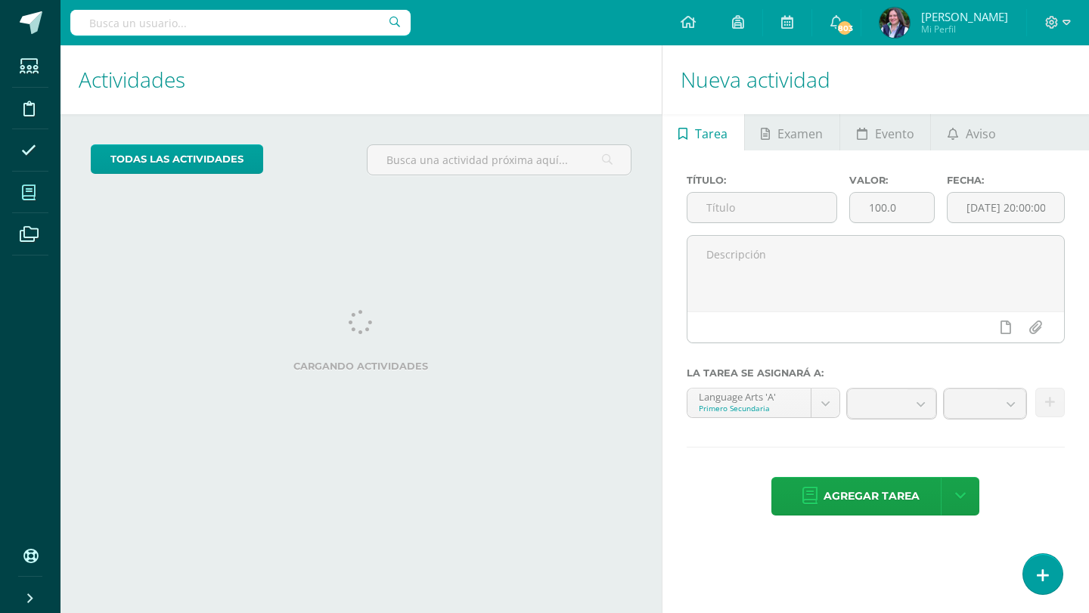
click at [26, 201] on span at bounding box center [29, 192] width 34 height 34
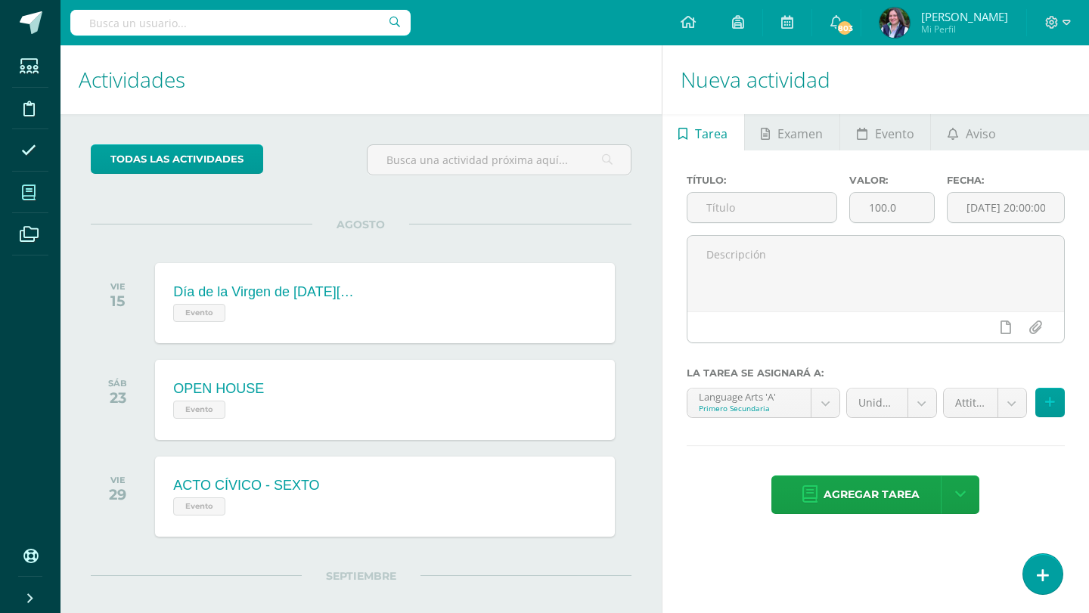
click at [35, 192] on icon at bounding box center [29, 192] width 14 height 15
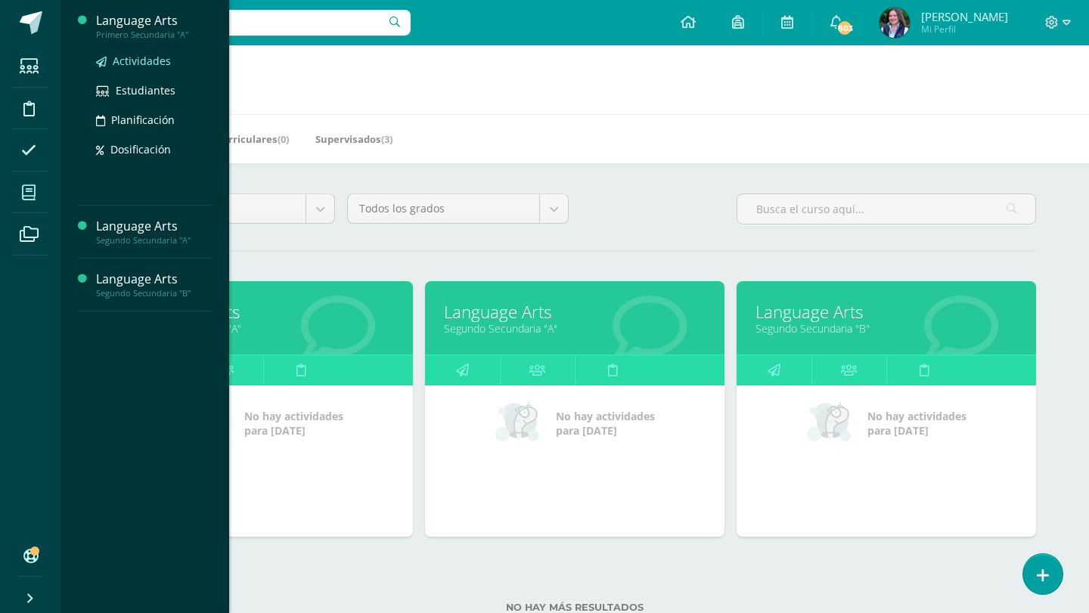
click at [151, 57] on span "Actividades" at bounding box center [142, 61] width 58 height 14
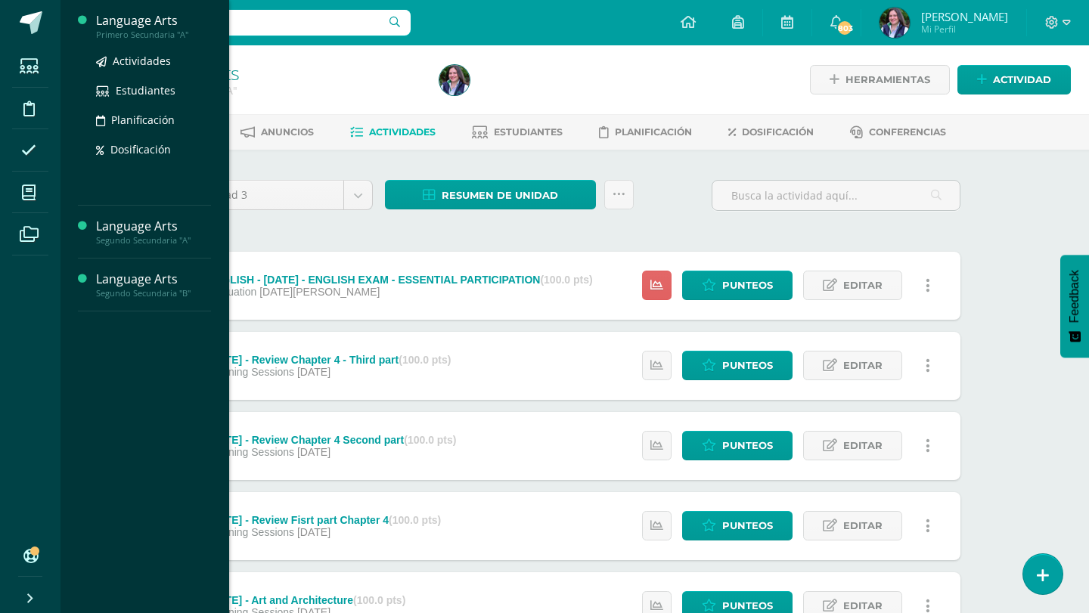
click at [145, 30] on div "Primero Secundaria "A"" at bounding box center [153, 35] width 115 height 11
click at [155, 84] on span "Estudiantes" at bounding box center [146, 90] width 60 height 14
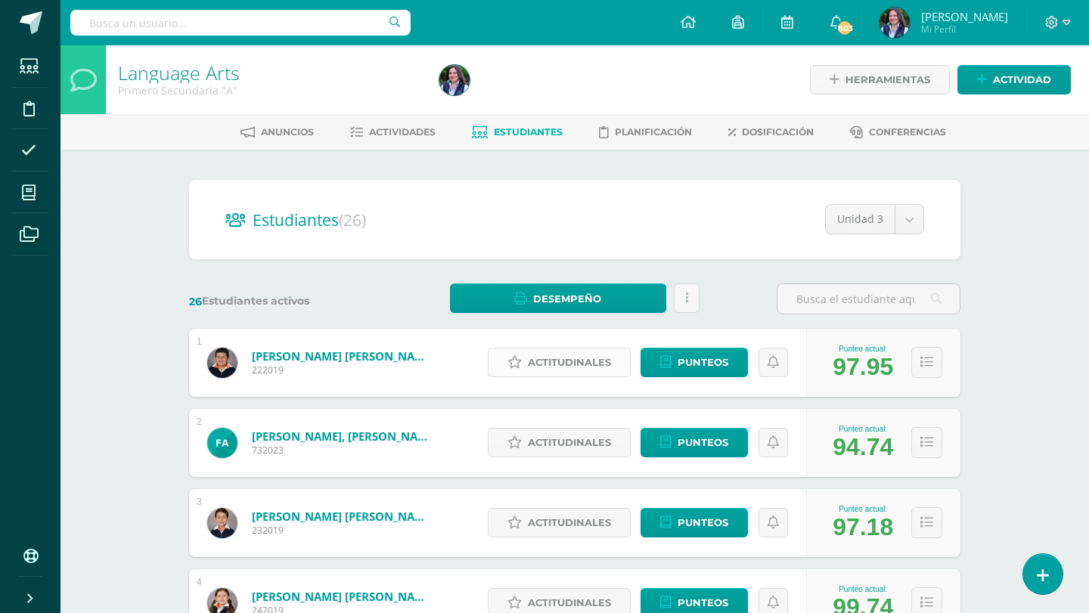
click at [607, 364] on span "Actitudinales" at bounding box center [569, 363] width 83 height 28
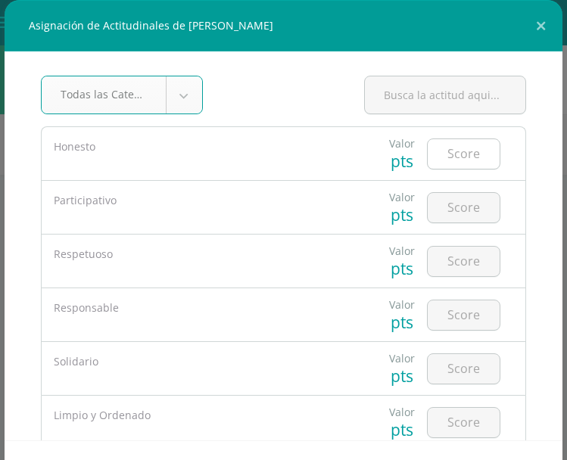
click at [451, 149] on input "number" at bounding box center [463, 154] width 72 height 30
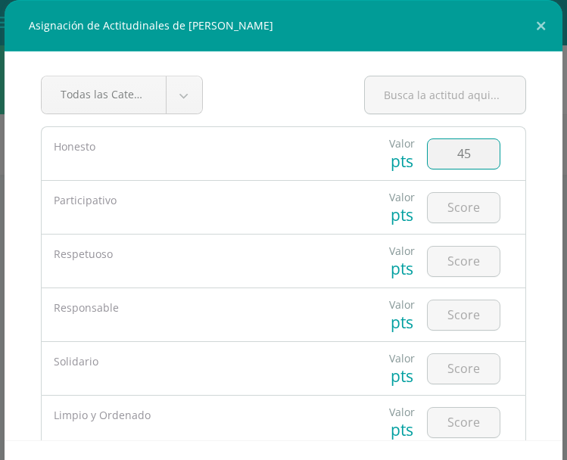
type input "4"
type input "5"
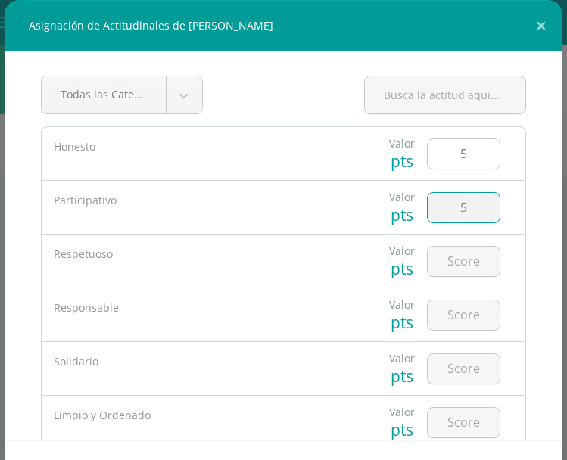
type input "5"
type input "4"
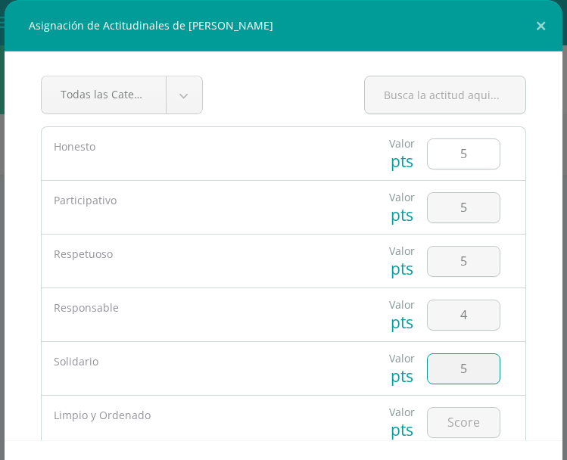
type input "5"
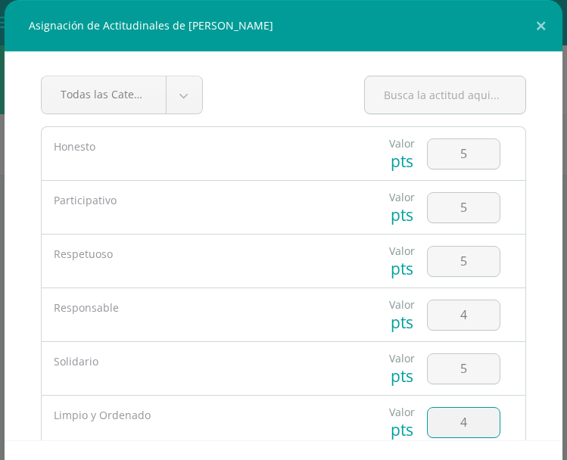
type input "4"
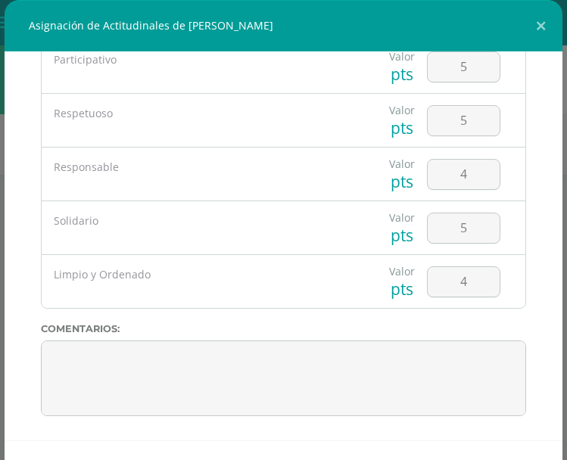
scroll to position [59, 0]
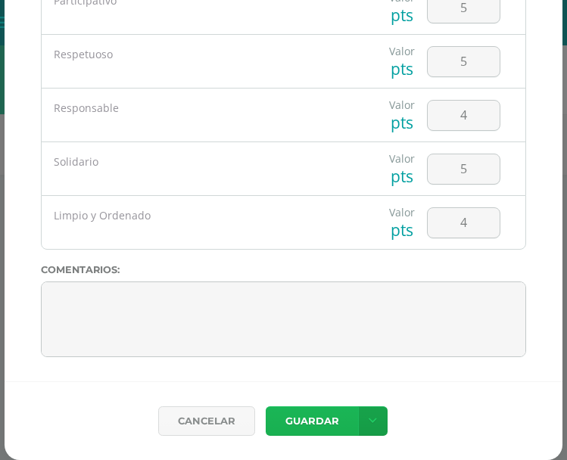
click at [309, 430] on button "Guardar" at bounding box center [312, 421] width 92 height 30
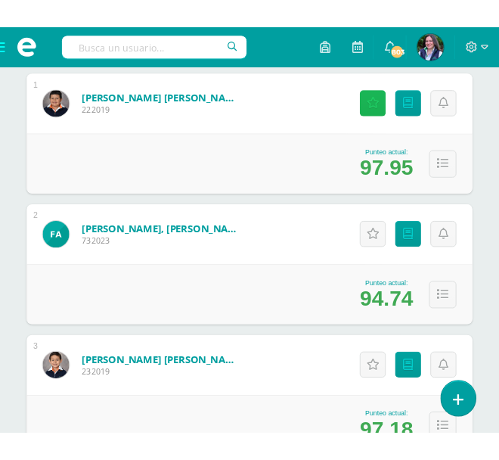
scroll to position [318, 0]
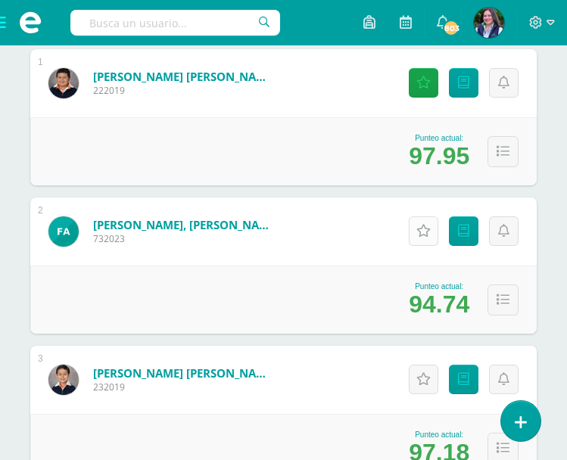
click at [432, 220] on link "Actitudinales" at bounding box center [423, 231] width 30 height 30
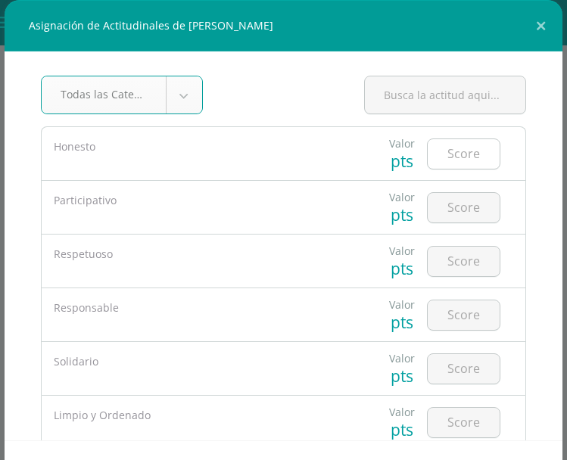
click at [478, 152] on input "number" at bounding box center [463, 154] width 72 height 30
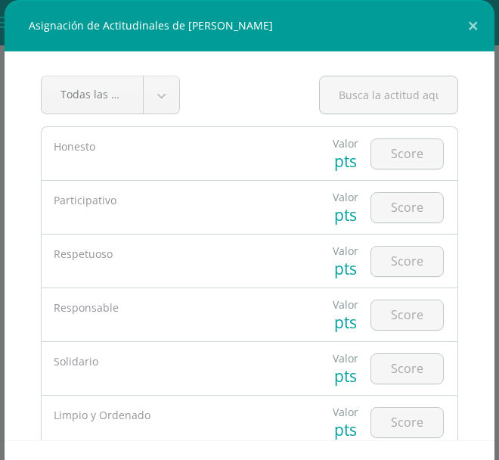
drag, startPoint x: 294, startPoint y: 28, endPoint x: 272, endPoint y: 27, distance: 21.9
click at [272, 27] on div "Asignación de Actitudinales de Fabian André Ardón Vassaux" at bounding box center [250, 25] width 490 height 51
click at [403, 152] on input "number" at bounding box center [407, 154] width 72 height 30
type input "5"
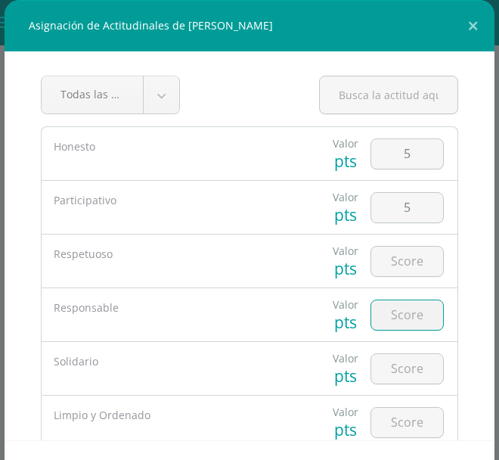
click at [411, 243] on div at bounding box center [407, 260] width 85 height 53
click at [410, 259] on input "number" at bounding box center [407, 262] width 72 height 30
type input "4"
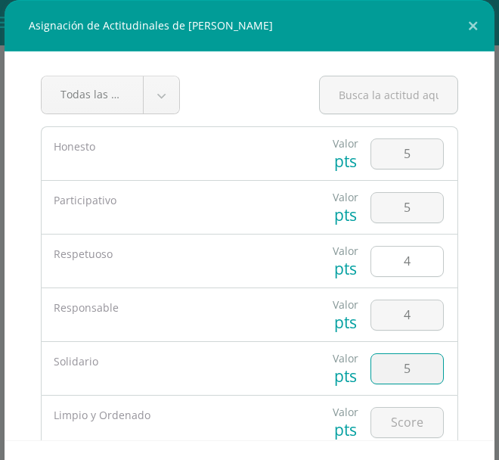
type input "5"
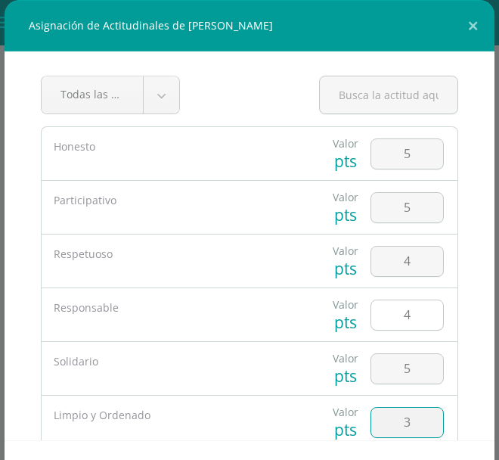
type input "3"
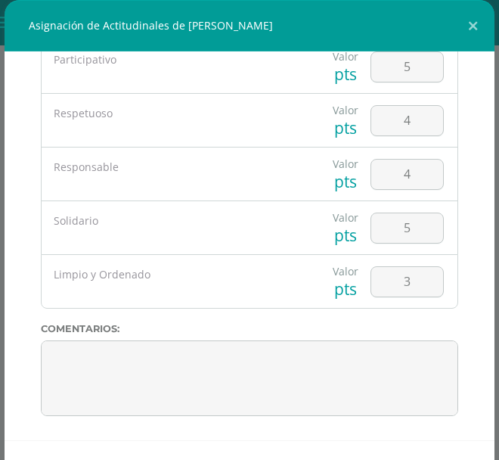
scroll to position [59, 0]
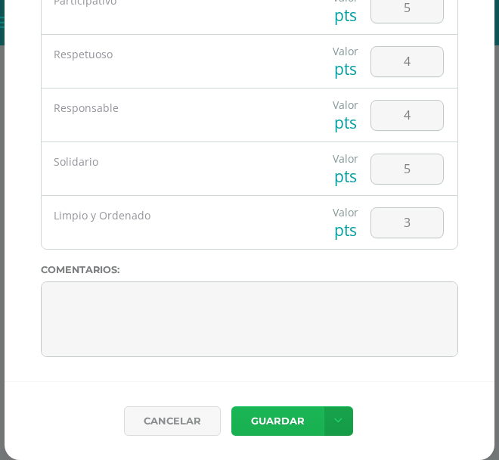
click at [303, 411] on button "Guardar" at bounding box center [277, 421] width 92 height 30
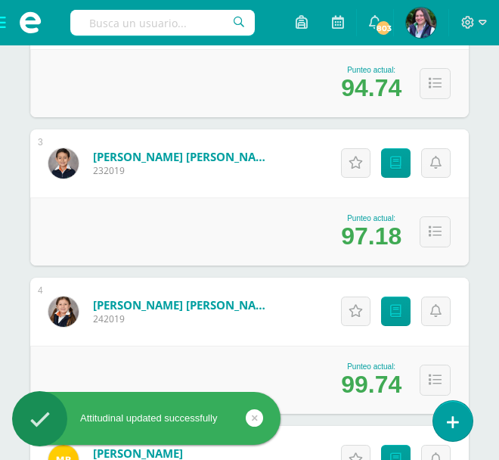
scroll to position [543, 0]
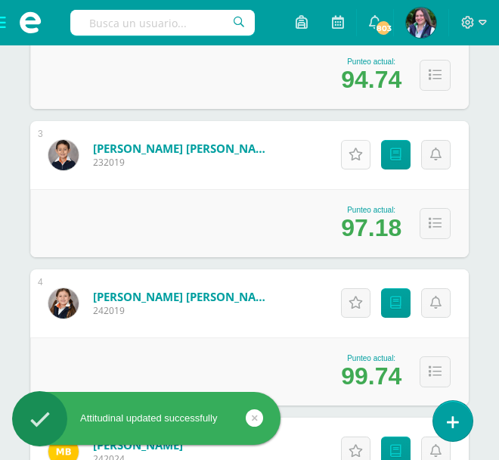
click at [364, 146] on link "Actitudinales" at bounding box center [356, 155] width 30 height 30
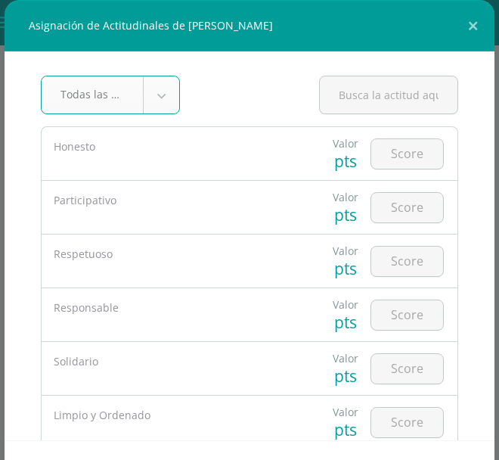
type input "5"
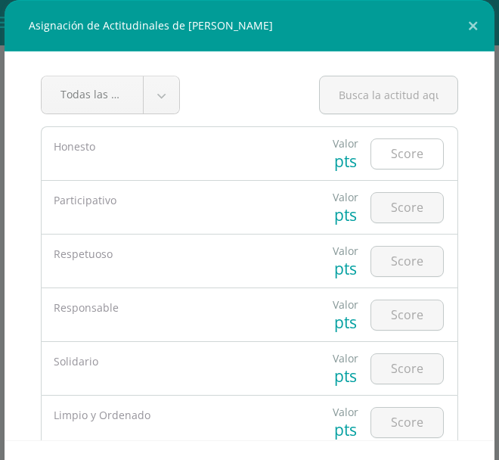
click at [415, 159] on input "number" at bounding box center [407, 154] width 72 height 30
type input "5"
type input "4"
type input "5"
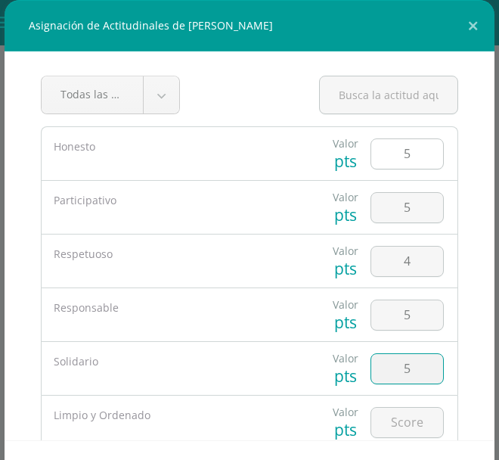
type input "5"
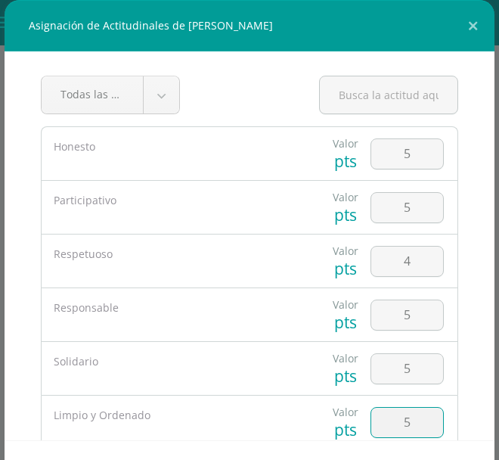
type input "5"
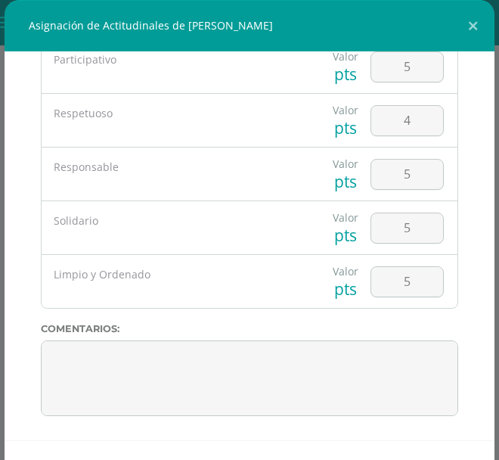
scroll to position [59, 0]
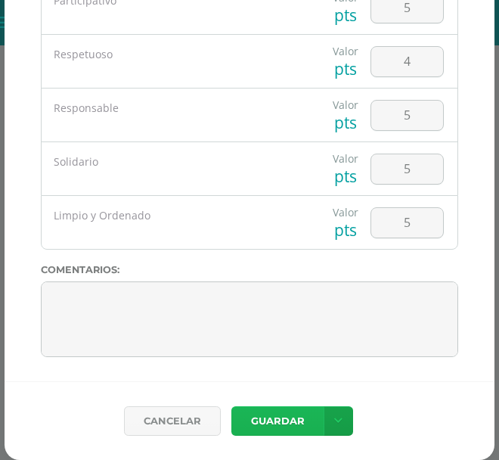
click at [284, 418] on button "Guardar" at bounding box center [277, 421] width 92 height 30
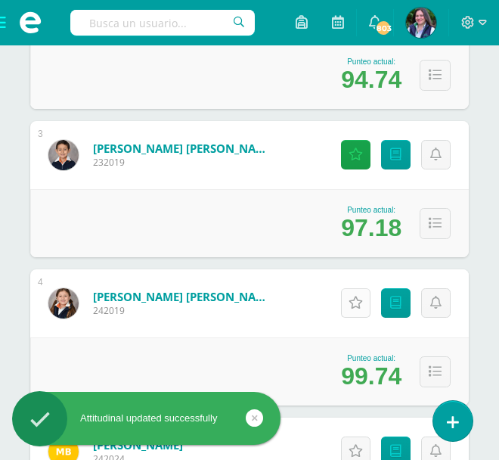
click at [361, 298] on icon at bounding box center [356, 303] width 14 height 13
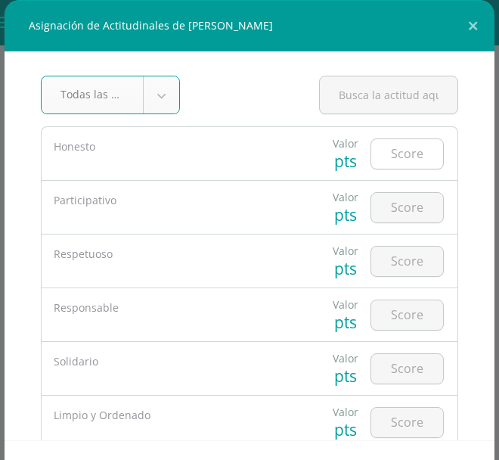
click at [405, 155] on input "number" at bounding box center [407, 154] width 72 height 30
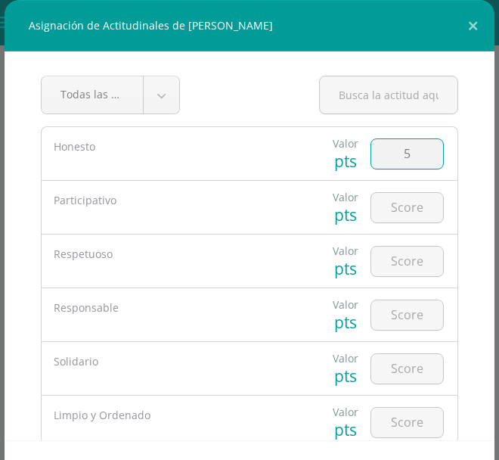
type input "5"
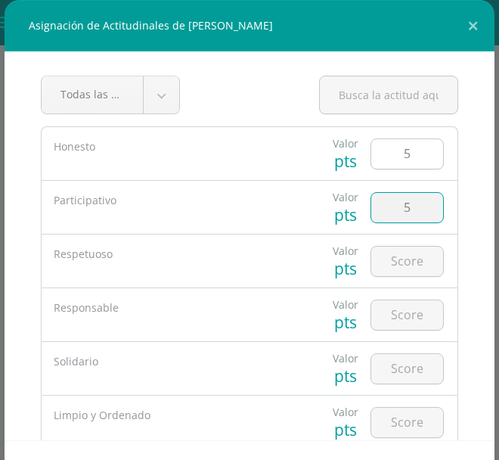
type input "5"
type input "4"
type input "5"
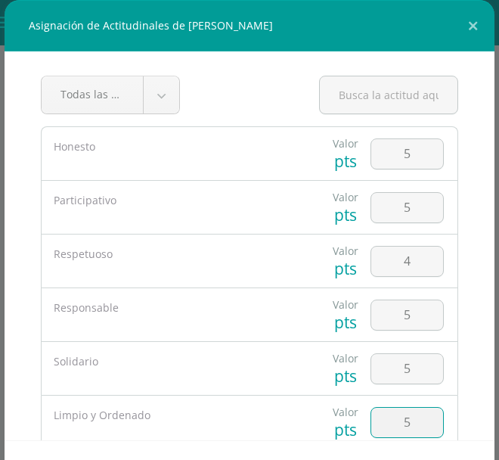
type input "5"
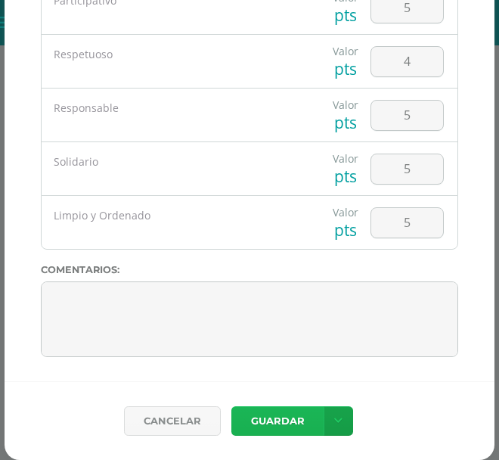
click at [285, 421] on button "Guardar" at bounding box center [277, 421] width 92 height 30
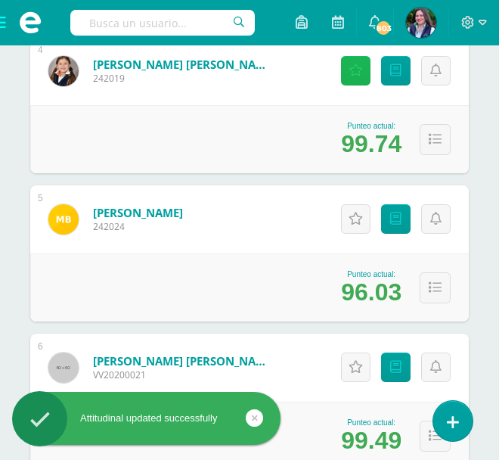
scroll to position [780, 0]
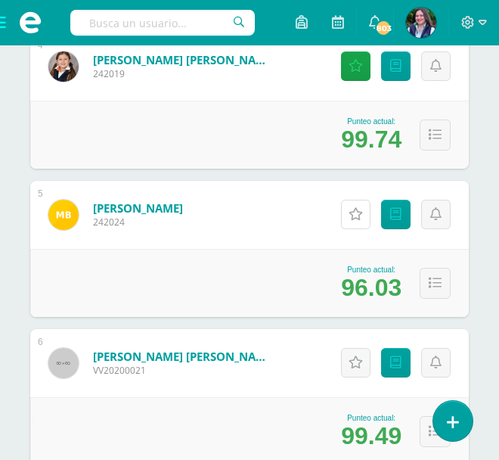
click at [360, 214] on icon at bounding box center [356, 214] width 14 height 13
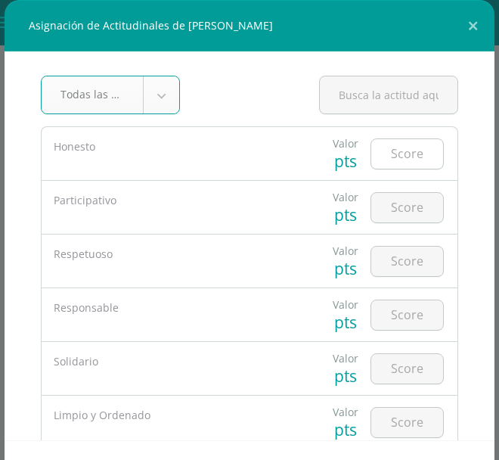
click at [409, 151] on input "number" at bounding box center [407, 154] width 72 height 30
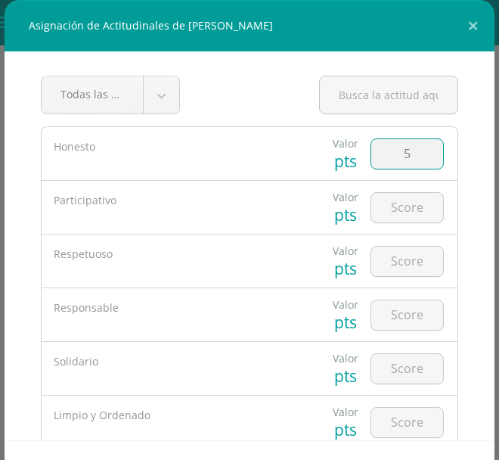
type input "5"
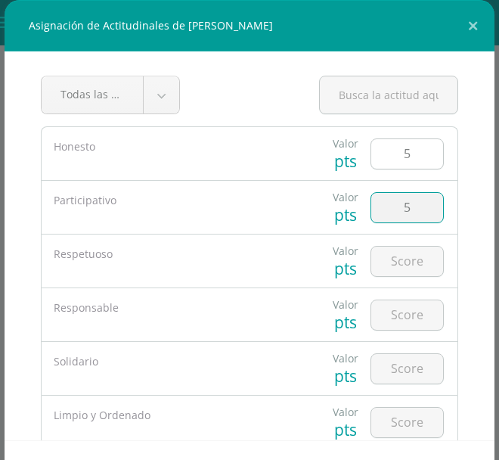
type input "5"
type input "4"
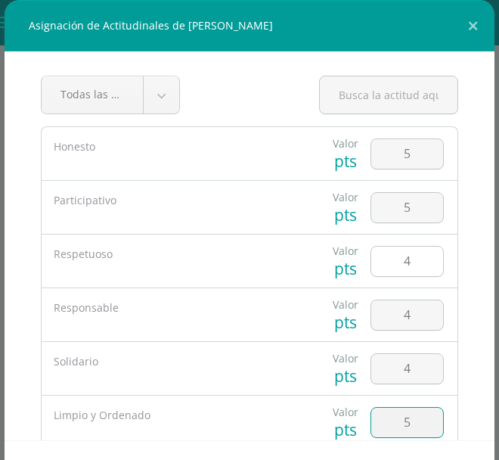
type input "5"
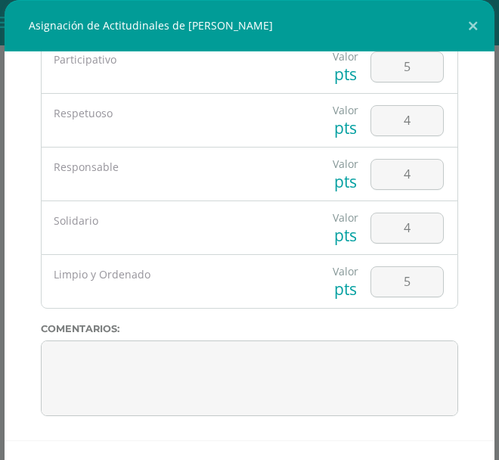
scroll to position [59, 0]
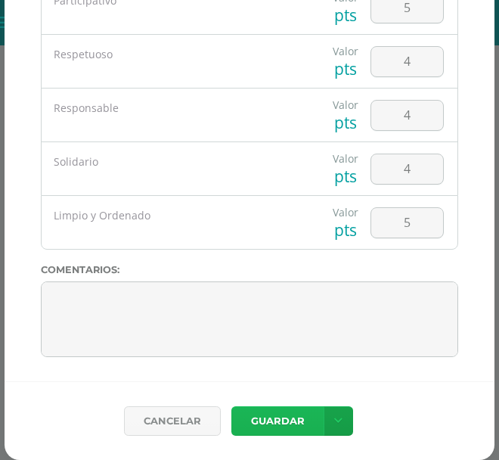
click at [287, 419] on button "Guardar" at bounding box center [277, 421] width 92 height 30
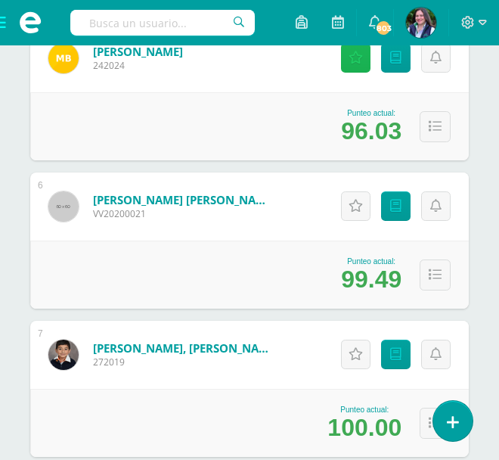
scroll to position [935, 0]
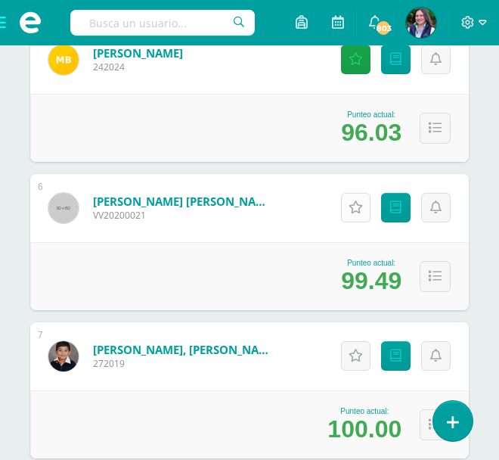
click at [361, 213] on link "Actitudinales" at bounding box center [356, 208] width 30 height 30
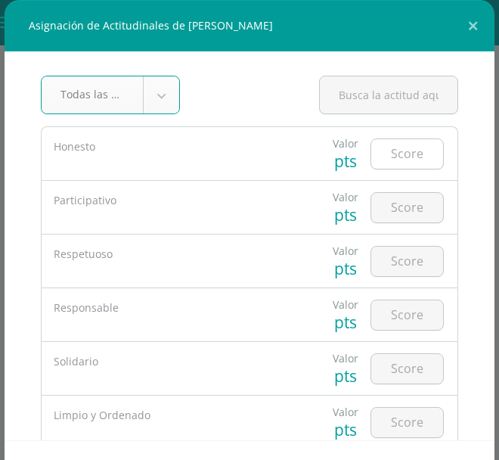
click at [413, 155] on input "number" at bounding box center [407, 154] width 72 height 30
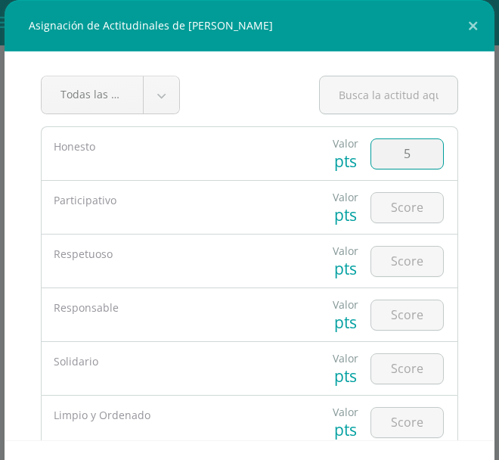
type input "5"
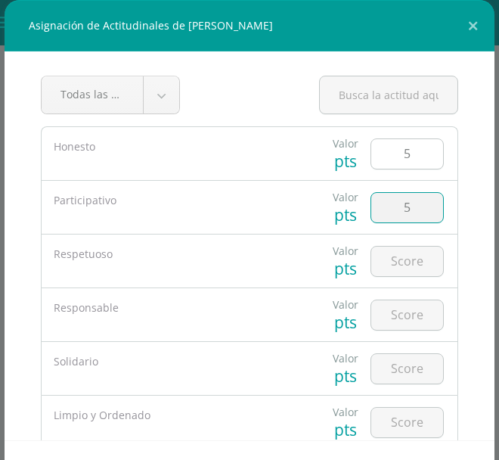
type input "5"
type input "55"
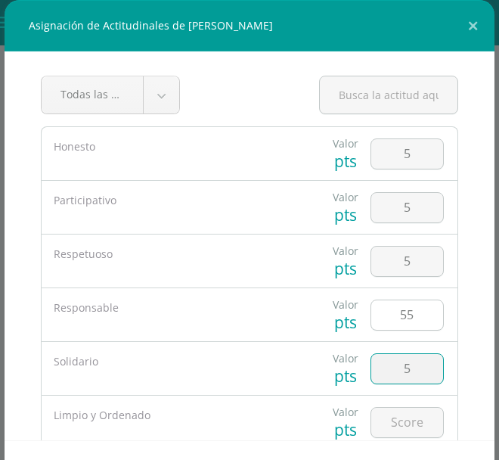
type input "5"
click at [408, 304] on input "55" at bounding box center [407, 315] width 72 height 30
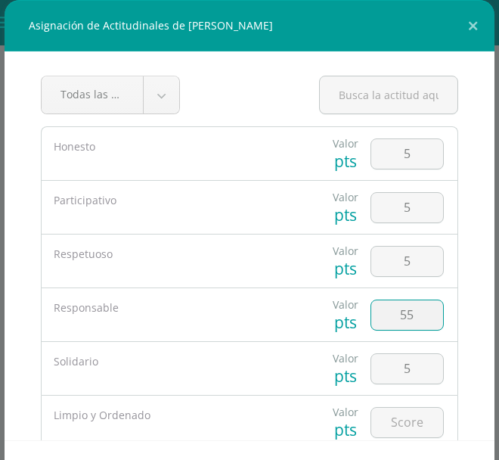
click at [415, 321] on input "55" at bounding box center [407, 315] width 72 height 30
type input "5"
click at [420, 422] on input "number" at bounding box center [407, 423] width 72 height 30
type input "5"
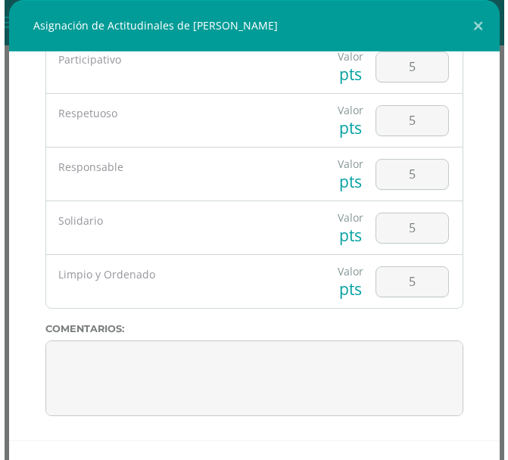
scroll to position [59, 0]
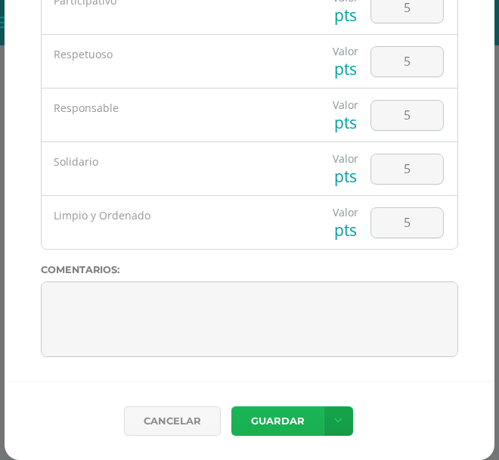
click at [303, 420] on button "Guardar" at bounding box center [277, 421] width 92 height 30
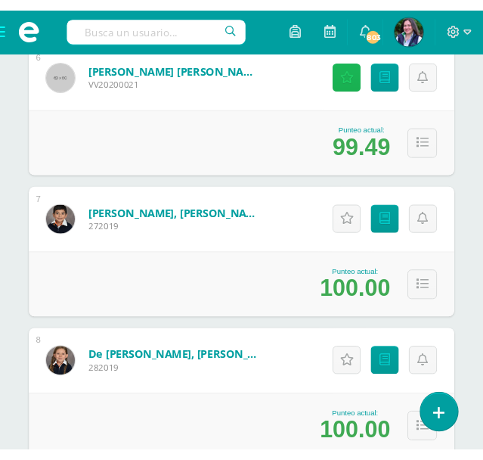
scroll to position [1075, 0]
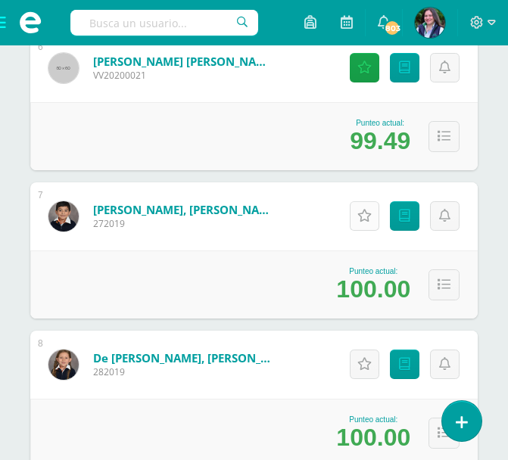
click at [371, 213] on icon at bounding box center [364, 216] width 14 height 13
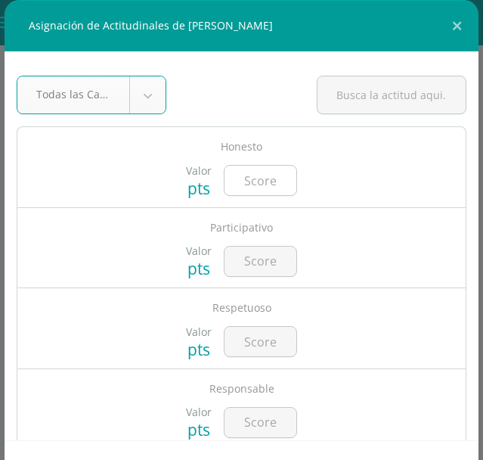
click at [269, 186] on input "number" at bounding box center [261, 181] width 72 height 30
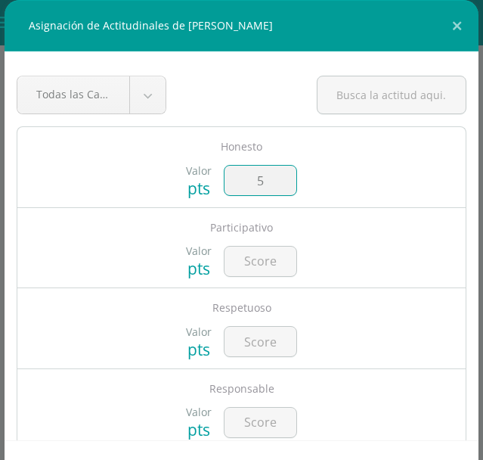
type input "5"
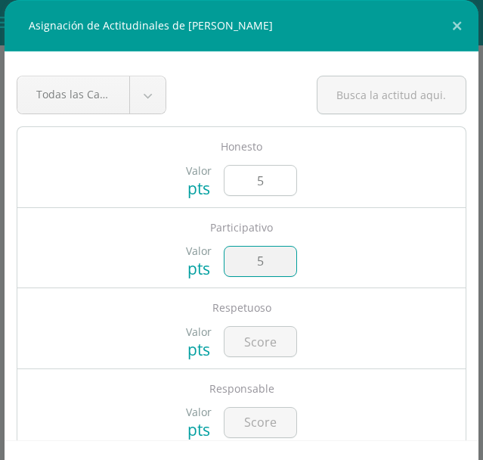
type input "5"
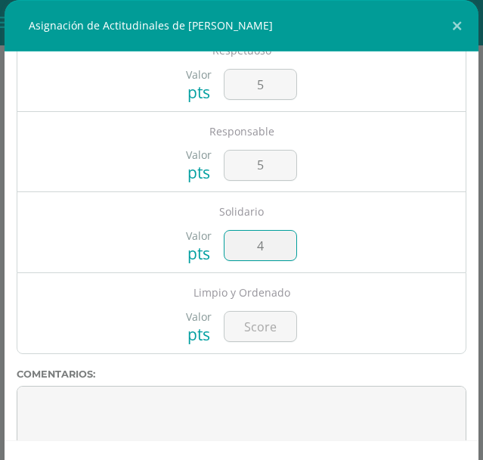
type input "4"
type input "5"
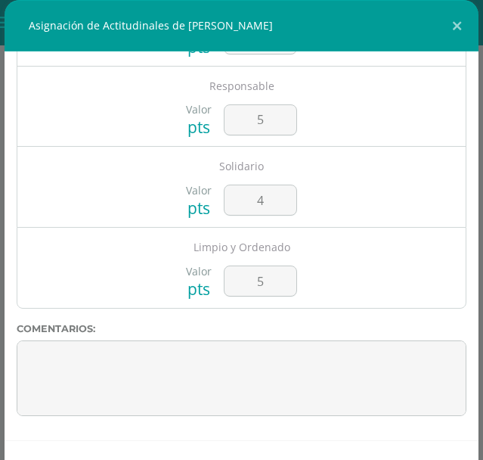
scroll to position [100, 0]
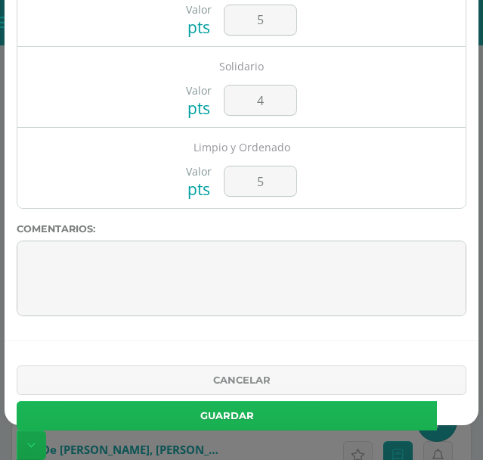
click at [322, 417] on button "Guardar" at bounding box center [227, 416] width 421 height 30
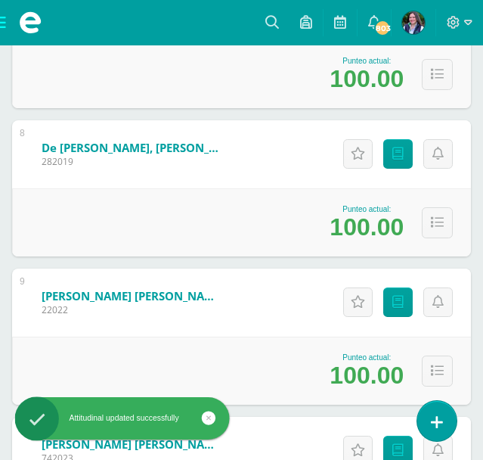
scroll to position [1397, 0]
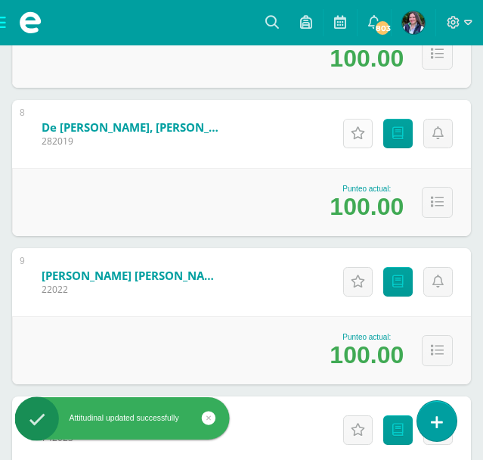
click at [364, 138] on icon at bounding box center [358, 133] width 14 height 13
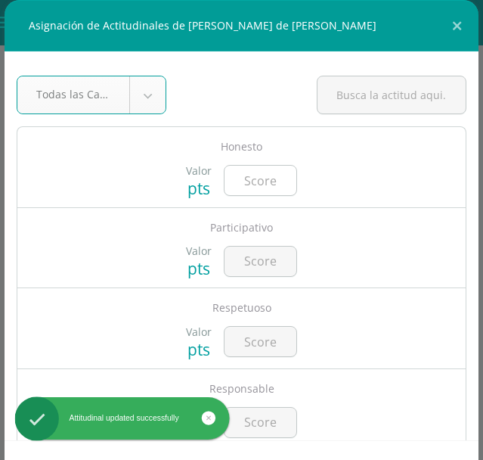
click at [266, 185] on input "number" at bounding box center [261, 181] width 72 height 30
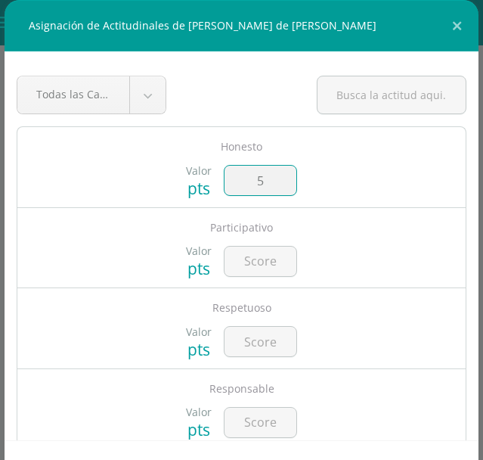
type input "5"
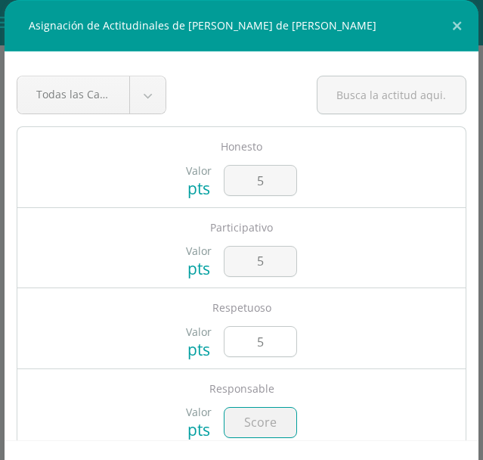
click at [268, 347] on input "5" at bounding box center [261, 342] width 72 height 30
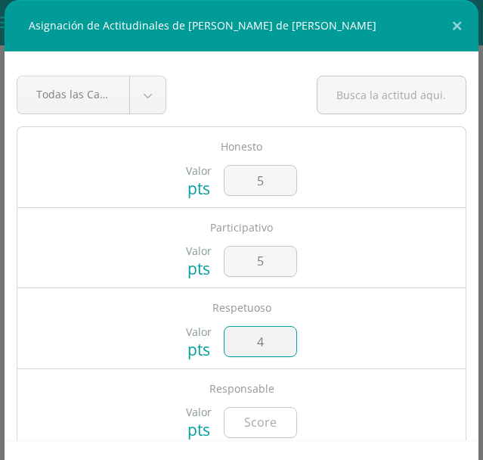
type input "4"
click at [278, 432] on input "number" at bounding box center [261, 423] width 72 height 30
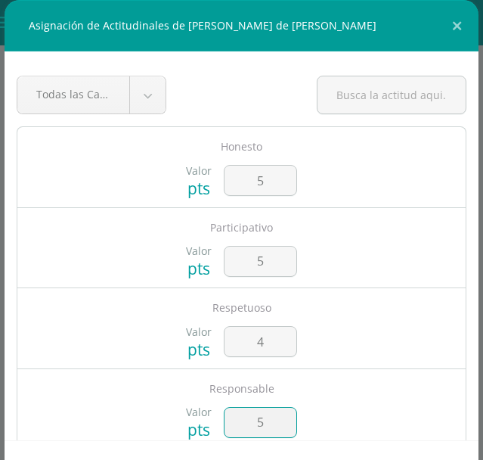
type input "5"
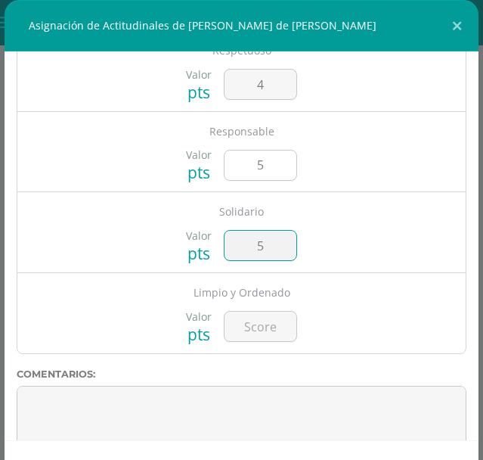
type input "5"
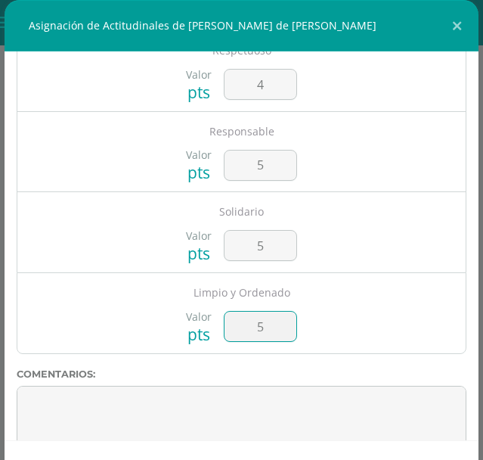
type input "5"
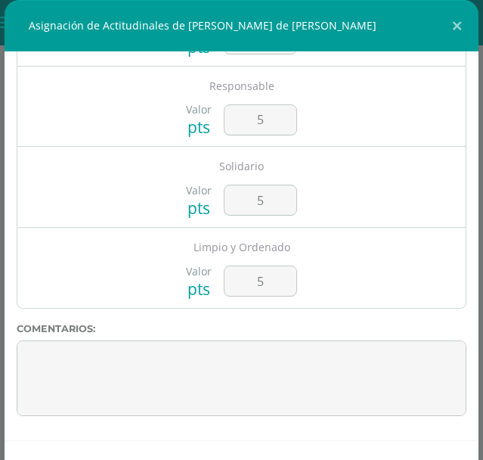
scroll to position [100, 0]
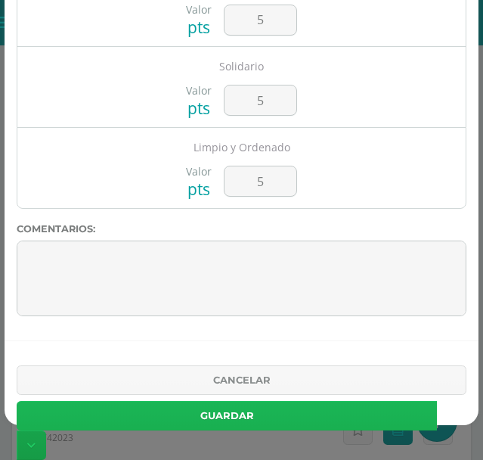
click at [366, 418] on button "Guardar" at bounding box center [227, 416] width 421 height 30
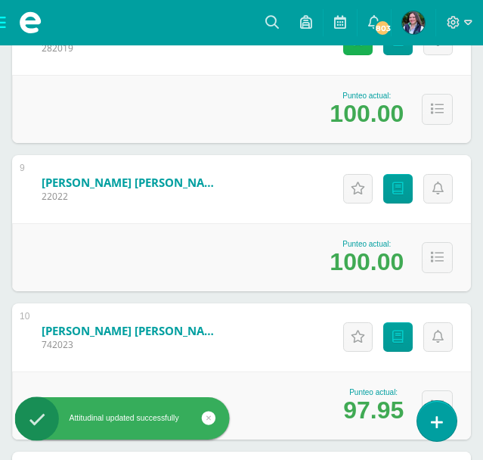
scroll to position [1487, 0]
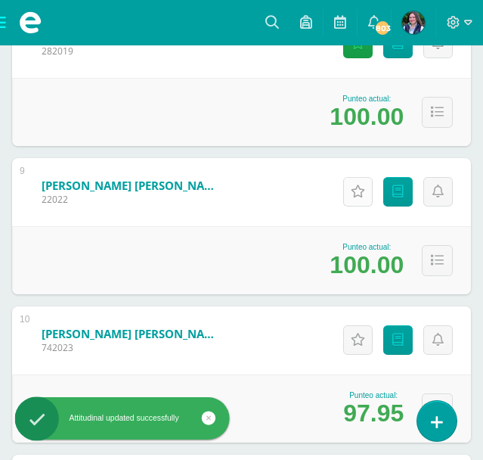
click at [356, 200] on link "Actitudinales" at bounding box center [358, 192] width 30 height 30
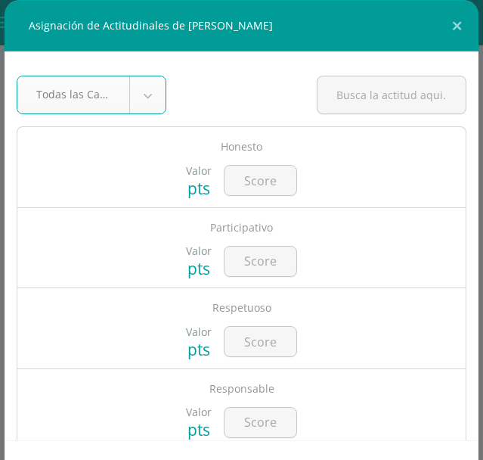
type input "5"
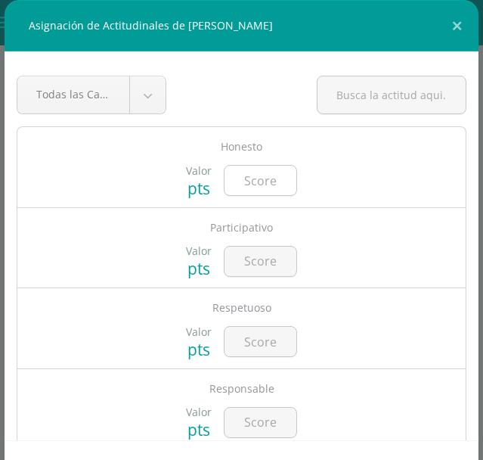
click at [266, 172] on input "number" at bounding box center [261, 181] width 72 height 30
type input "5"
type input "4"
type input "5"
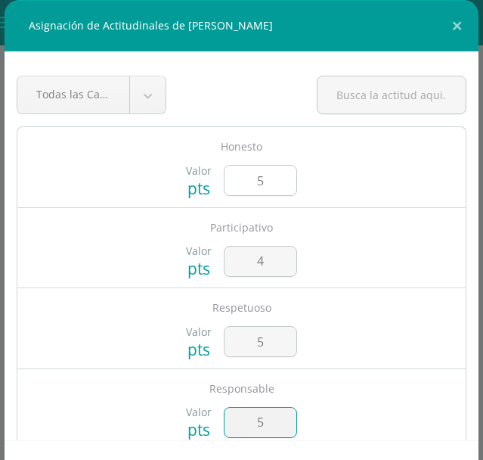
scroll to position [257, 0]
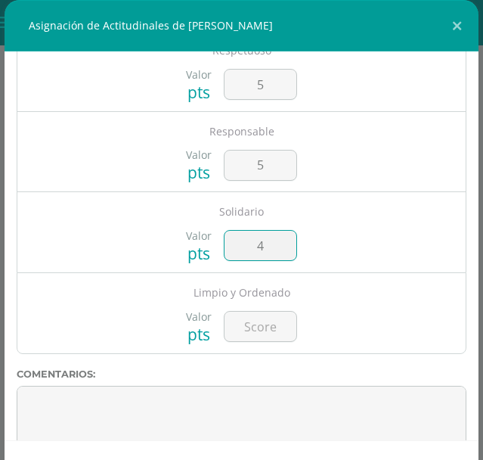
type input "4"
type input "5"
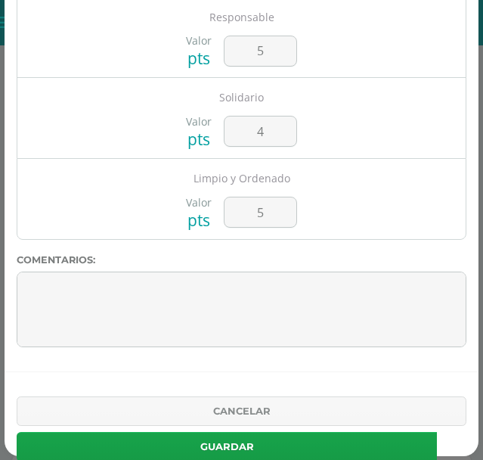
scroll to position [100, 0]
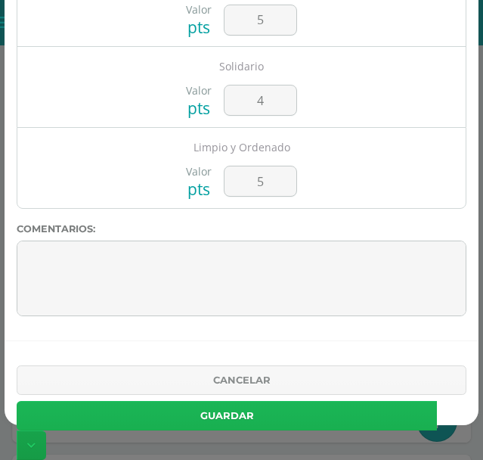
click at [345, 410] on button "Guardar" at bounding box center [227, 416] width 421 height 30
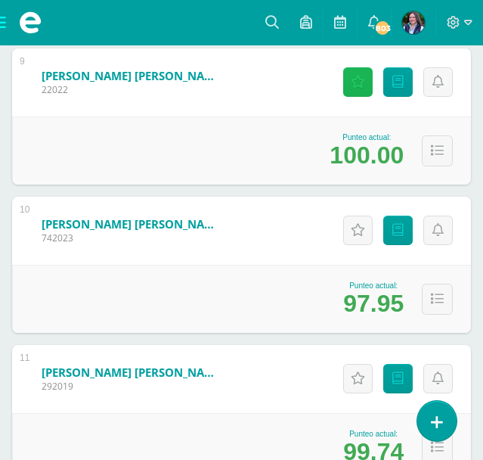
scroll to position [1607, 0]
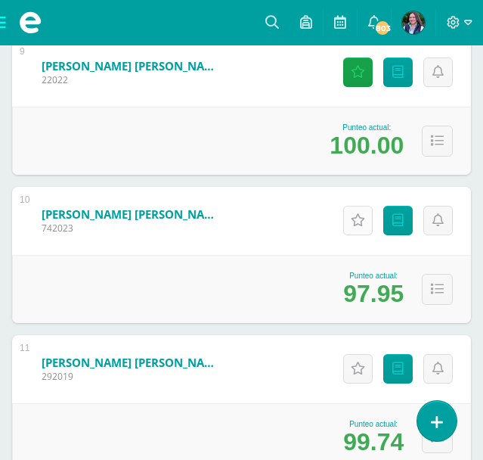
click at [352, 215] on icon at bounding box center [358, 220] width 14 height 13
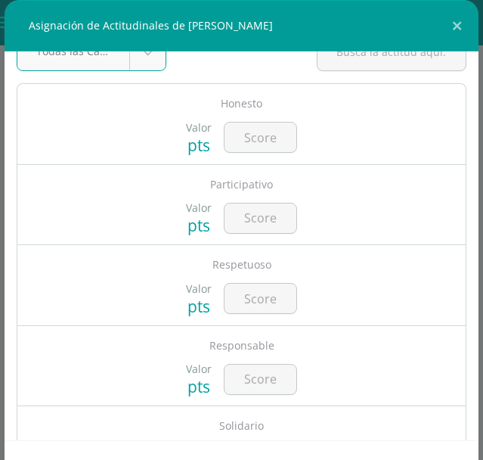
scroll to position [45, 0]
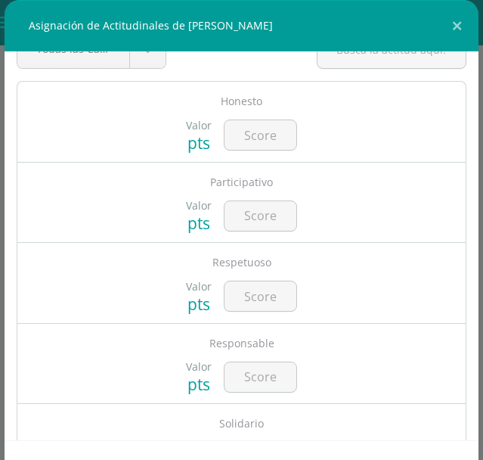
click at [132, 173] on div "Participativo" at bounding box center [241, 176] width 449 height 27
click at [267, 135] on input "number" at bounding box center [261, 135] width 72 height 30
type input "5"
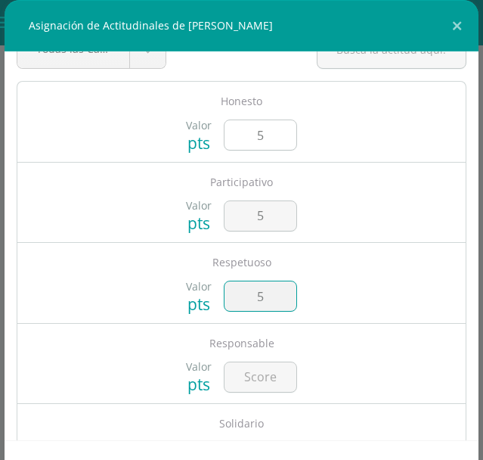
type input "5"
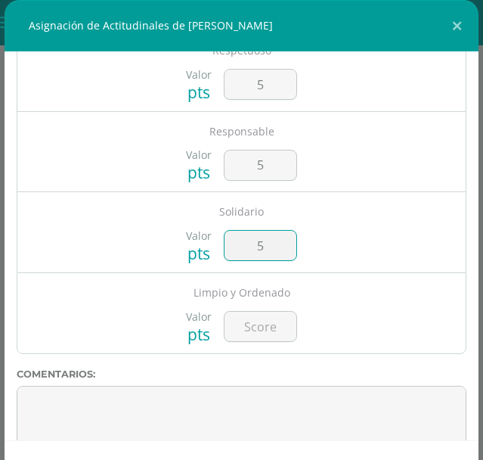
type input "5"
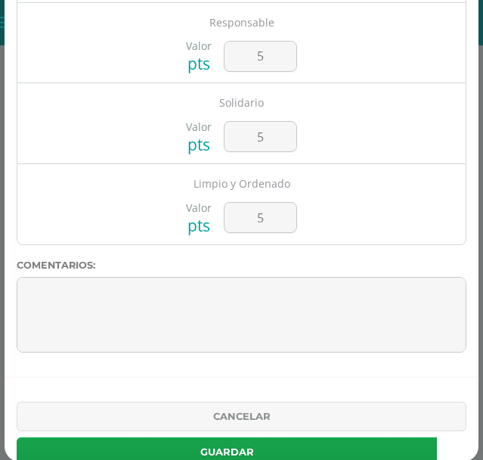
scroll to position [100, 0]
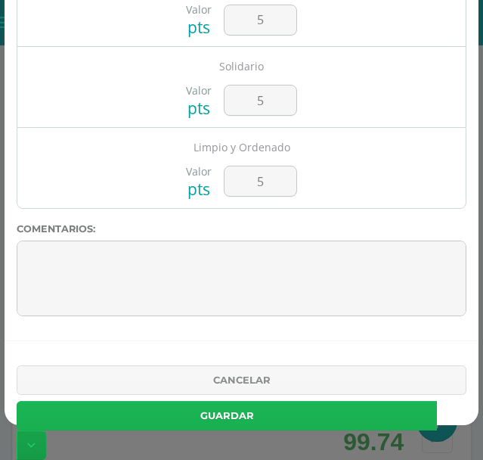
click at [312, 413] on button "Guardar" at bounding box center [227, 416] width 421 height 30
click at [298, 417] on button "Guardar" at bounding box center [227, 416] width 421 height 30
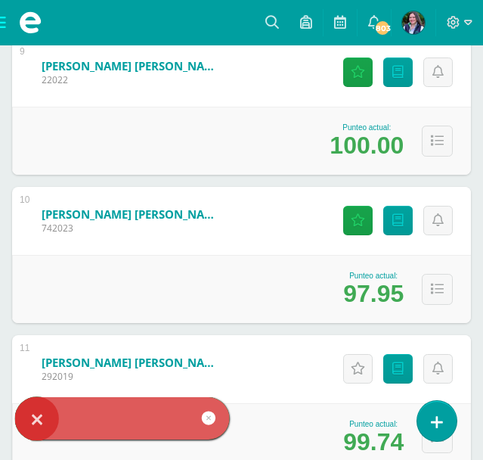
click at [298, 417] on div "Asignación de Actitudinales de Natali Gabriela García Aguilar Todas las Categor…" at bounding box center [242, 180] width 474 height 560
click at [354, 221] on icon at bounding box center [358, 220] width 14 height 13
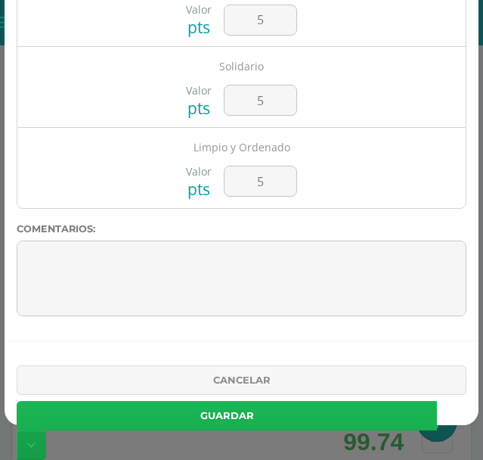
click at [327, 415] on button "Guardar" at bounding box center [227, 416] width 421 height 30
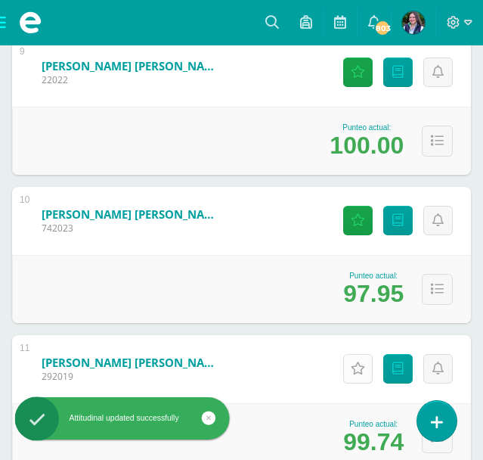
click at [357, 362] on icon at bounding box center [358, 368] width 14 height 13
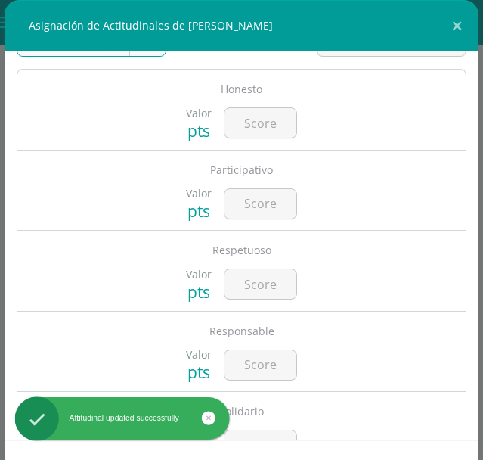
scroll to position [58, 0]
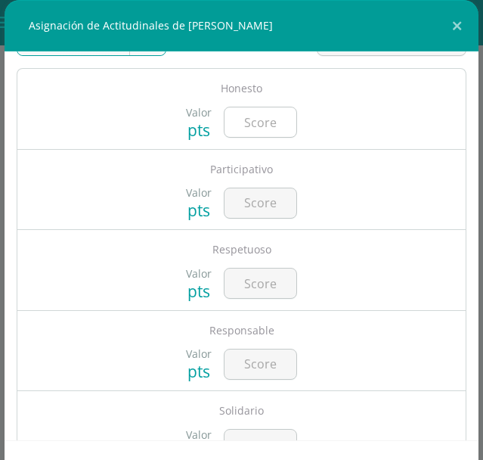
click at [262, 118] on input "number" at bounding box center [261, 122] width 72 height 30
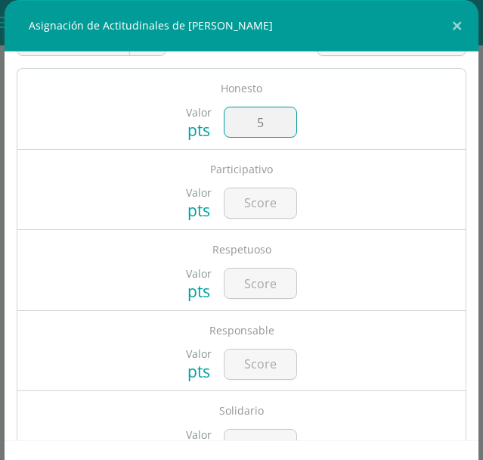
type input "5"
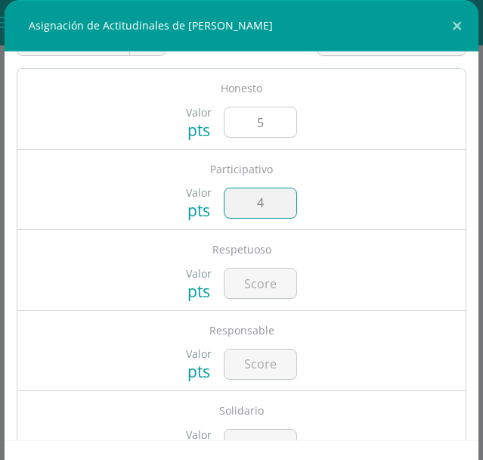
type input "4"
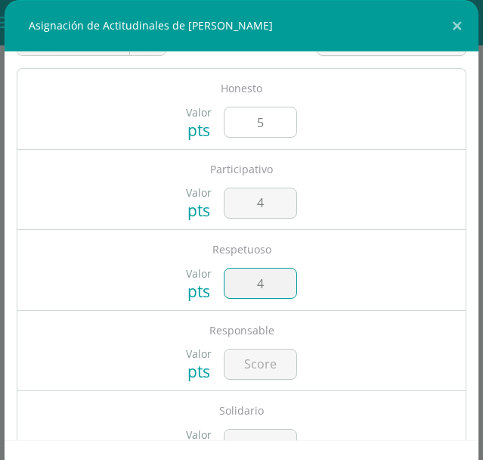
type input "4"
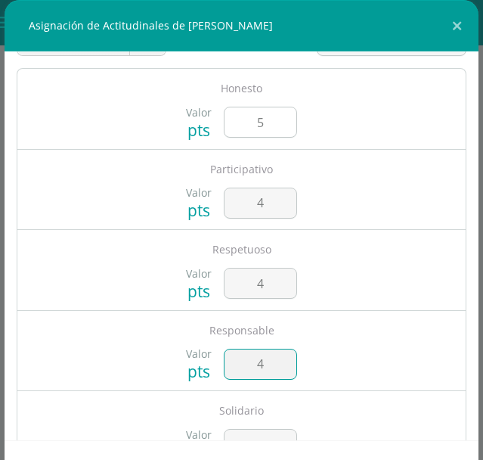
type input "4"
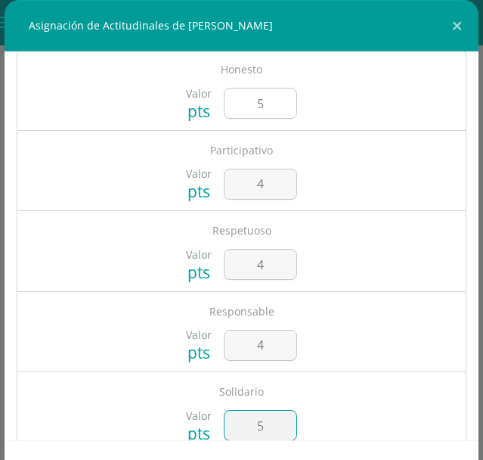
type input "5"
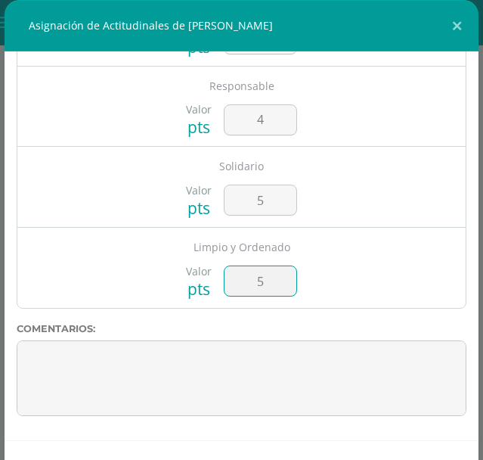
type input "5"
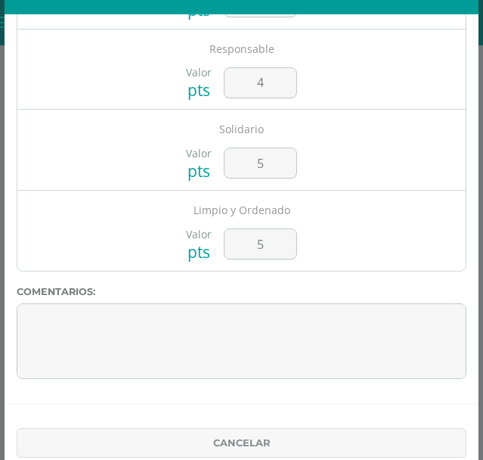
scroll to position [100, 0]
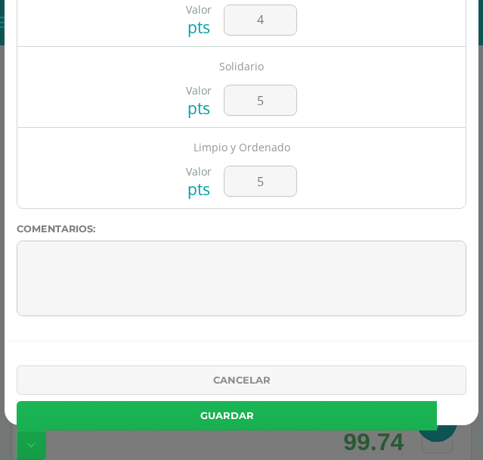
click at [288, 419] on button "Guardar" at bounding box center [227, 416] width 421 height 30
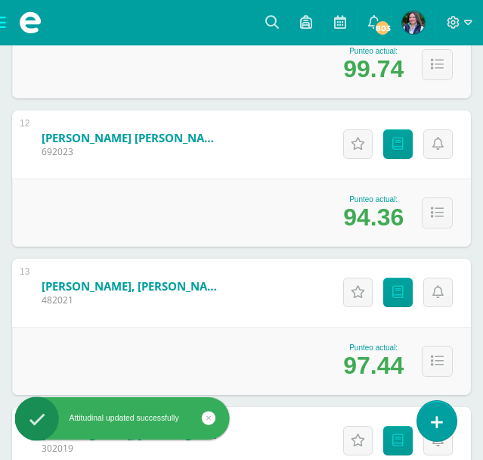
scroll to position [1985, 0]
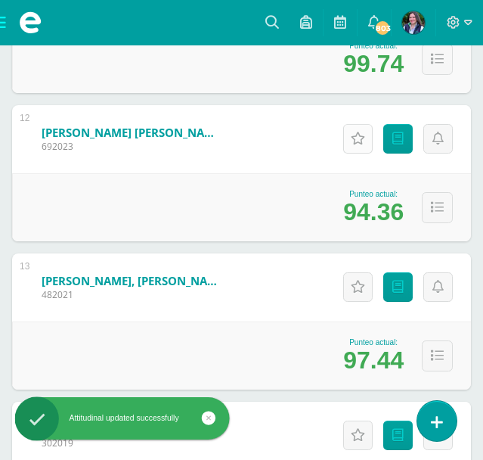
click at [355, 142] on icon at bounding box center [358, 138] width 14 height 13
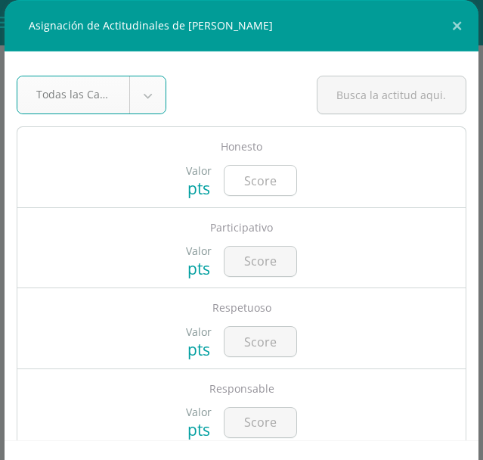
click at [272, 183] on input "number" at bounding box center [261, 181] width 72 height 30
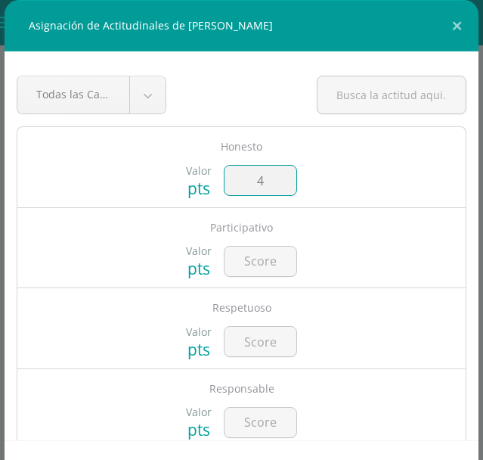
type input "4"
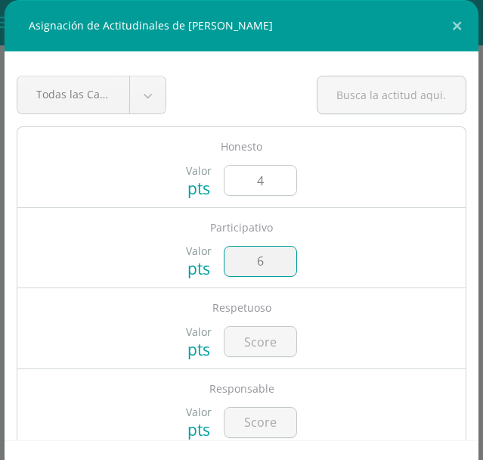
type input "6"
type input "5"
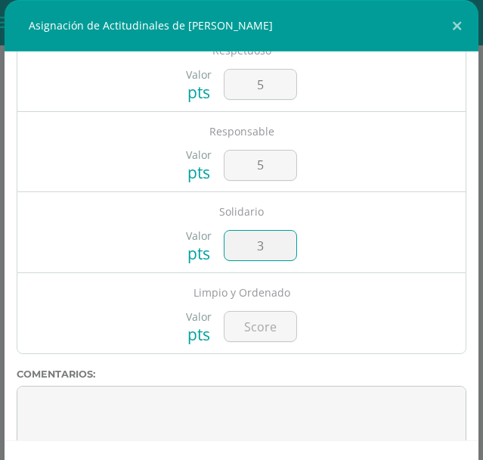
type input "3"
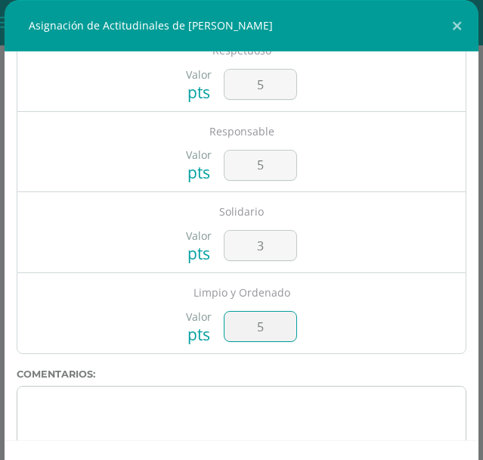
type input "5"
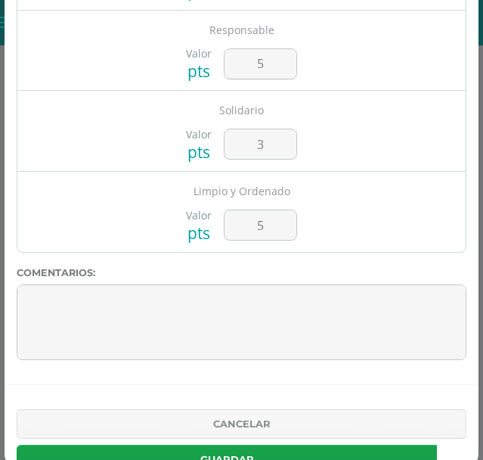
scroll to position [100, 0]
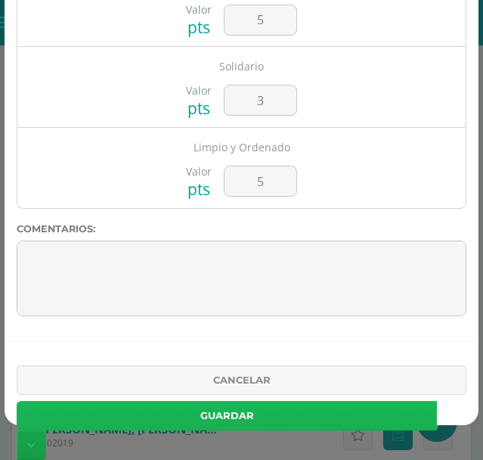
click at [306, 414] on button "Guardar" at bounding box center [227, 416] width 421 height 30
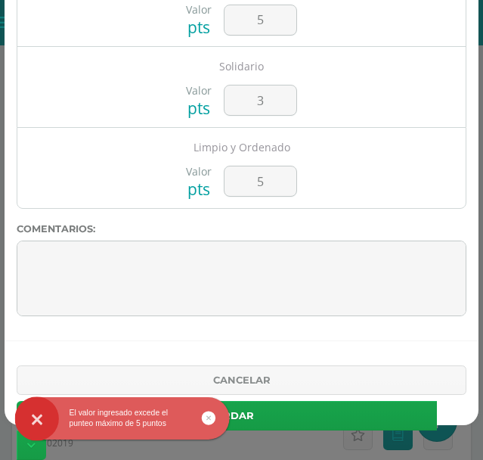
click at [343, 337] on div "Todas las Categorias Todas las Categorias Sin Categoría Honesto Valor pts 4 Val…" at bounding box center [242, 146] width 474 height 389
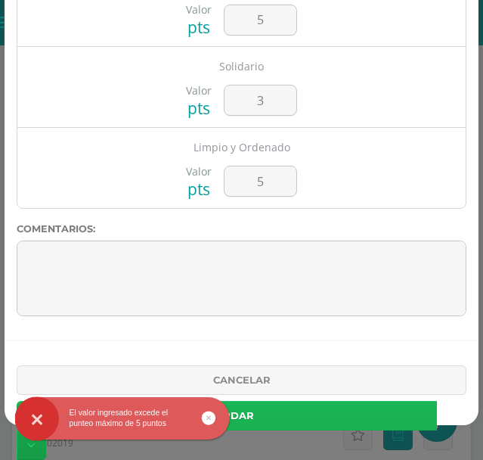
click at [343, 409] on button "Guardar" at bounding box center [227, 416] width 421 height 30
click at [312, 418] on button "Guardar" at bounding box center [227, 416] width 421 height 30
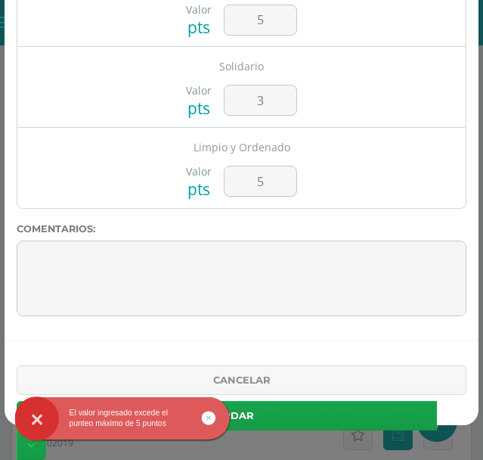
click at [213, 417] on div "El valor ingresado excede el punteo máximo de 5 puntos" at bounding box center [141, 420] width 221 height 47
click at [208, 421] on icon at bounding box center [209, 418] width 5 height 14
click at [217, 421] on div "El valor ingresado excede el punteo máximo de 5 puntos" at bounding box center [141, 420] width 221 height 47
click at [207, 419] on icon at bounding box center [209, 418] width 5 height 14
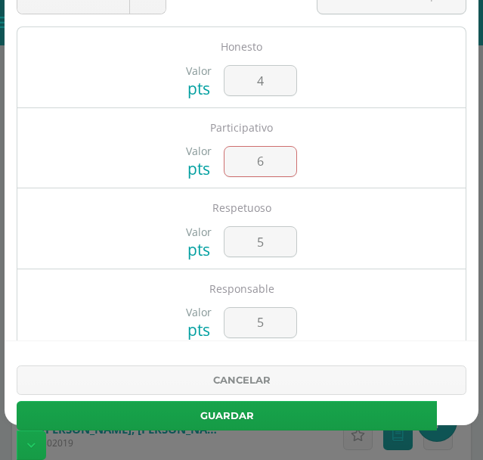
scroll to position [303, 0]
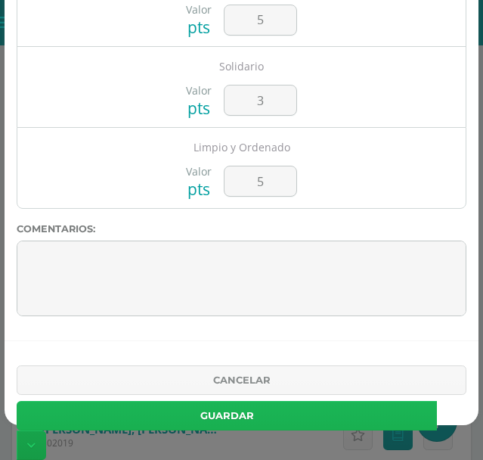
click at [305, 421] on button "Guardar" at bounding box center [227, 416] width 421 height 30
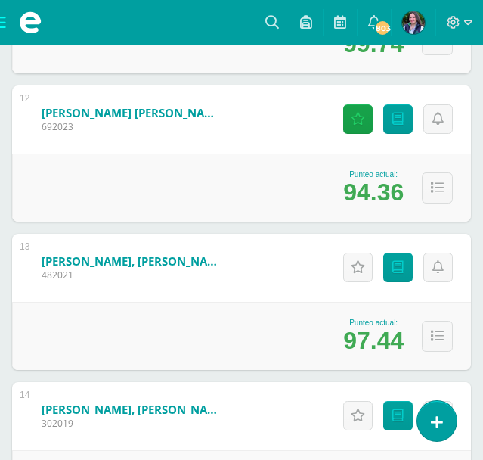
scroll to position [1997, 0]
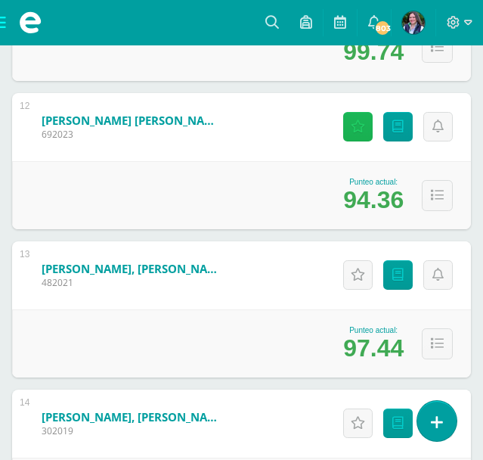
click at [358, 126] on icon at bounding box center [358, 126] width 14 height 13
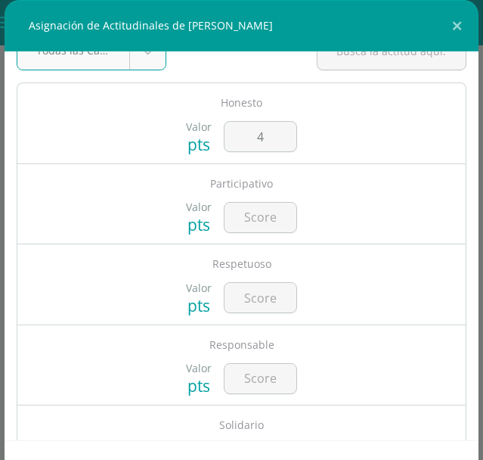
scroll to position [45, 0]
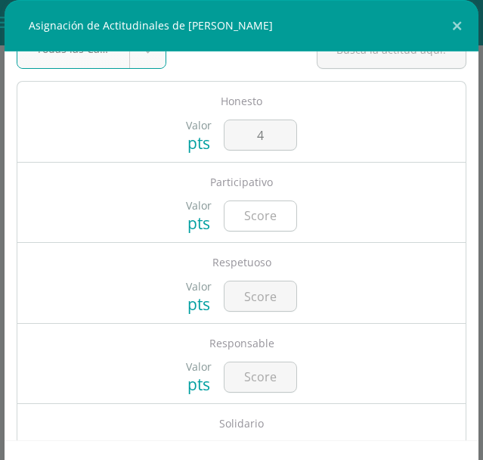
click at [275, 213] on input "number" at bounding box center [261, 216] width 72 height 30
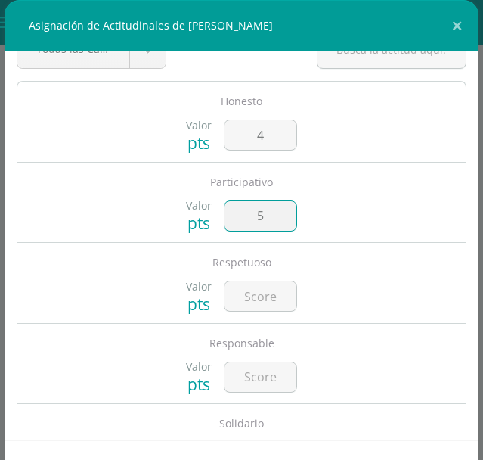
type input "5"
type input "4"
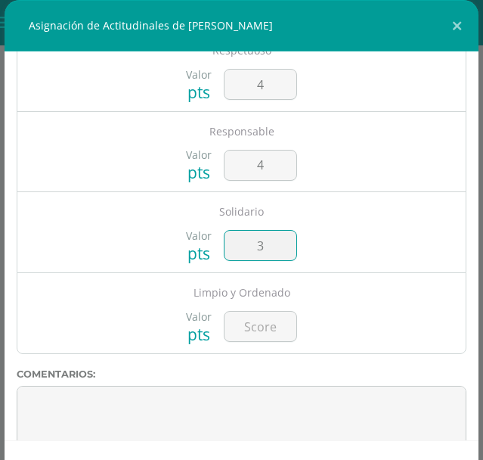
type input "3"
type input "5"
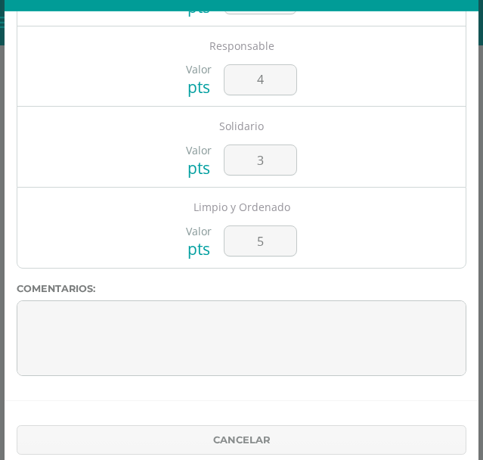
scroll to position [100, 0]
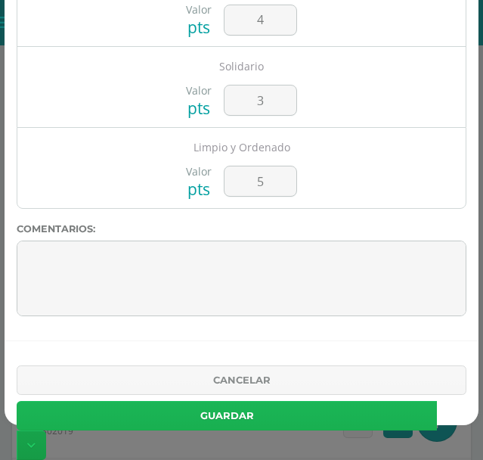
click at [368, 412] on button "Guardar" at bounding box center [227, 416] width 421 height 30
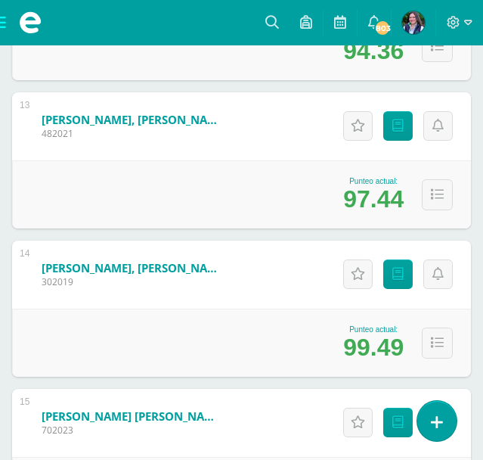
scroll to position [2111, 0]
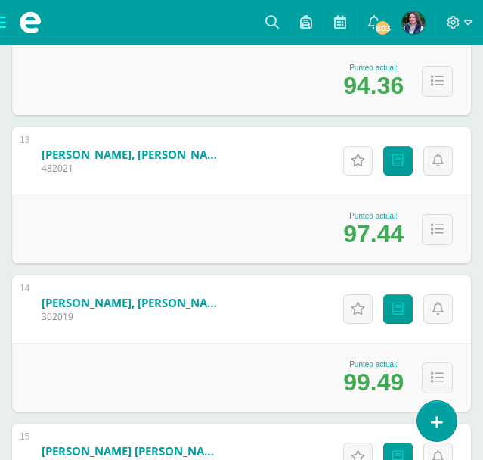
click at [359, 164] on icon at bounding box center [358, 160] width 14 height 13
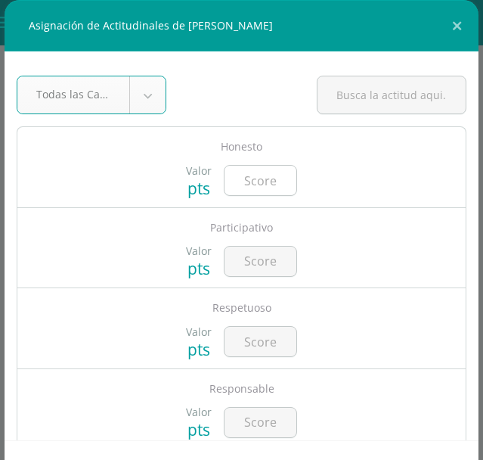
click at [251, 188] on input "number" at bounding box center [261, 181] width 72 height 30
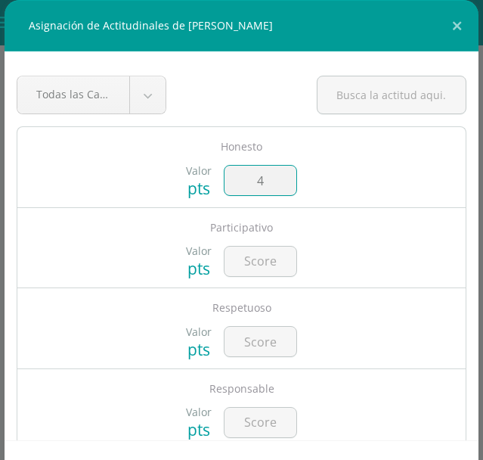
type input "4"
type input "5"
type input "4"
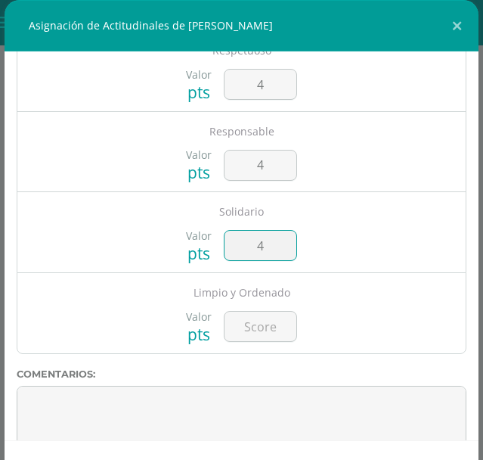
type input "4"
type input "5"
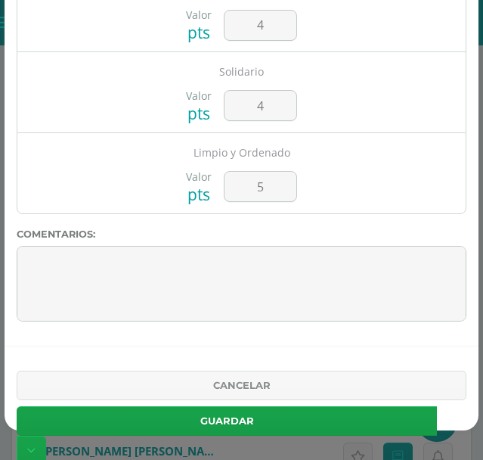
scroll to position [100, 0]
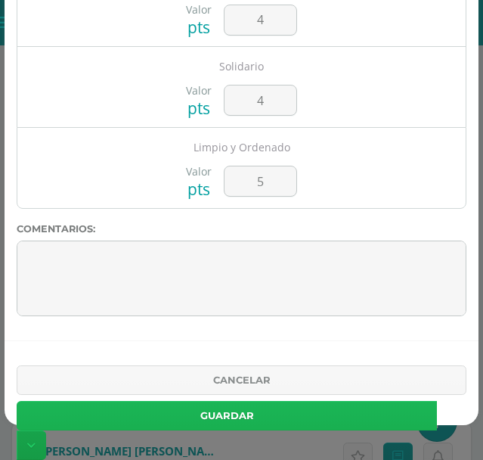
click at [355, 420] on button "Guardar" at bounding box center [227, 416] width 421 height 30
click at [355, 420] on div "Asignación de Actitudinales de Cristopher Alexander González Aldana Todas las C…" at bounding box center [242, 180] width 474 height 560
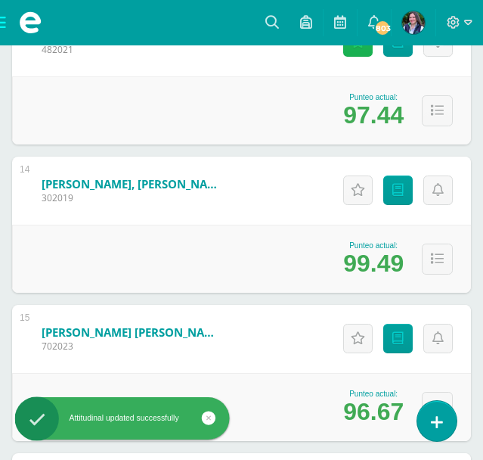
scroll to position [2243, 0]
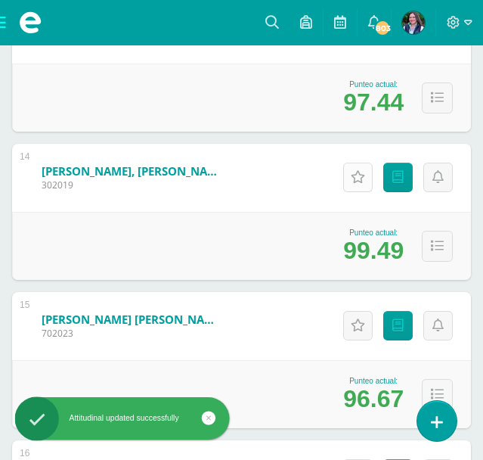
click at [358, 175] on icon at bounding box center [358, 177] width 14 height 13
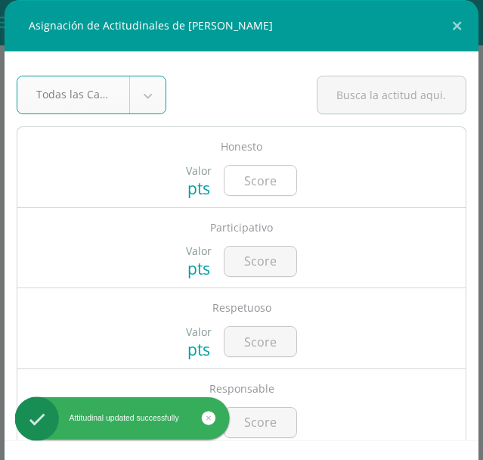
click at [274, 172] on input "number" at bounding box center [261, 181] width 72 height 30
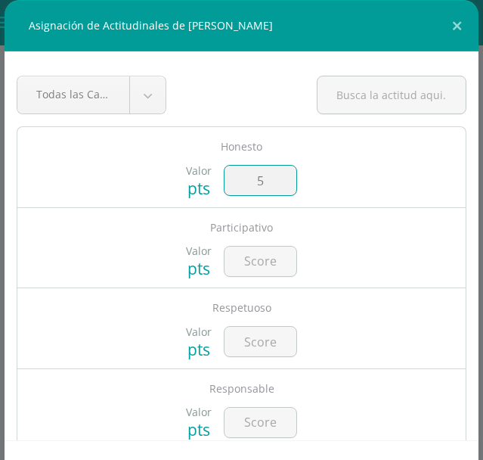
type input "5"
type input "4"
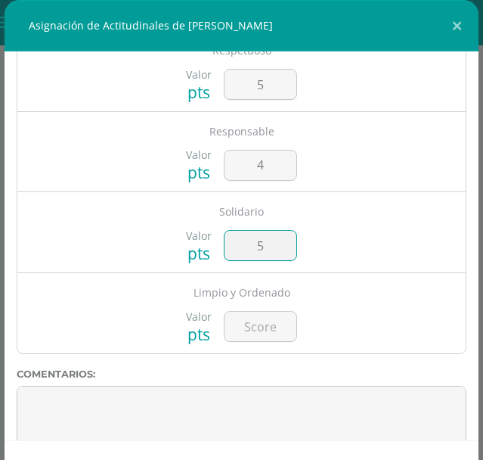
type input "5"
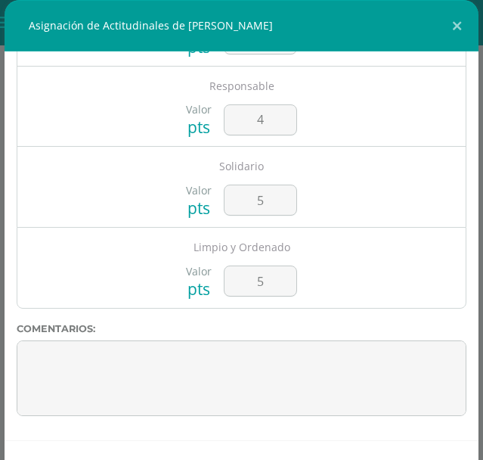
scroll to position [100, 0]
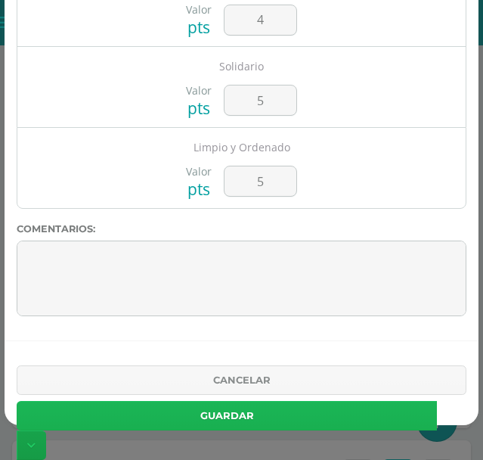
click at [341, 410] on button "Guardar" at bounding box center [227, 416] width 421 height 30
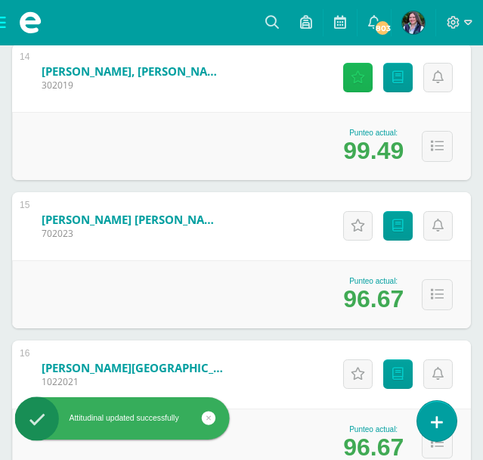
scroll to position [2347, 0]
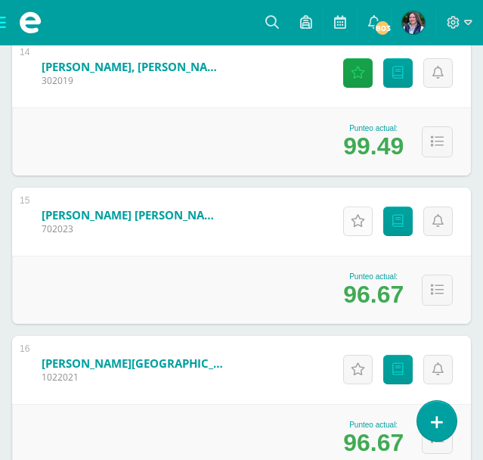
click at [362, 223] on icon at bounding box center [358, 221] width 14 height 13
click at [0, 0] on div "Participativo" at bounding box center [0, 0] width 0 height 0
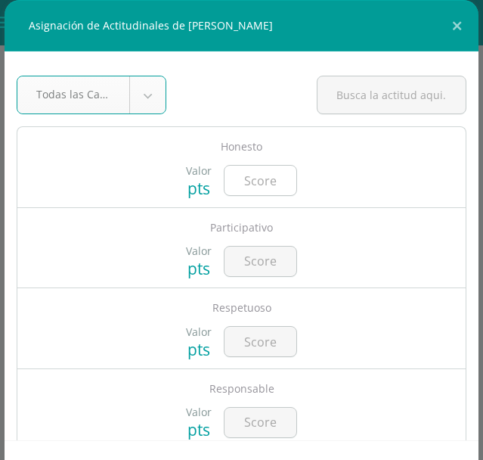
click at [266, 182] on input "number" at bounding box center [261, 181] width 72 height 30
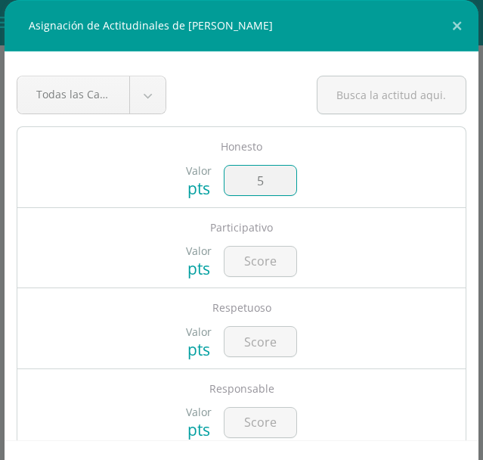
type input "5"
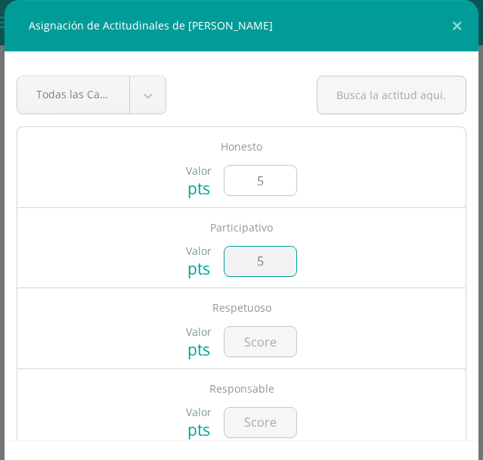
type input "5"
type input "4"
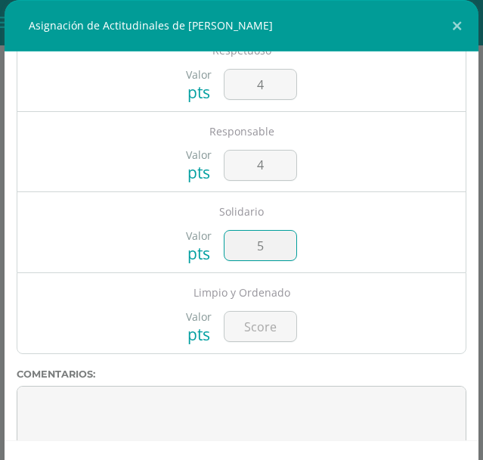
type input "5"
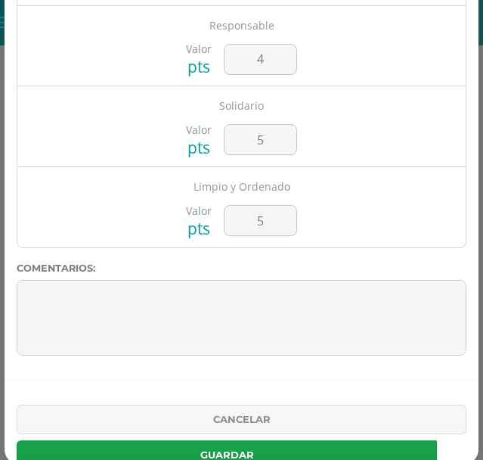
scroll to position [100, 0]
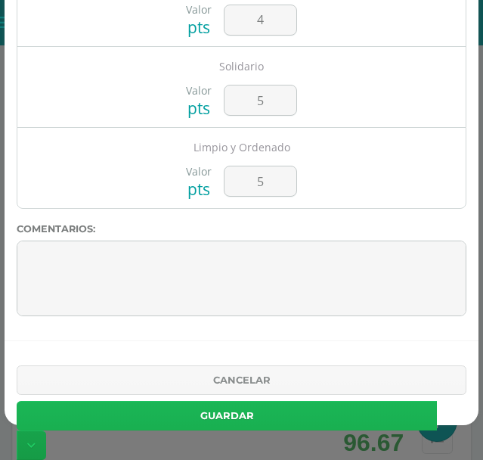
click at [351, 414] on button "Guardar" at bounding box center [227, 416] width 421 height 30
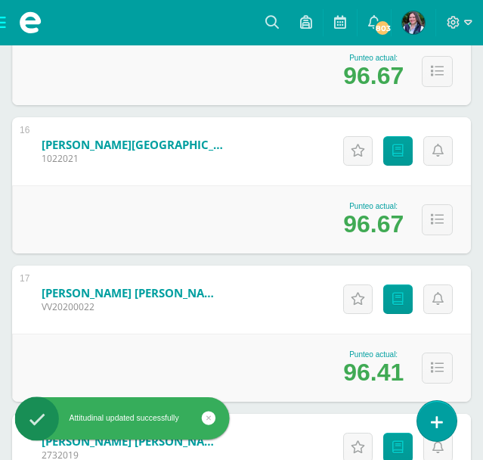
scroll to position [2562, 0]
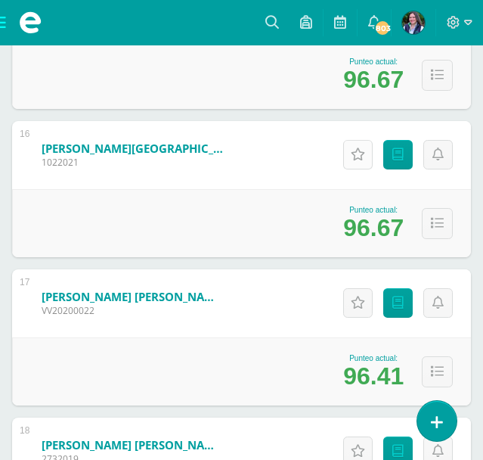
click at [356, 154] on icon at bounding box center [358, 154] width 14 height 13
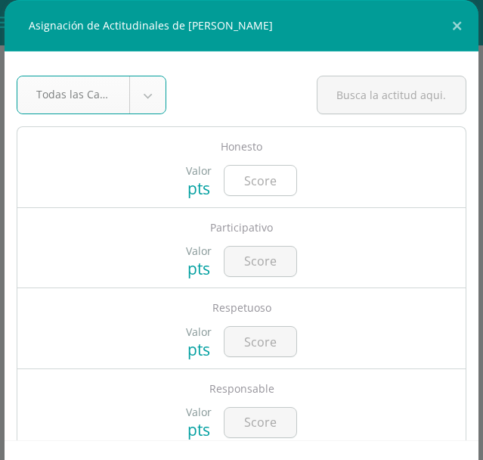
click at [268, 173] on input "number" at bounding box center [261, 181] width 72 height 30
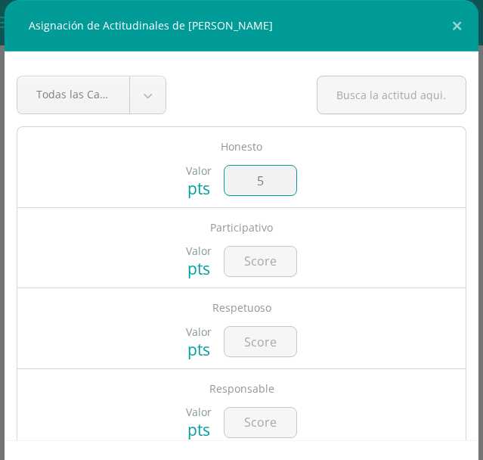
type input "5"
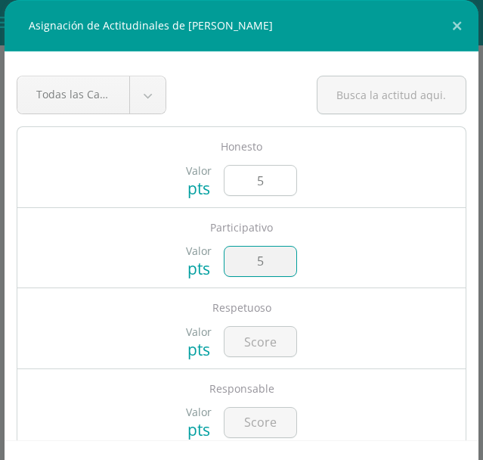
type input "5"
type input "4"
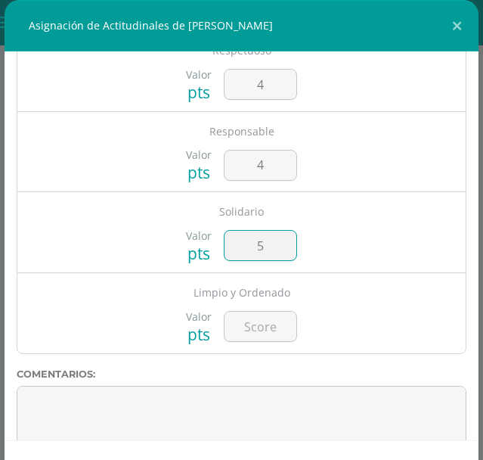
type input "5"
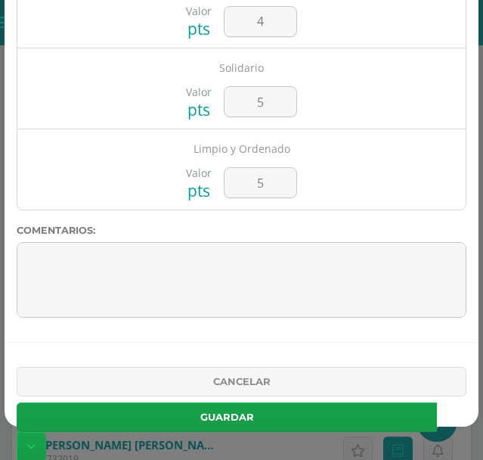
scroll to position [100, 0]
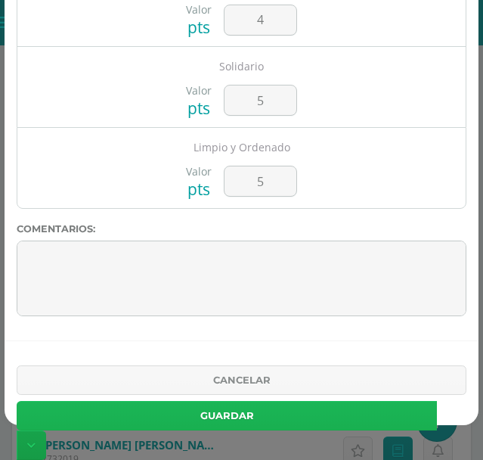
click at [346, 418] on button "Guardar" at bounding box center [227, 416] width 421 height 30
click at [346, 418] on div "Asignación de Actitudinales de Nicolle Mérida Monterroso Todas las Categorias T…" at bounding box center [242, 180] width 474 height 560
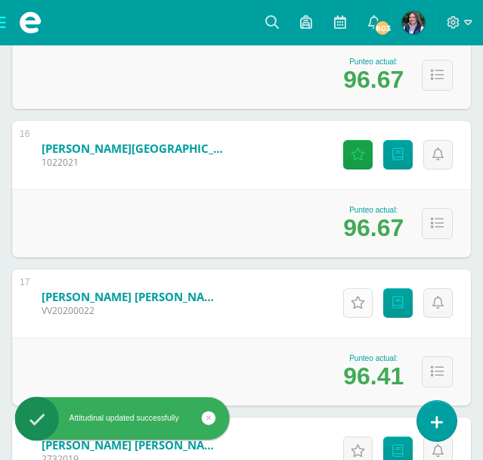
click at [353, 300] on icon at bounding box center [358, 303] width 14 height 13
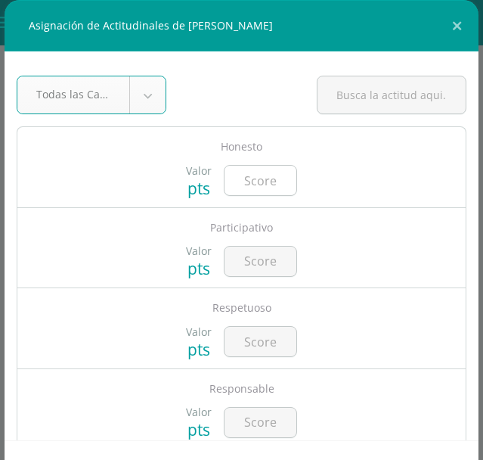
click at [254, 182] on input "number" at bounding box center [261, 181] width 72 height 30
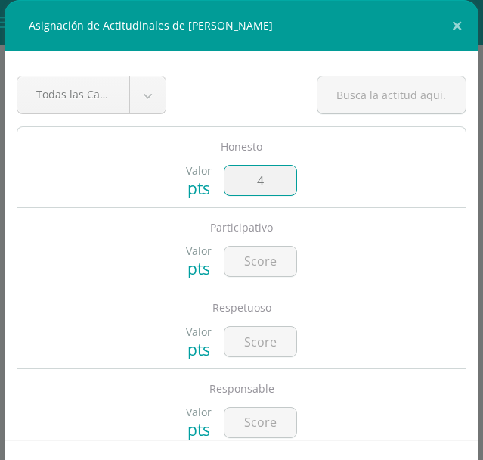
type input "4"
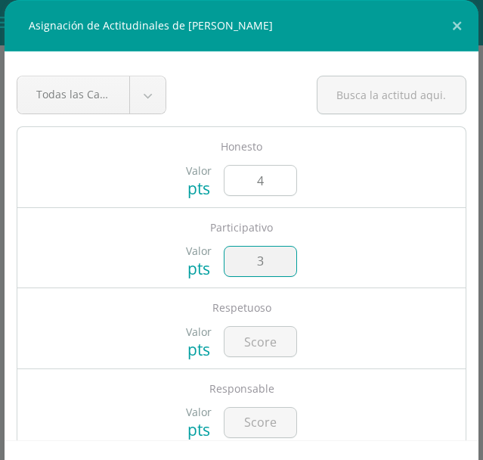
type input "3"
type input "4"
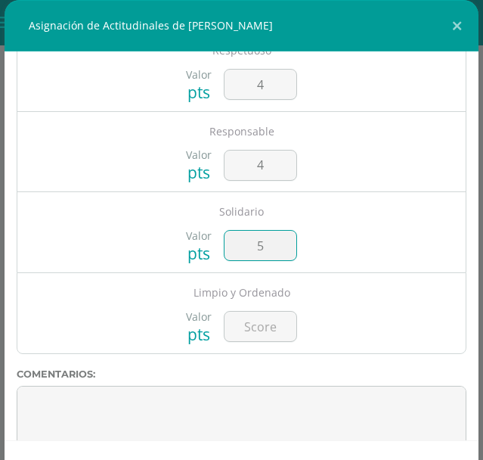
type input "5"
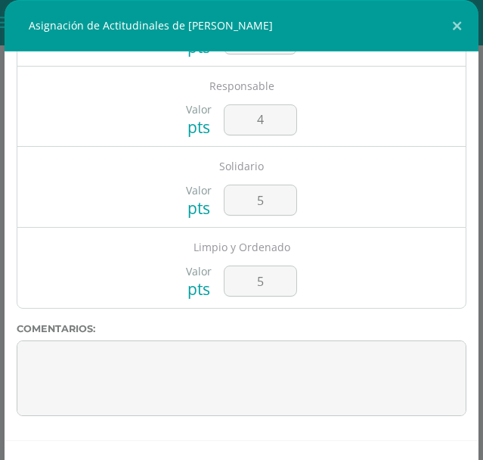
scroll to position [100, 0]
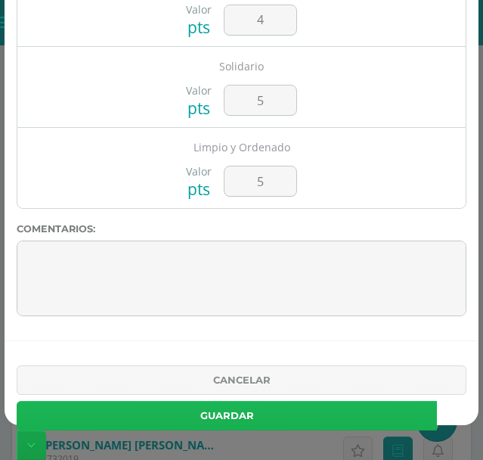
click at [319, 411] on button "Guardar" at bounding box center [227, 416] width 421 height 30
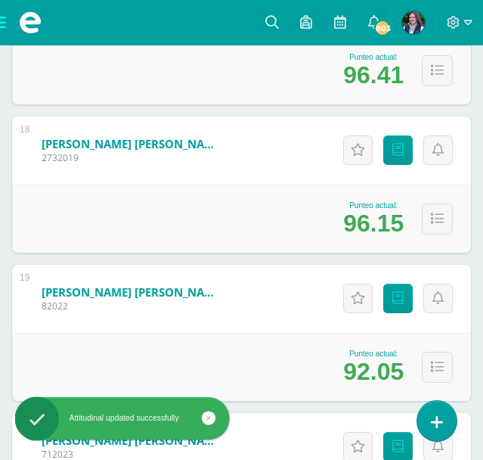
scroll to position [2866, 0]
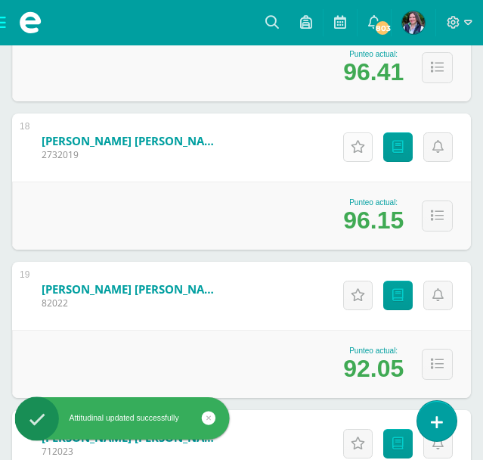
click at [363, 148] on icon at bounding box center [358, 147] width 14 height 13
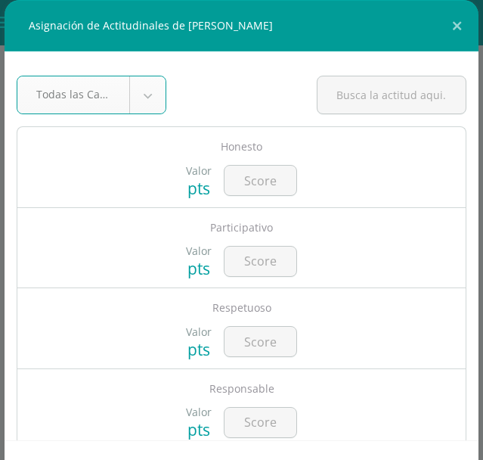
type input "5"
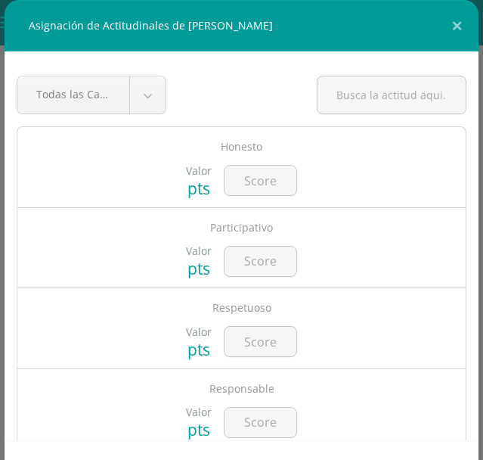
click at [259, 184] on input "number" at bounding box center [261, 181] width 72 height 30
type input "5"
type input "4"
type input "5"
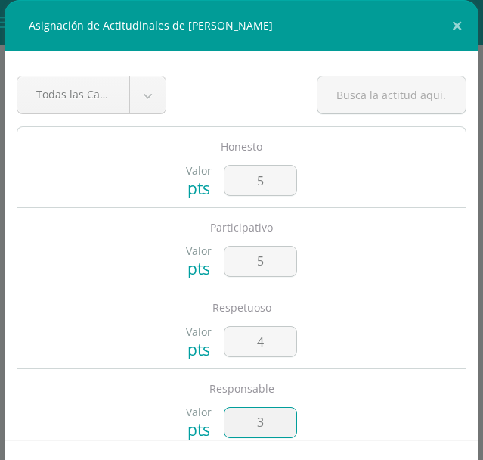
type input "3"
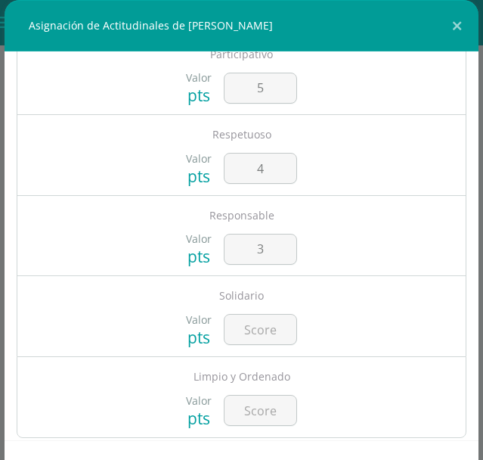
scroll to position [303, 0]
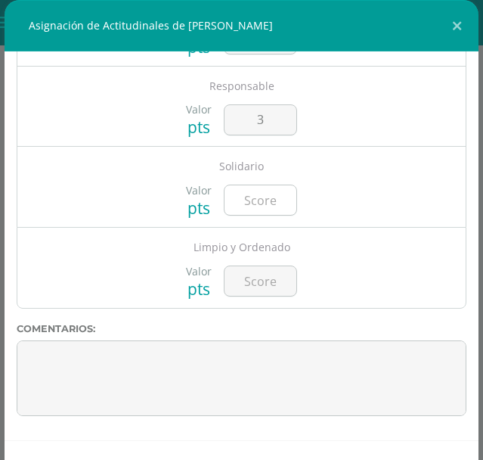
click at [270, 211] on input "number" at bounding box center [261, 200] width 72 height 30
type input "4"
type input "3"
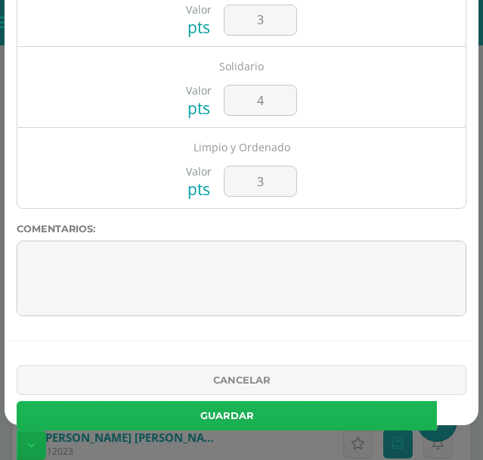
click at [330, 420] on button "Guardar" at bounding box center [227, 416] width 421 height 30
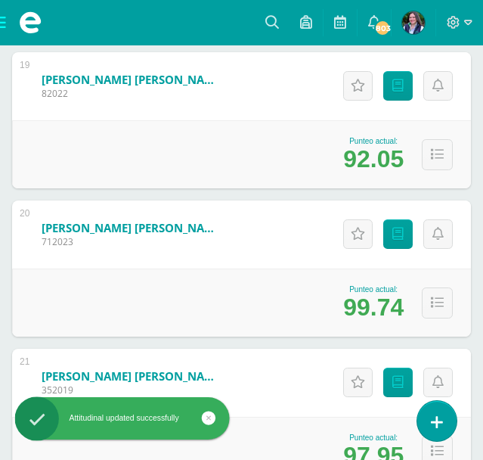
scroll to position [3080, 0]
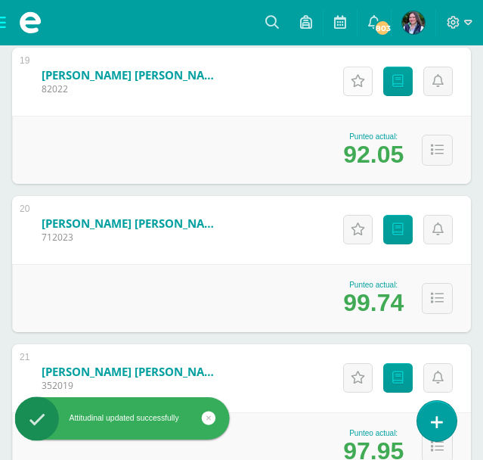
click at [355, 84] on icon at bounding box center [358, 81] width 14 height 13
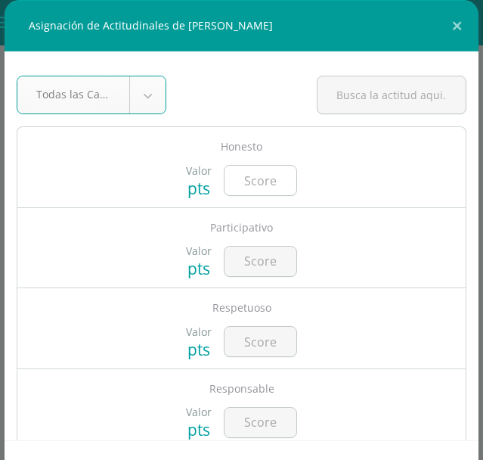
click at [263, 181] on input "number" at bounding box center [261, 181] width 72 height 30
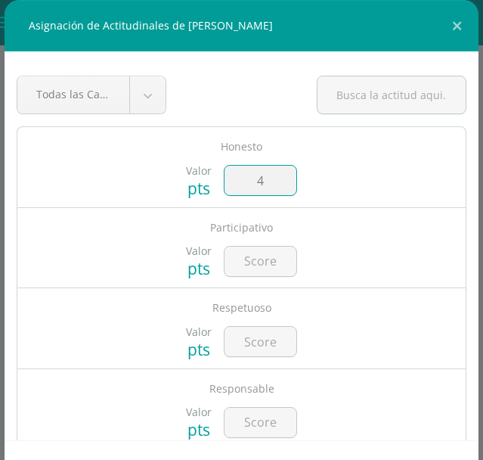
type input "4"
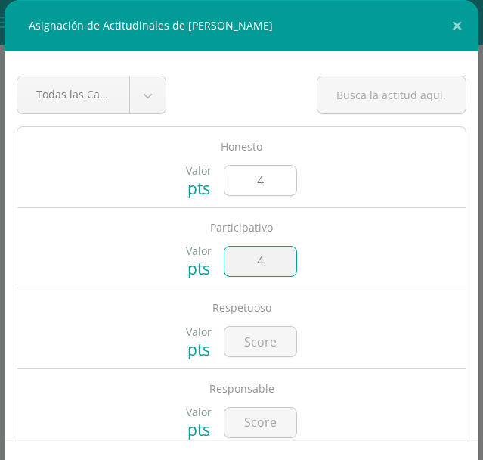
type input "4"
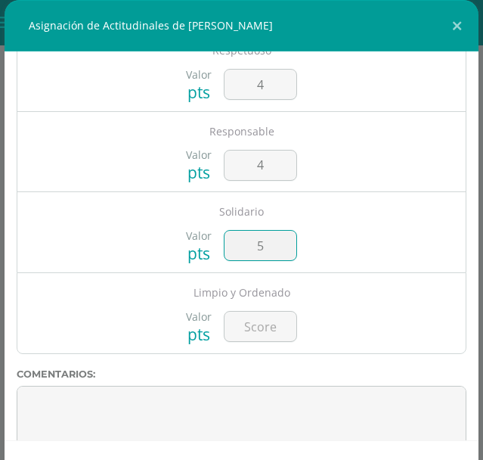
type input "5"
type input "4"
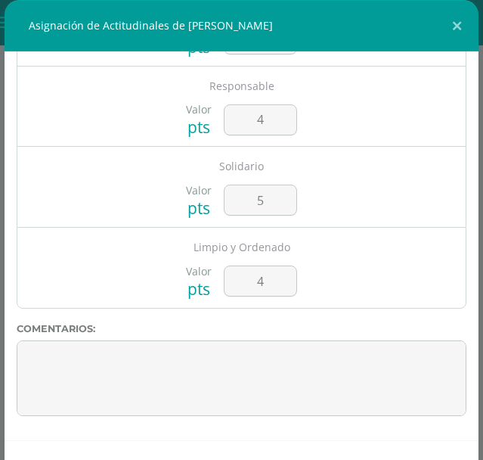
scroll to position [100, 0]
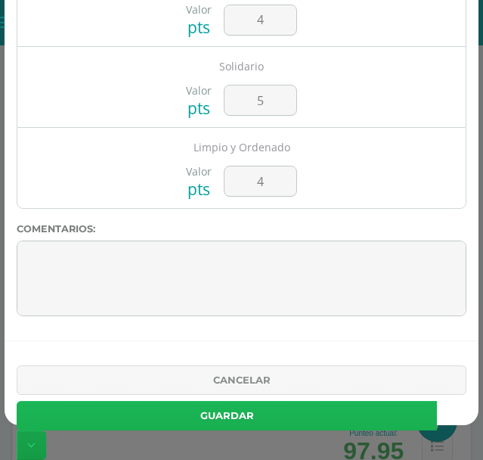
click at [371, 413] on button "Guardar" at bounding box center [227, 416] width 421 height 30
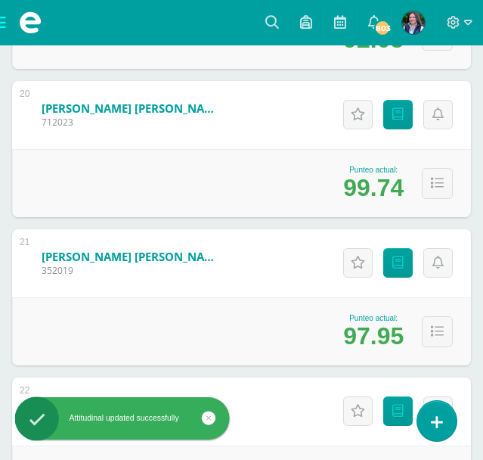
scroll to position [3206, 0]
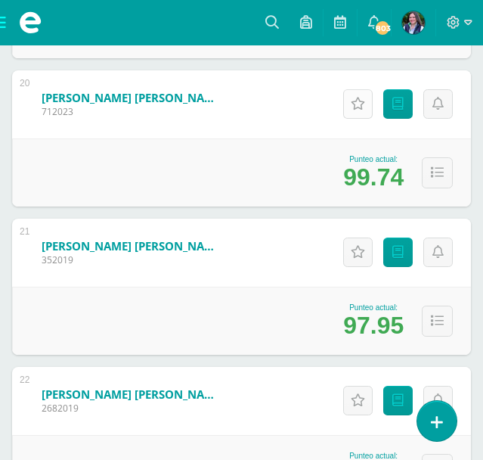
click at [355, 104] on icon at bounding box center [358, 104] width 14 height 13
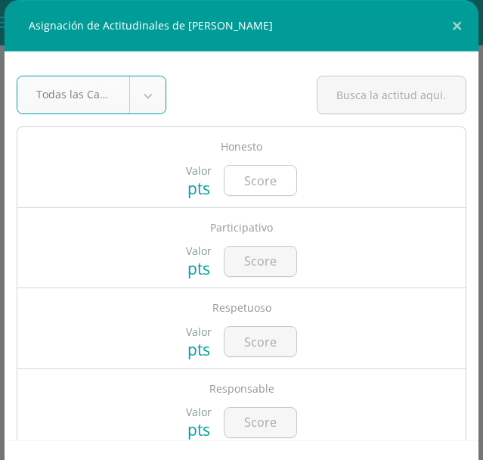
click at [288, 180] on input "number" at bounding box center [261, 181] width 72 height 30
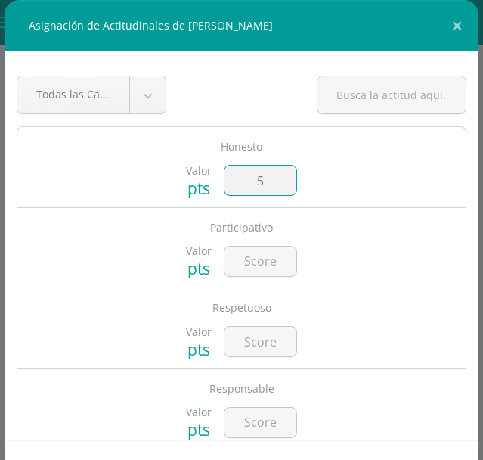
type input "5"
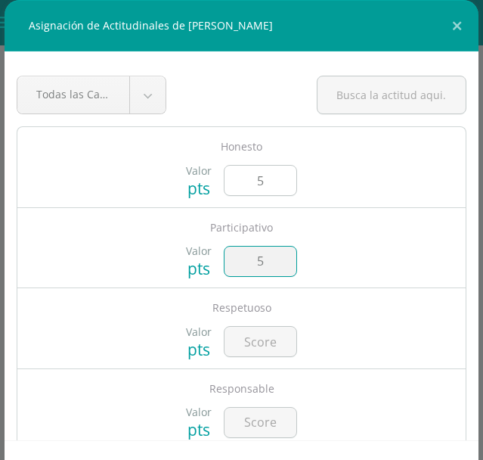
type input "5"
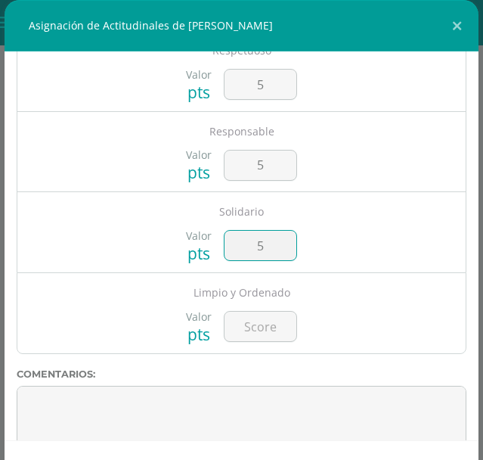
type input "5"
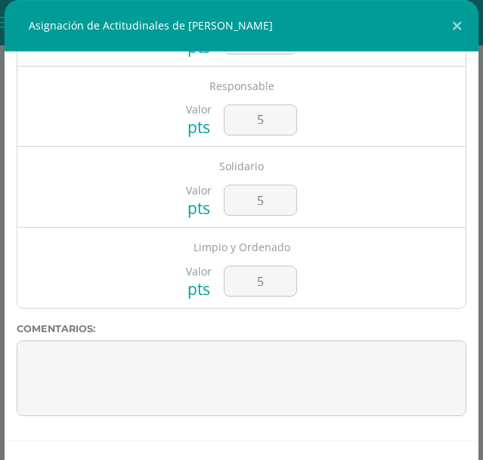
scroll to position [100, 0]
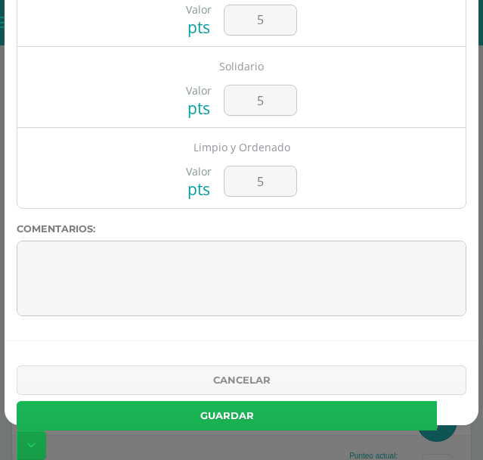
click at [339, 417] on button "Guardar" at bounding box center [227, 416] width 421 height 30
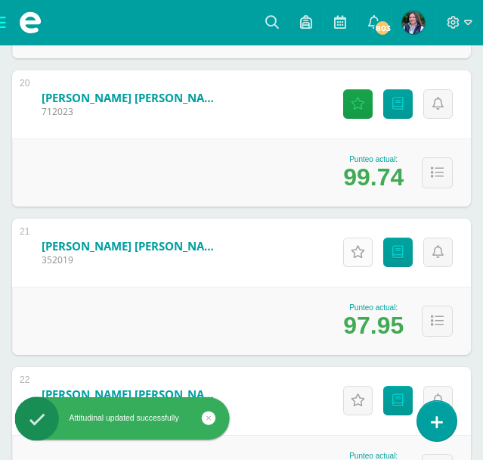
click at [358, 253] on icon at bounding box center [358, 252] width 14 height 13
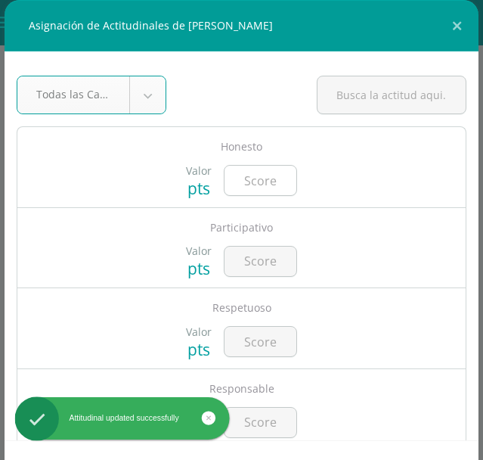
click at [284, 188] on input "number" at bounding box center [261, 181] width 72 height 30
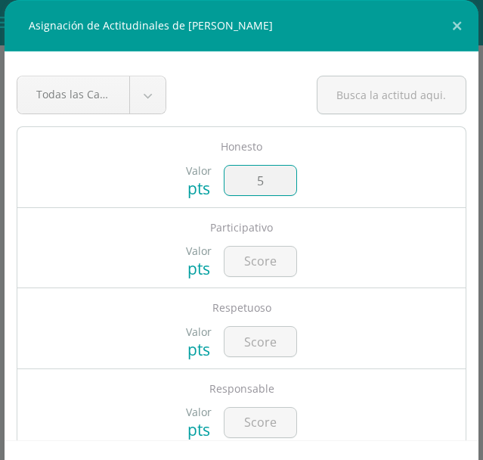
type input "5"
type input "4"
type input "5"
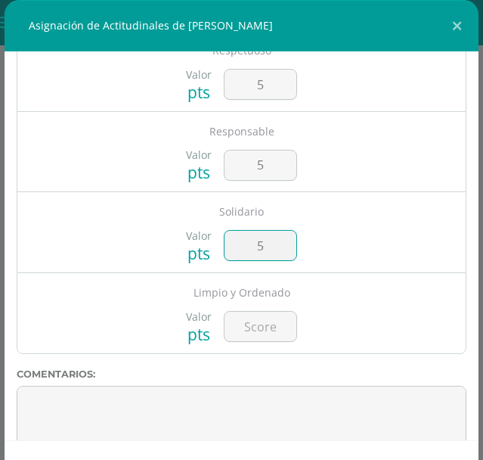
type input "5"
type input "4"
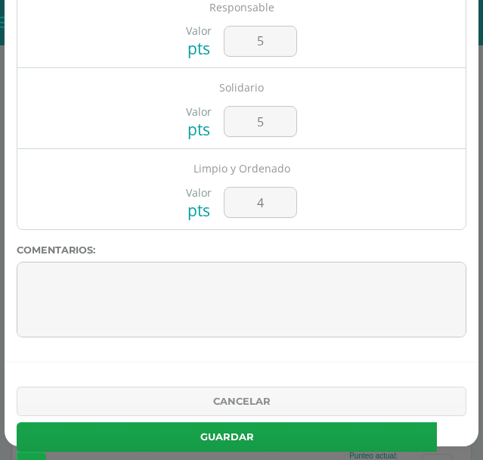
scroll to position [100, 0]
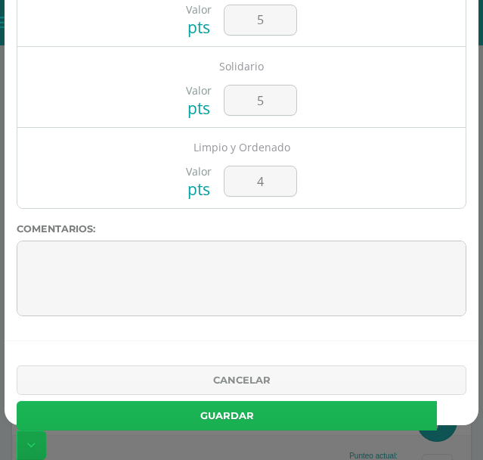
click at [364, 418] on button "Guardar" at bounding box center [227, 416] width 421 height 30
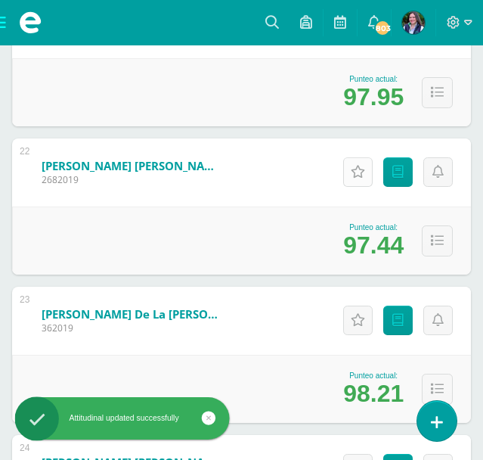
scroll to position [3436, 0]
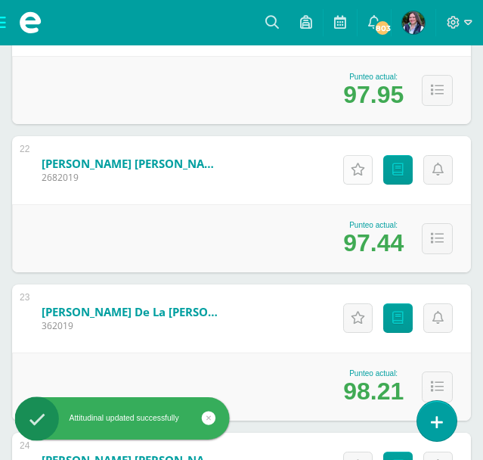
click at [358, 167] on icon at bounding box center [358, 169] width 14 height 13
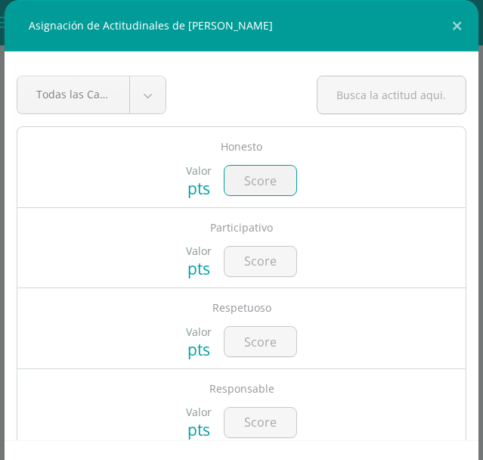
click at [276, 177] on input "number" at bounding box center [261, 181] width 72 height 30
type input "5"
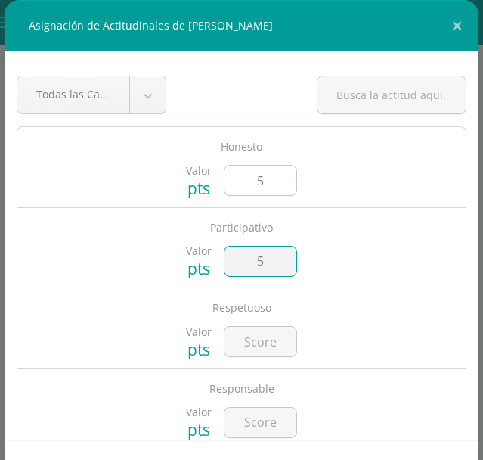
type input "5"
type input "4"
type input "5"
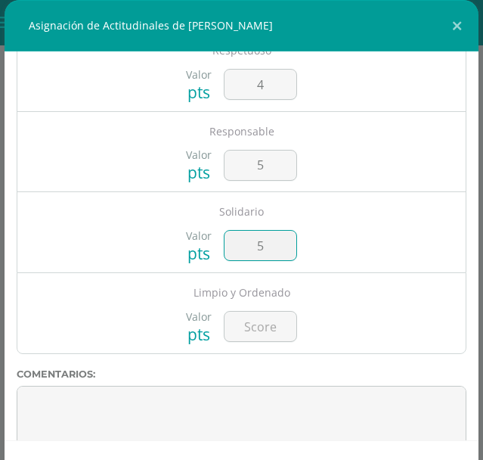
type input "5"
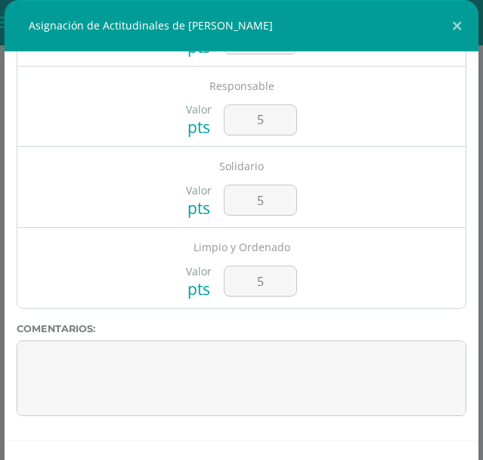
scroll to position [100, 0]
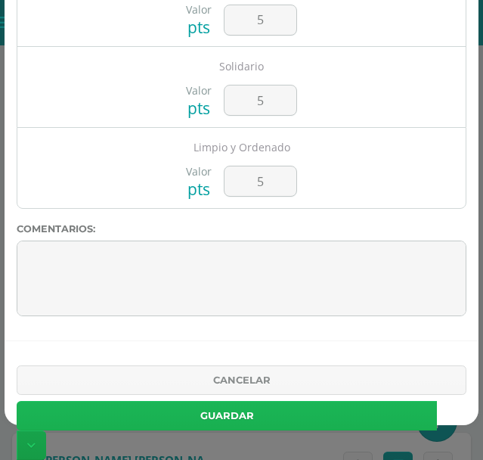
click at [304, 418] on button "Guardar" at bounding box center [227, 416] width 421 height 30
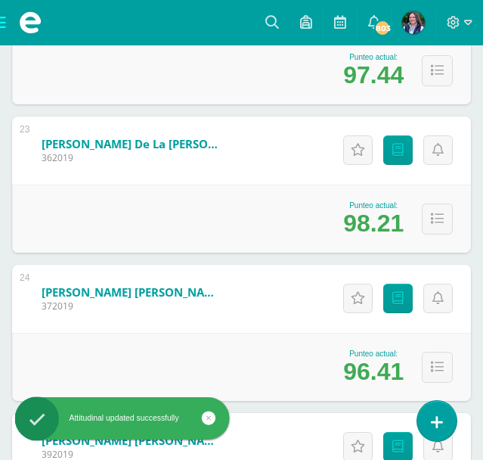
scroll to position [3630, 0]
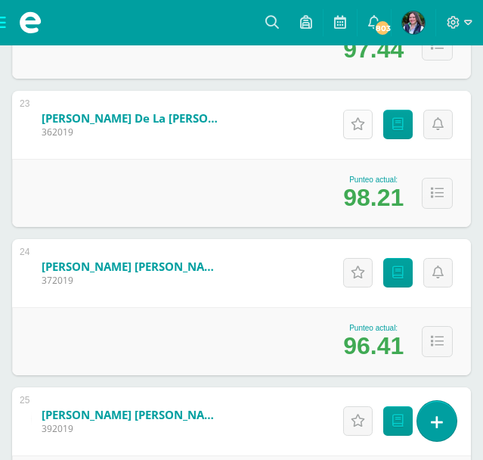
click at [362, 129] on icon at bounding box center [358, 124] width 14 height 13
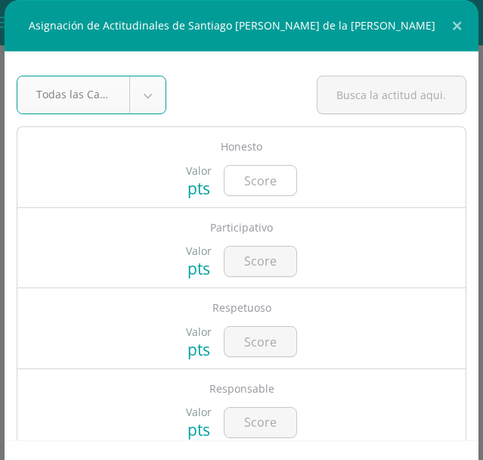
click at [263, 182] on input "number" at bounding box center [261, 181] width 72 height 30
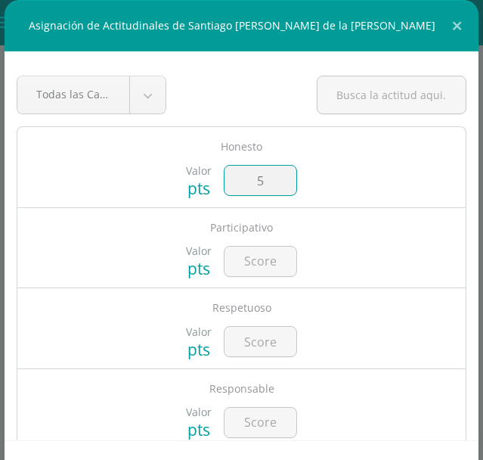
type input "5"
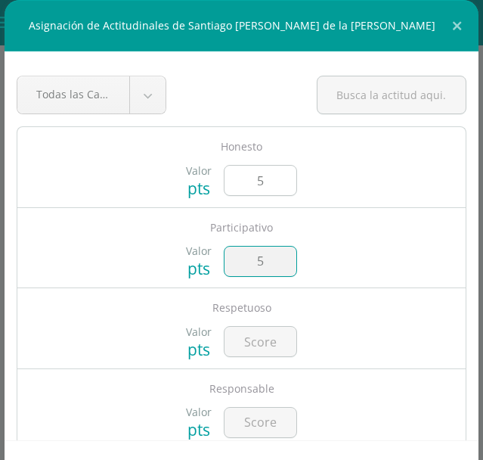
type input "5"
type input "4"
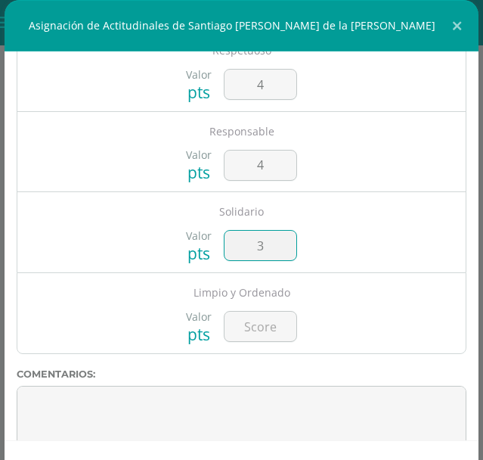
type input "3"
type input "5"
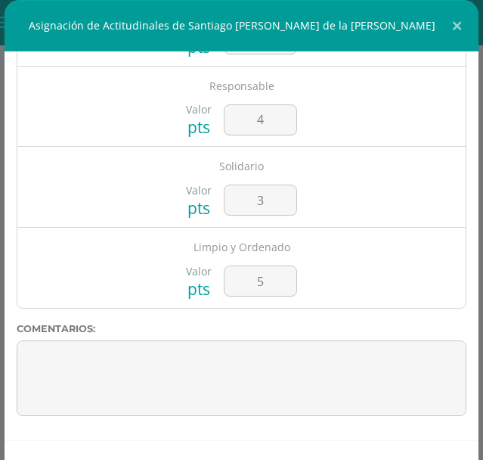
scroll to position [100, 0]
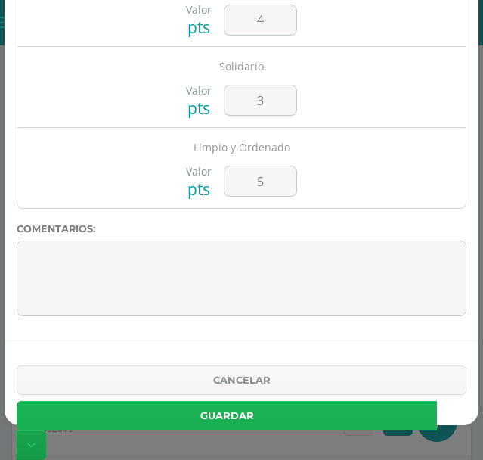
click at [302, 414] on button "Guardar" at bounding box center [227, 416] width 421 height 30
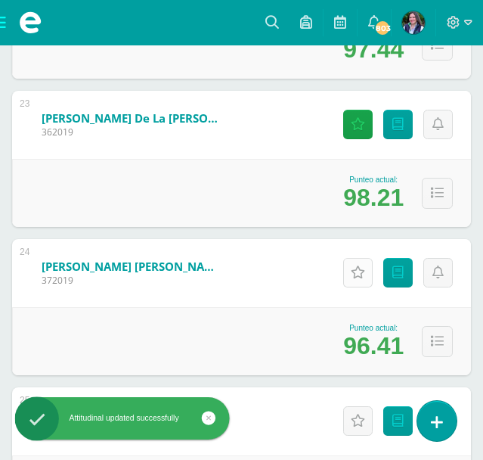
click at [356, 273] on icon at bounding box center [358, 272] width 14 height 13
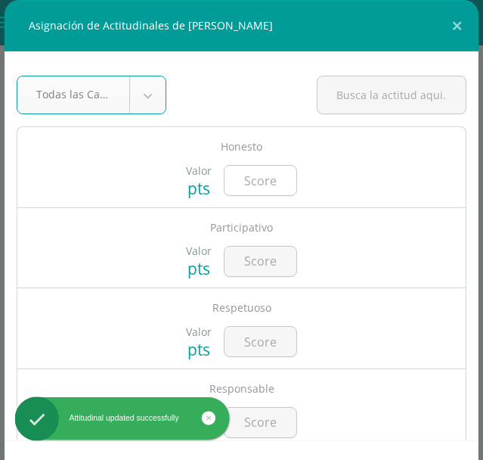
click at [277, 179] on input "number" at bounding box center [261, 181] width 72 height 30
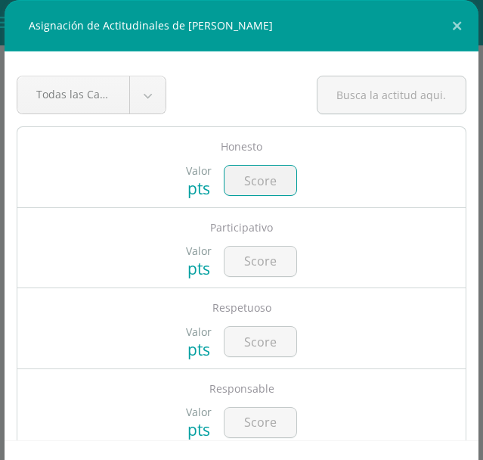
click at [259, 182] on input "number" at bounding box center [261, 181] width 72 height 30
type input "5"
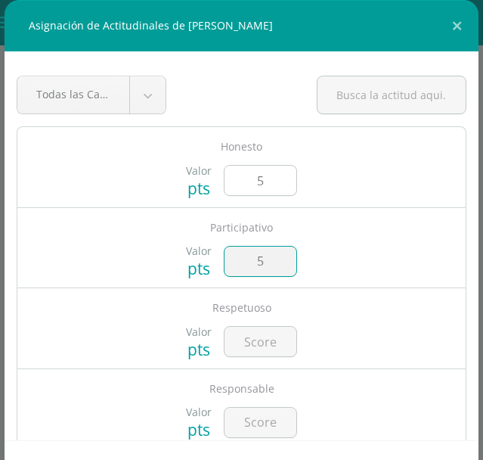
type input "5"
type input "4"
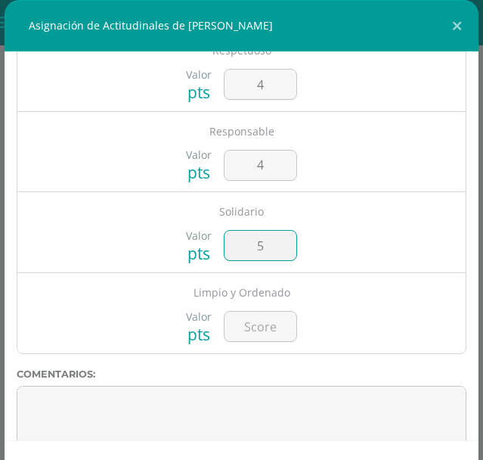
type input "5"
type input "4"
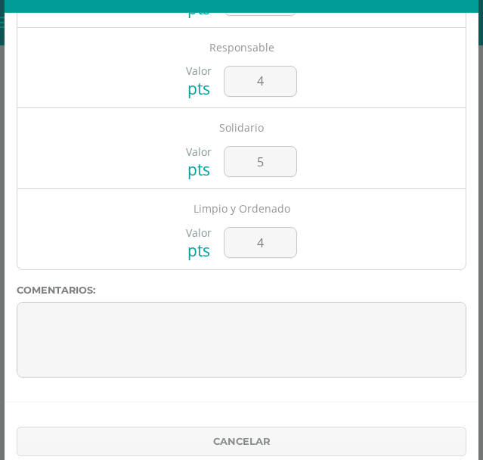
scroll to position [100, 0]
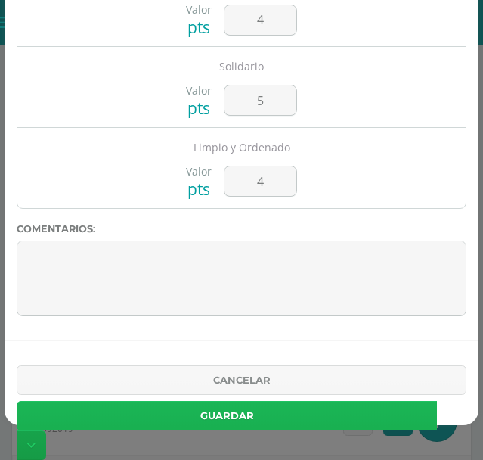
click at [368, 418] on button "Guardar" at bounding box center [227, 416] width 421 height 30
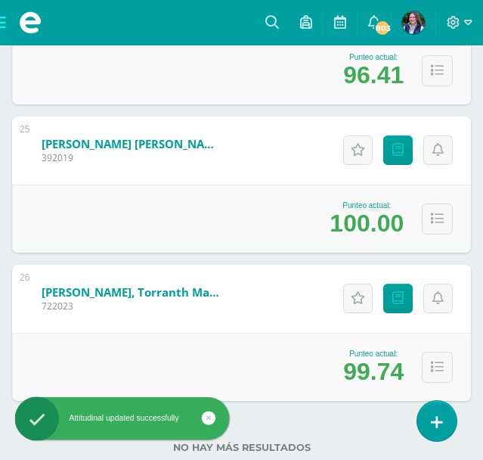
scroll to position [3911, 0]
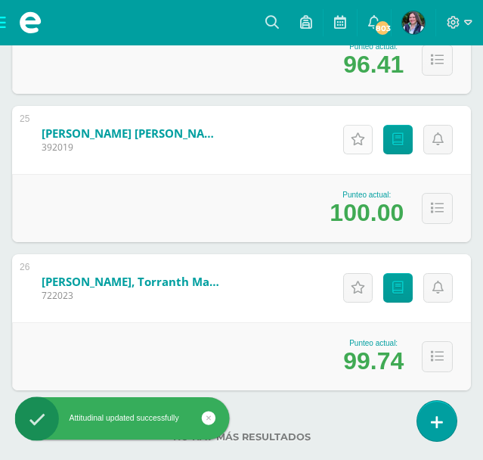
click at [357, 147] on link "Actitudinales" at bounding box center [358, 140] width 30 height 30
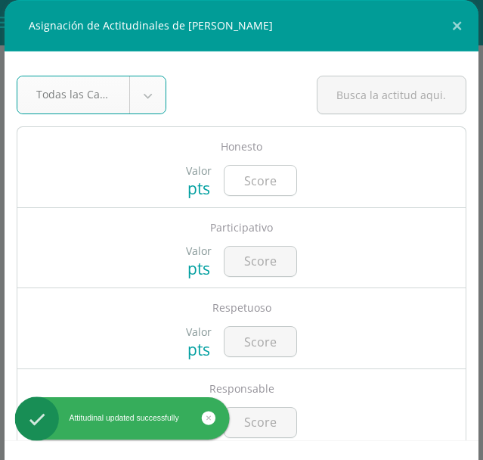
click at [253, 178] on input "number" at bounding box center [261, 181] width 72 height 30
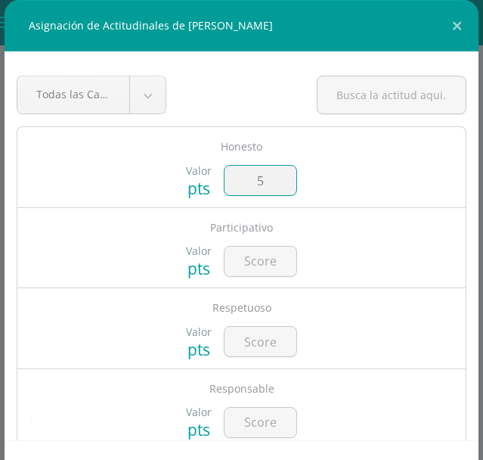
type input "5"
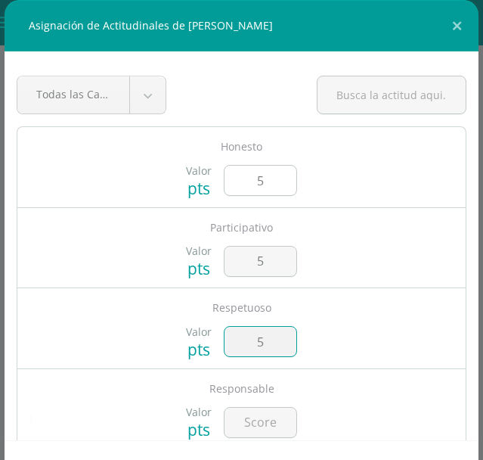
type input "5"
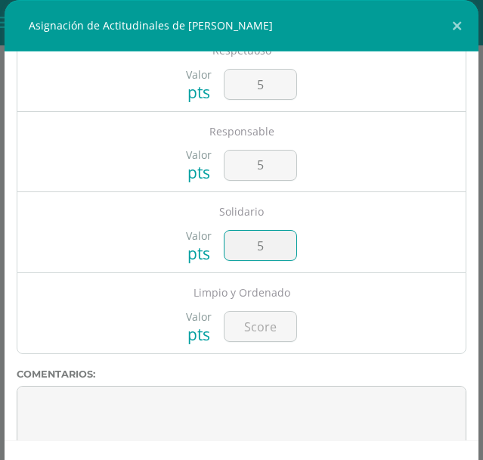
type input "5"
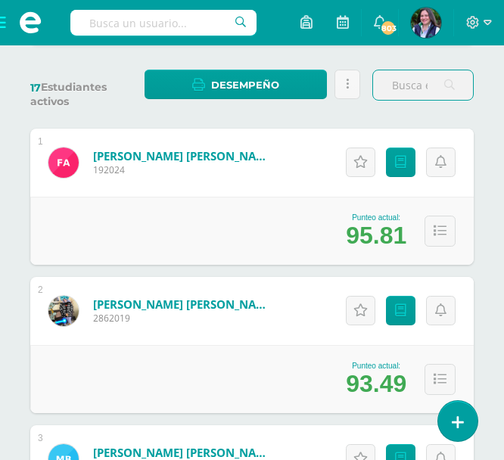
scroll to position [242, 0]
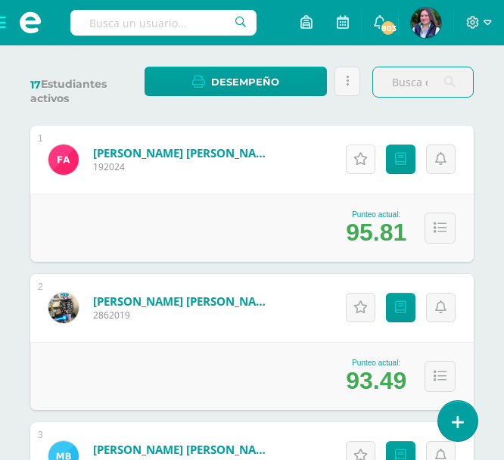
click at [365, 158] on icon at bounding box center [360, 159] width 14 height 13
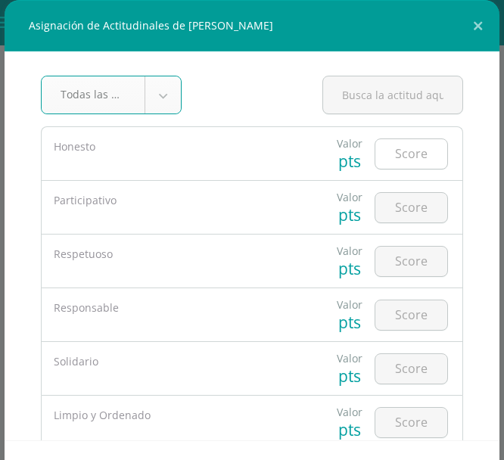
click at [417, 161] on input "number" at bounding box center [411, 154] width 72 height 30
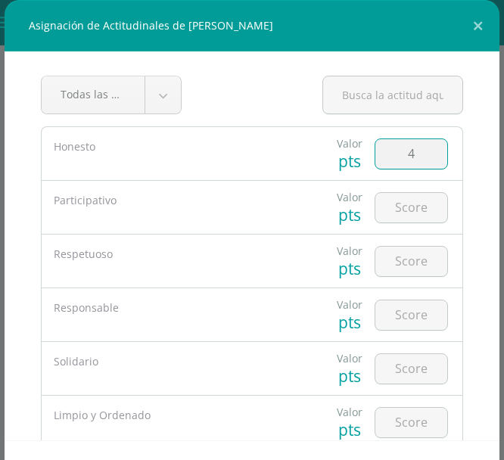
type input "4"
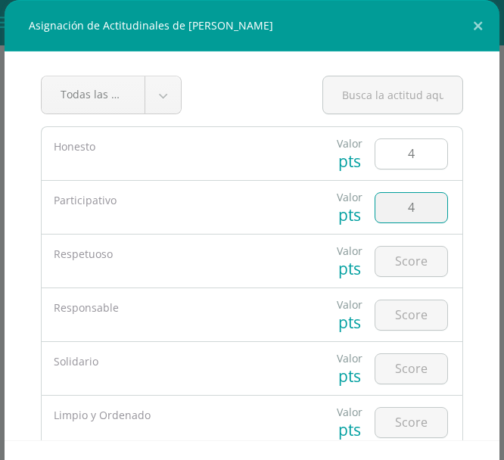
type input "4"
type input "6"
type input "5"
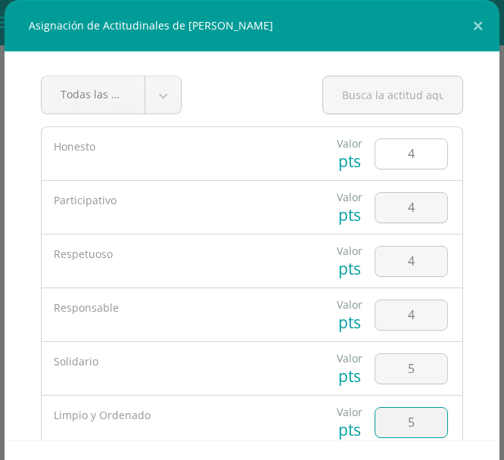
type input "5"
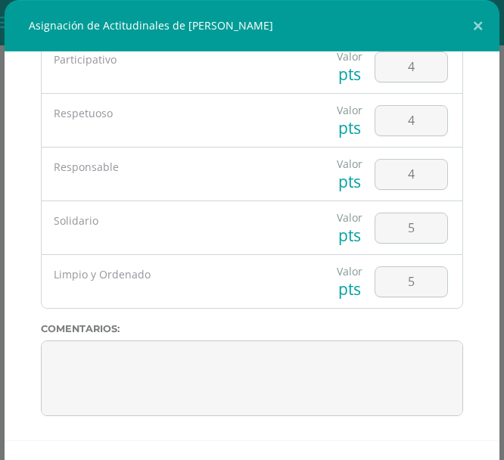
scroll to position [59, 0]
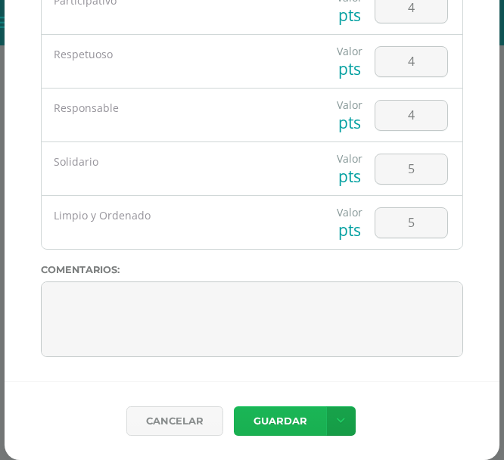
click at [260, 416] on button "Guardar" at bounding box center [280, 421] width 92 height 30
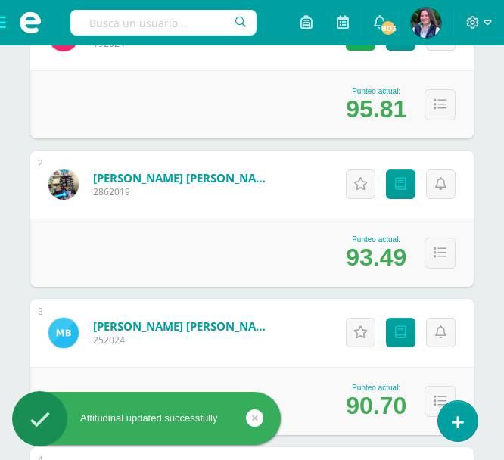
scroll to position [366, 0]
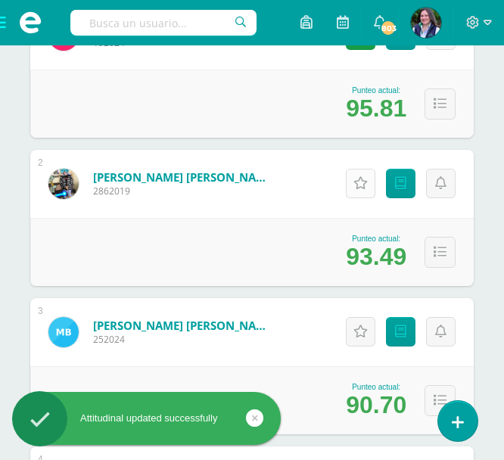
click at [364, 190] on link "Actitudinales" at bounding box center [361, 184] width 30 height 30
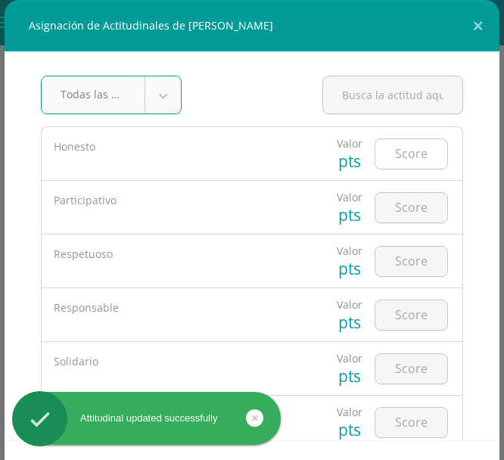
click at [409, 154] on input "number" at bounding box center [411, 154] width 72 height 30
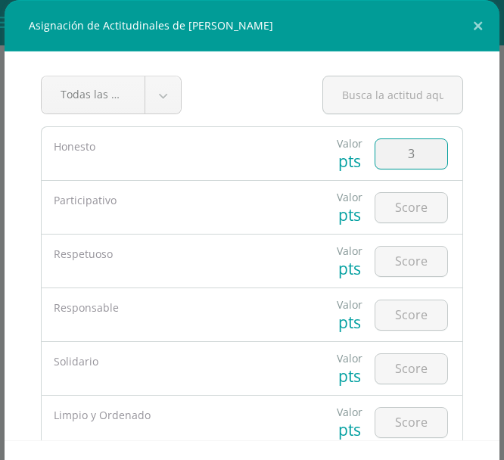
type input "3"
type input "5"
type input "4"
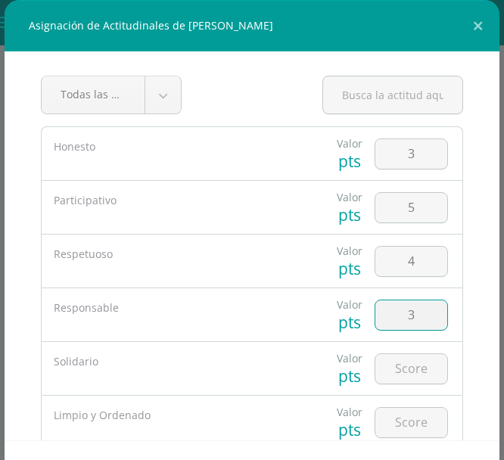
type input "3"
type input "5"
type input "4"
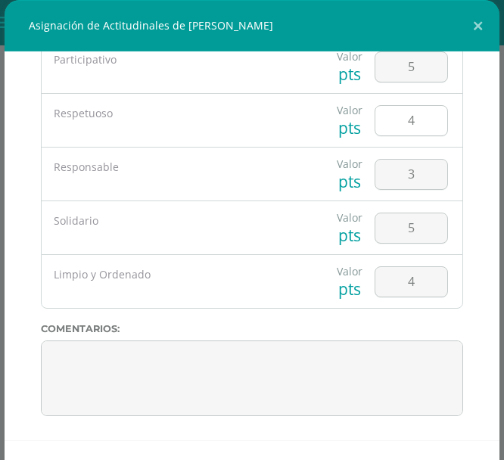
scroll to position [59, 0]
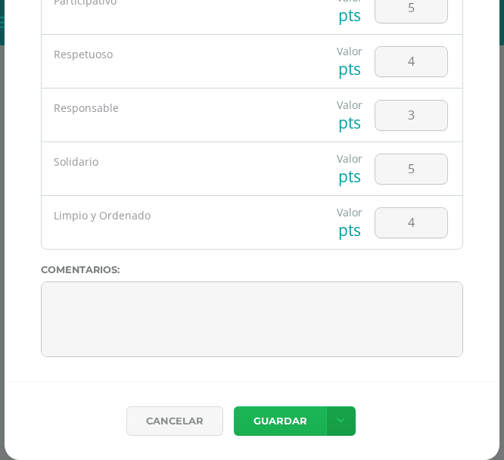
click at [282, 421] on button "Guardar" at bounding box center [280, 421] width 92 height 30
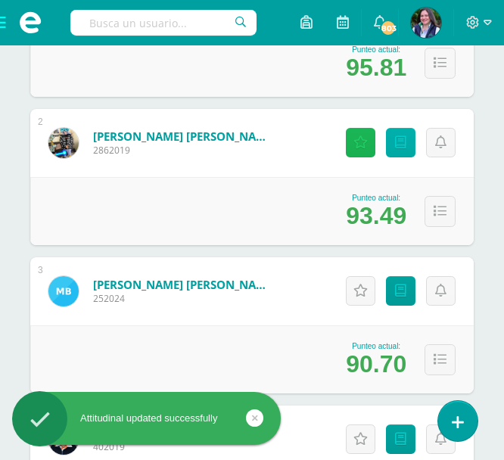
scroll to position [421, 0]
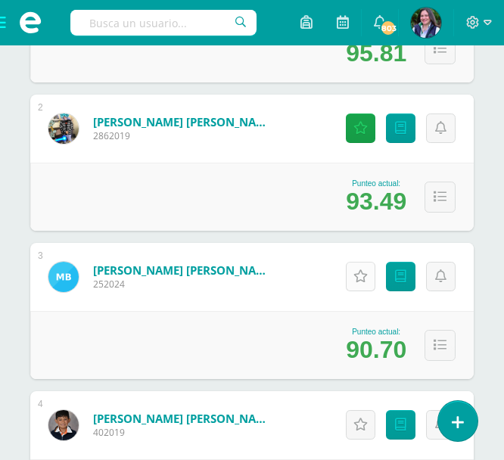
click at [365, 277] on icon at bounding box center [360, 276] width 14 height 13
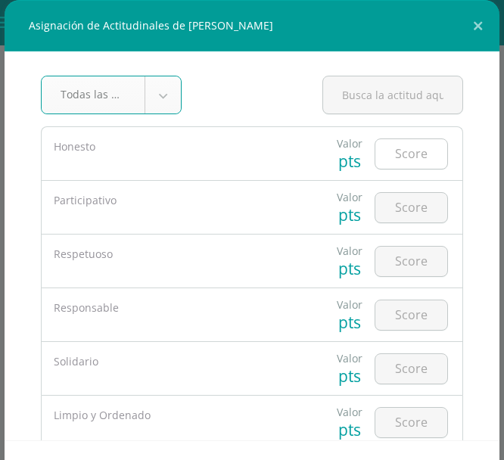
click at [415, 160] on input "number" at bounding box center [411, 154] width 72 height 30
drag, startPoint x: 269, startPoint y: 24, endPoint x: 332, endPoint y: 32, distance: 64.0
click at [336, 33] on div "Asignación de Actitudinales de [PERSON_NAME]" at bounding box center [252, 25] width 495 height 51
click at [421, 153] on input "number" at bounding box center [411, 154] width 72 height 30
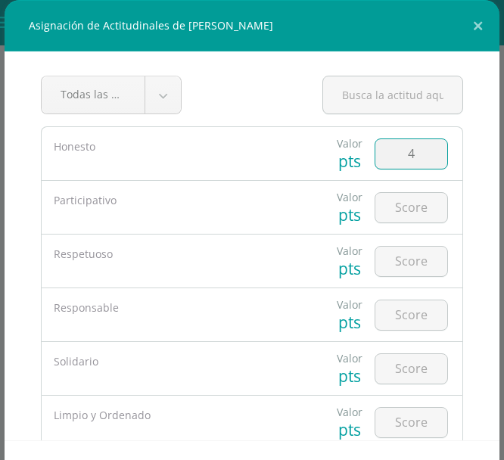
type input "4"
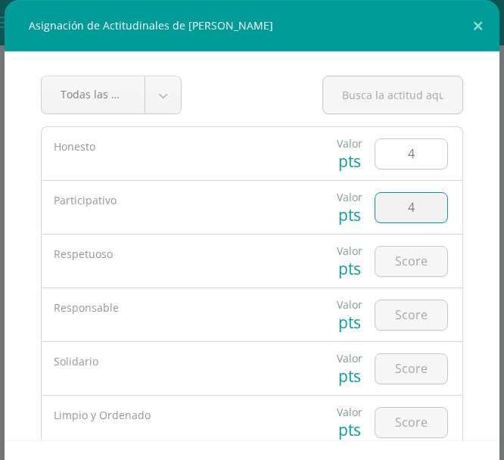
type input "4"
type input "3"
type input "5"
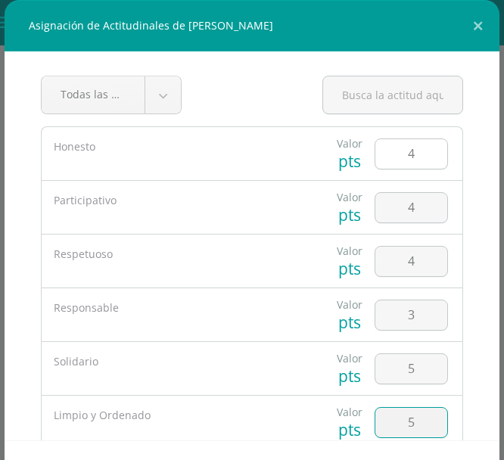
type input "5"
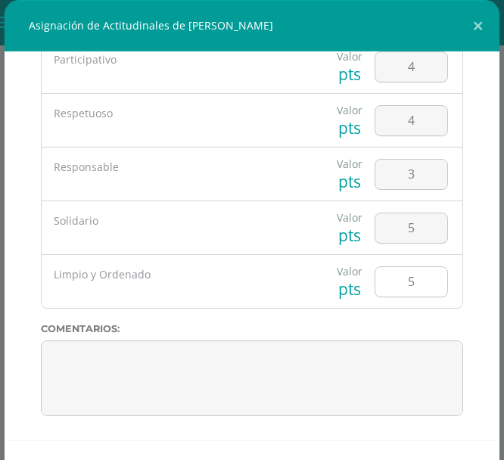
scroll to position [59, 0]
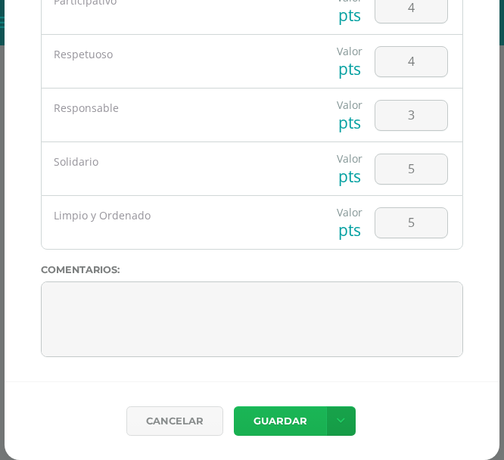
click at [290, 413] on button "Guardar" at bounding box center [280, 421] width 92 height 30
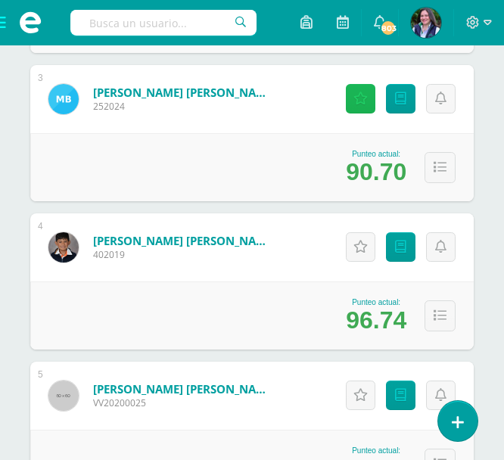
scroll to position [603, 0]
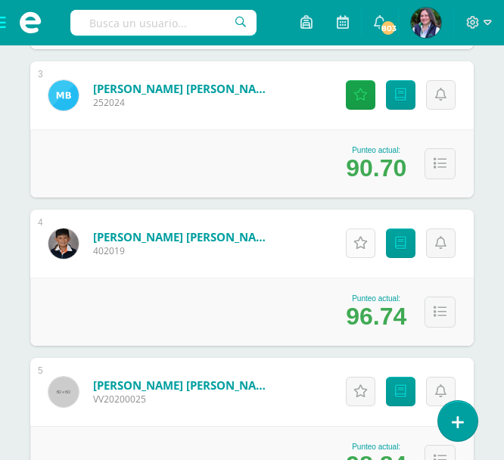
click at [359, 241] on icon at bounding box center [360, 243] width 14 height 13
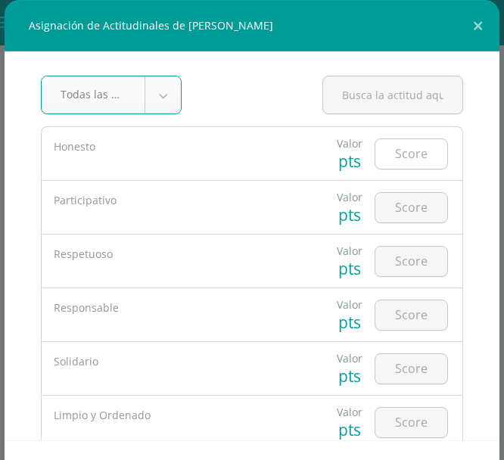
click at [411, 151] on input "number" at bounding box center [411, 154] width 72 height 30
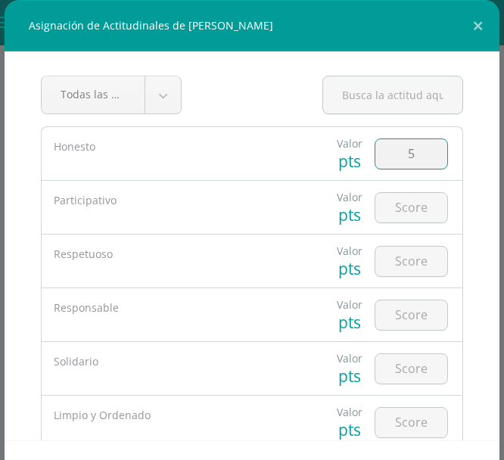
type input "5"
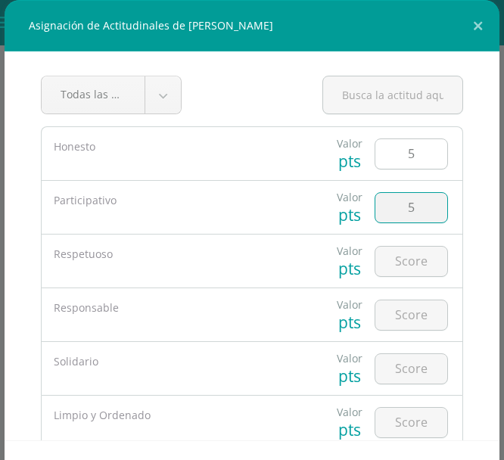
type input "5"
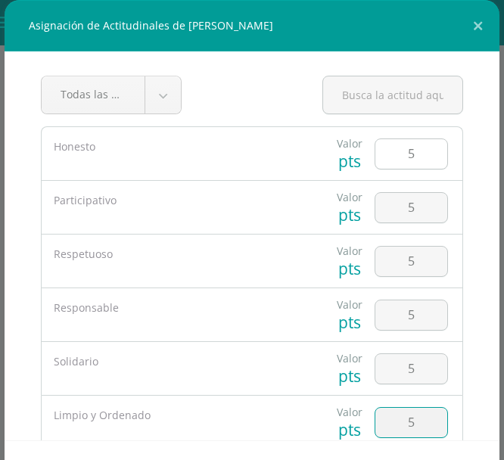
type input "5"
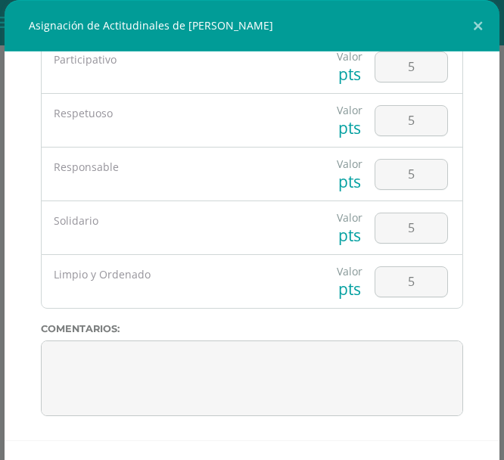
scroll to position [59, 0]
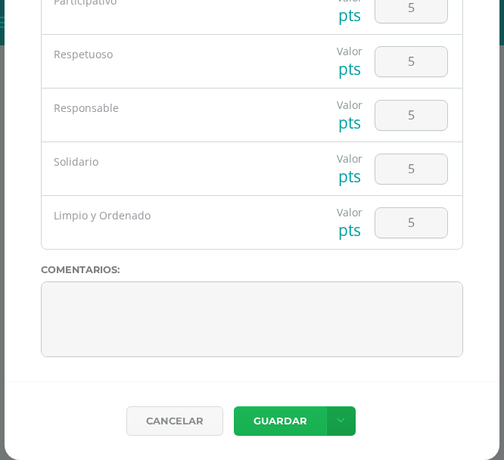
click at [284, 430] on button "Guardar" at bounding box center [280, 421] width 92 height 30
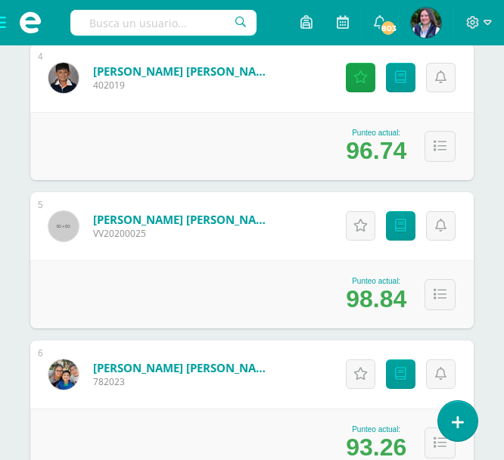
scroll to position [778, 0]
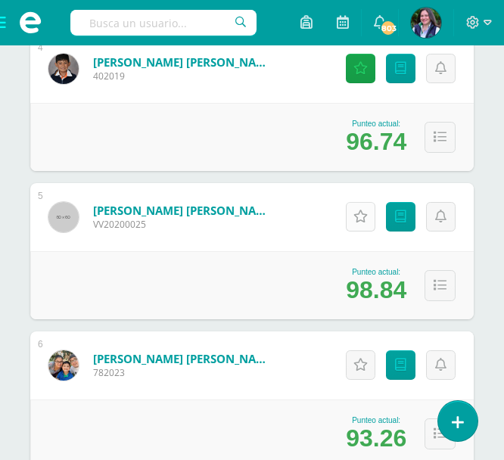
click at [358, 215] on icon at bounding box center [360, 216] width 14 height 13
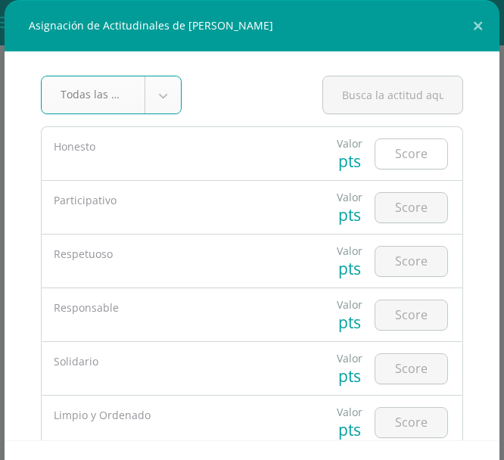
click at [407, 150] on input "number" at bounding box center [411, 154] width 72 height 30
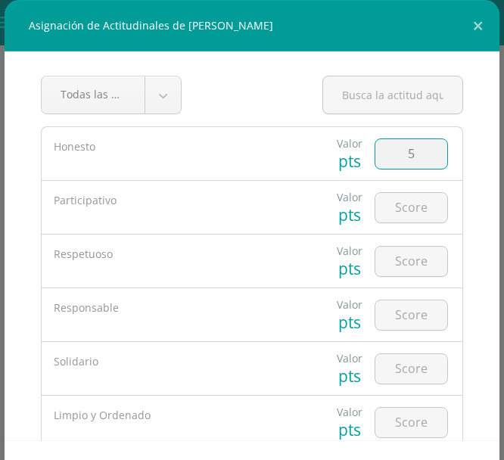
type input "5"
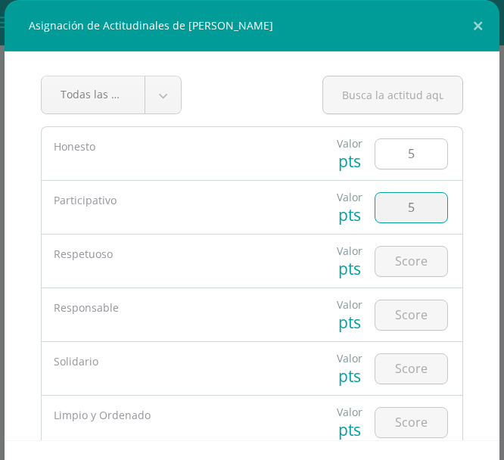
type input "5"
type input "4"
type input "5"
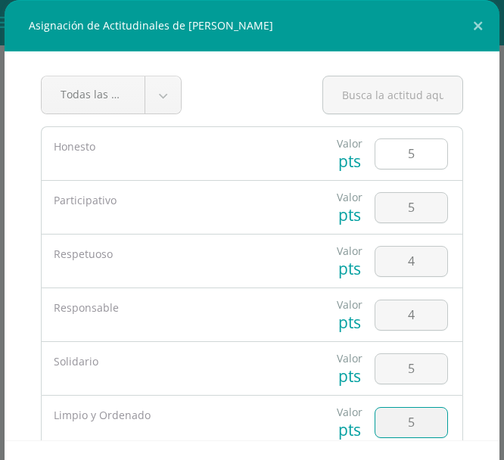
type input "5"
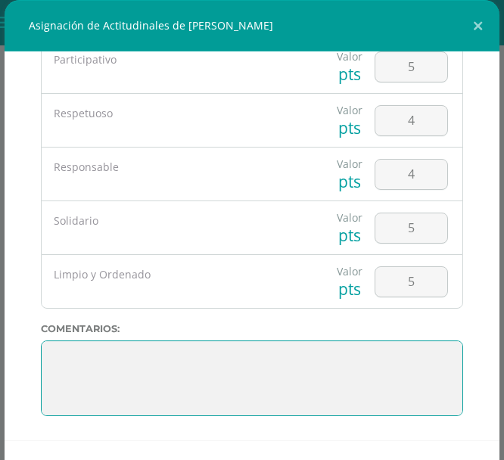
scroll to position [59, 0]
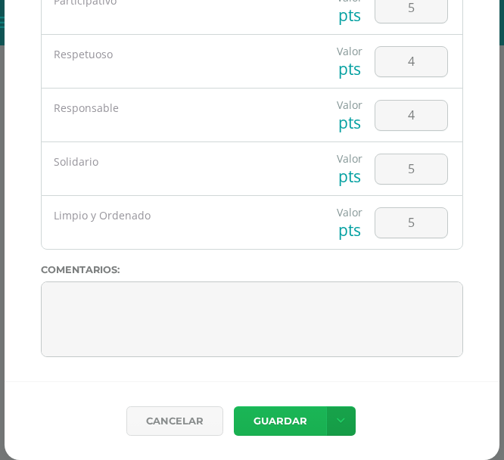
click at [287, 415] on button "Guardar" at bounding box center [280, 421] width 92 height 30
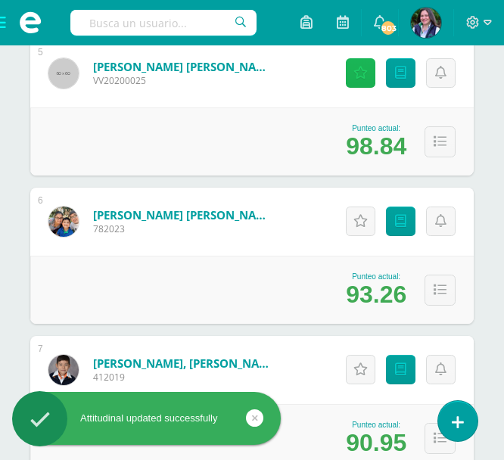
scroll to position [926, 0]
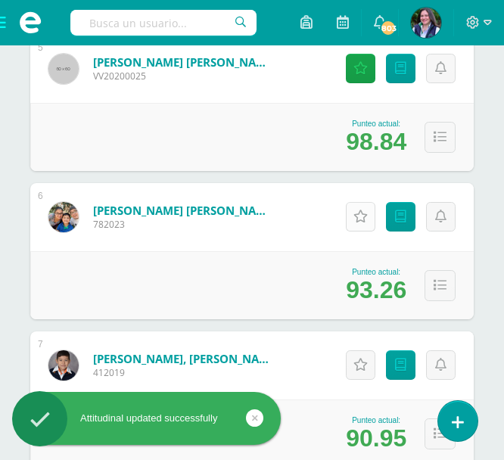
click at [357, 215] on icon at bounding box center [360, 216] width 14 height 13
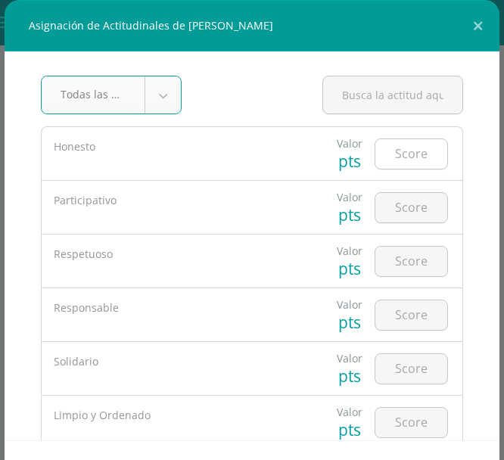
click at [401, 141] on input "number" at bounding box center [411, 154] width 72 height 30
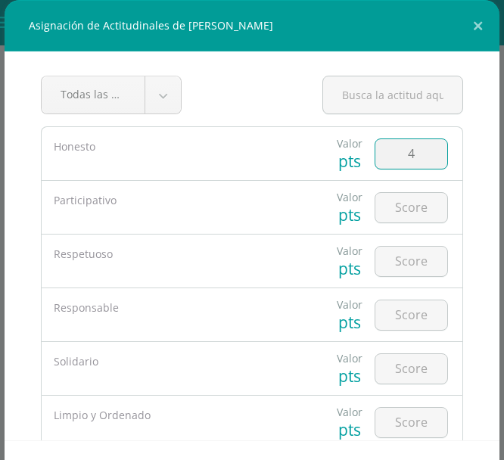
type input "4"
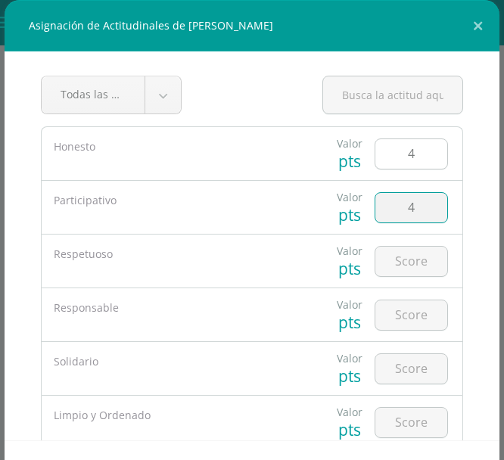
type input "4"
type input "5"
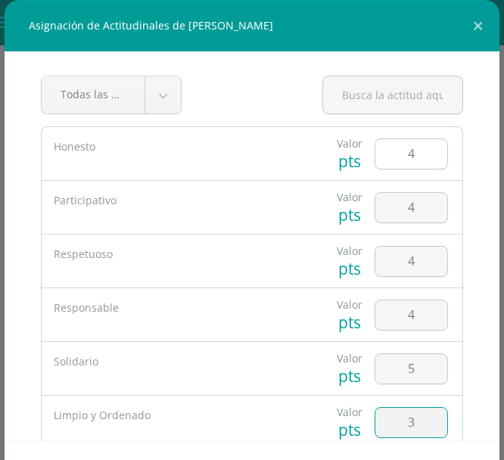
type input "3"
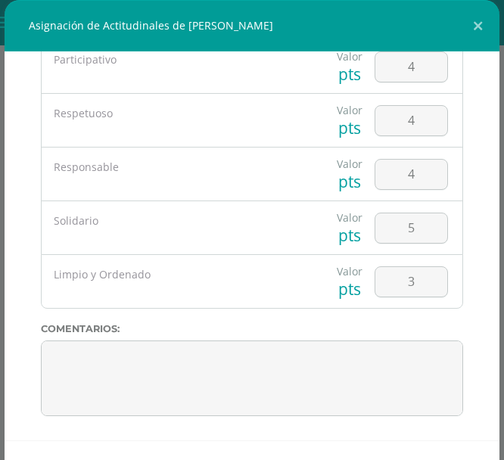
scroll to position [59, 0]
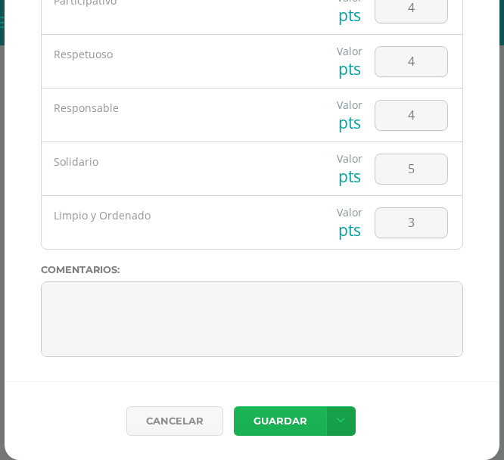
click at [280, 421] on button "Guardar" at bounding box center [280, 421] width 92 height 30
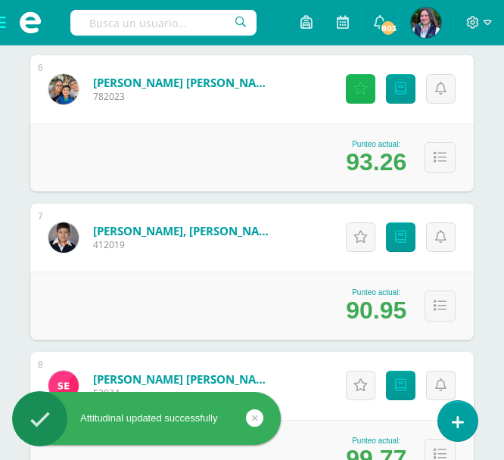
scroll to position [1072, 0]
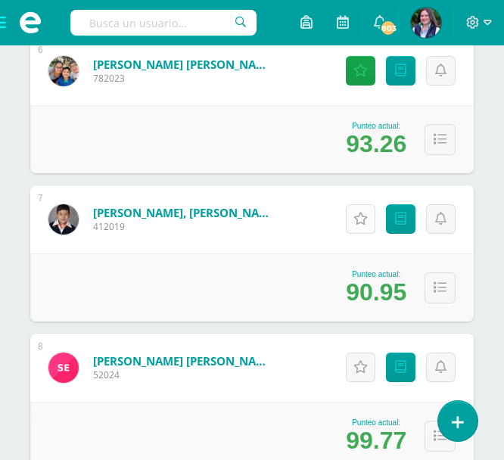
click at [362, 222] on icon at bounding box center [360, 219] width 14 height 13
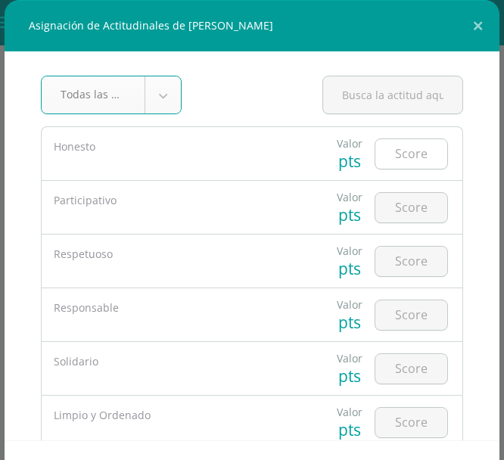
click at [427, 151] on input "number" at bounding box center [411, 154] width 72 height 30
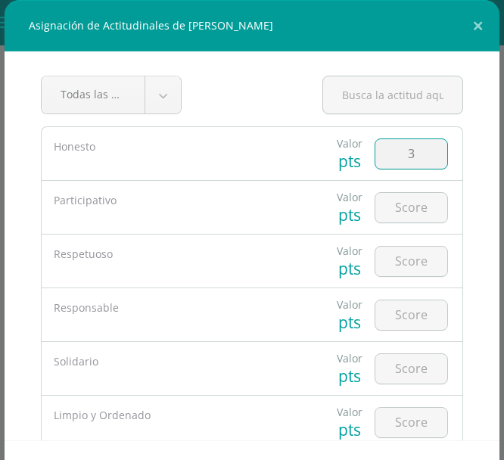
type input "3"
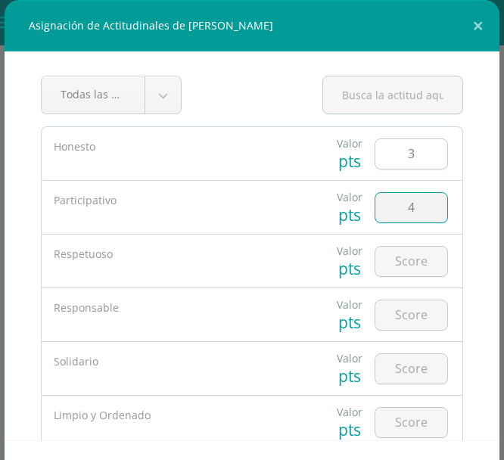
type input "4"
type input "3"
type input "4"
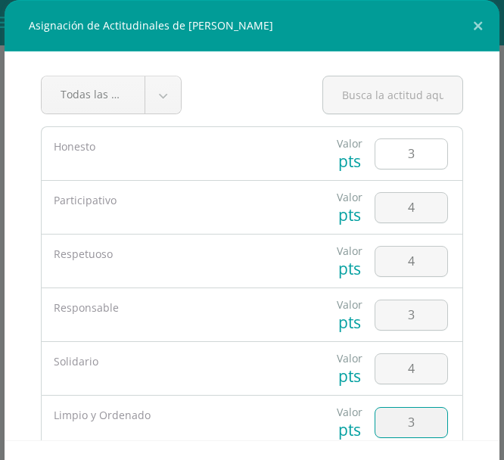
type input "3"
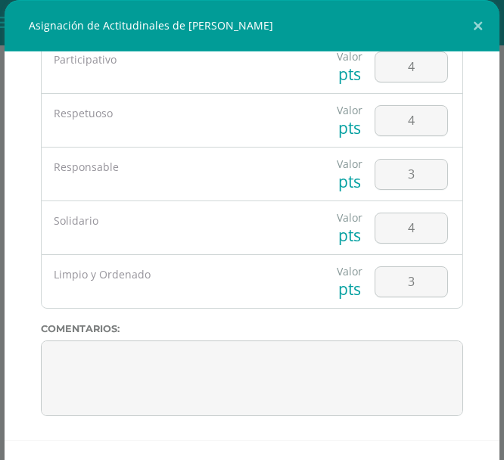
scroll to position [59, 0]
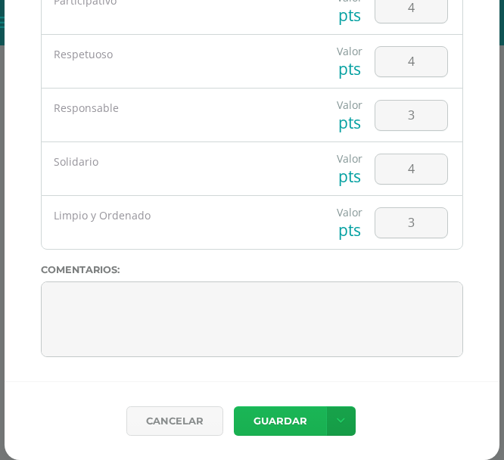
click at [293, 417] on button "Guardar" at bounding box center [280, 421] width 92 height 30
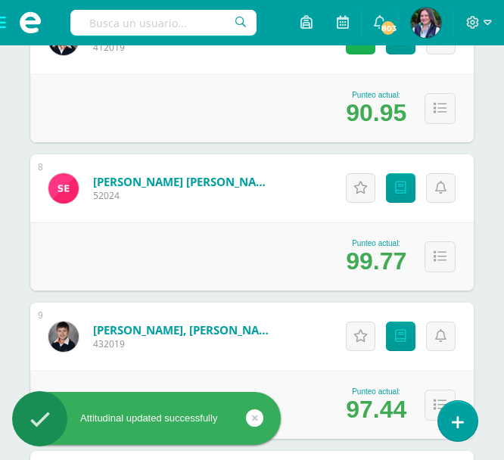
scroll to position [1252, 0]
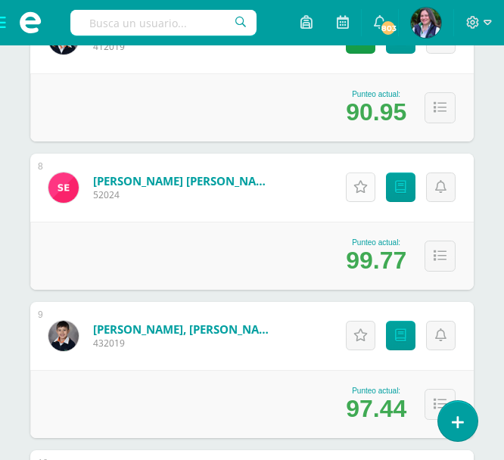
click at [359, 184] on icon at bounding box center [360, 187] width 14 height 13
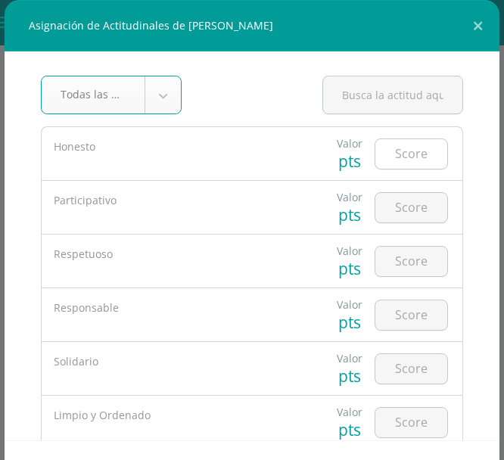
click at [421, 155] on input "number" at bounding box center [411, 154] width 72 height 30
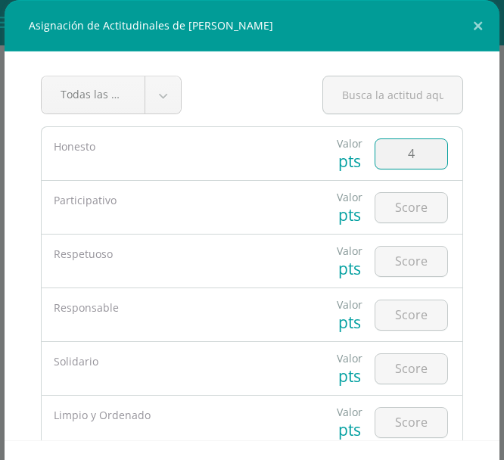
type input "4"
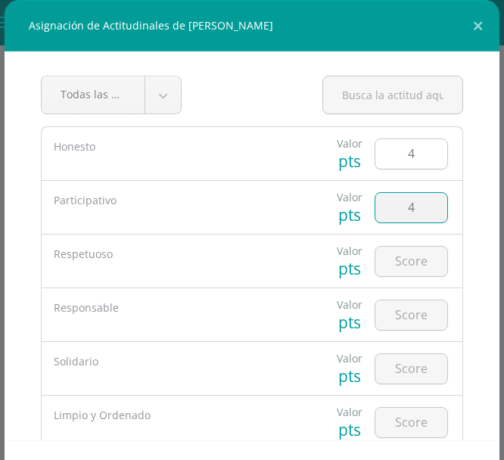
type input "4"
type input "5"
type input "4"
type input "5"
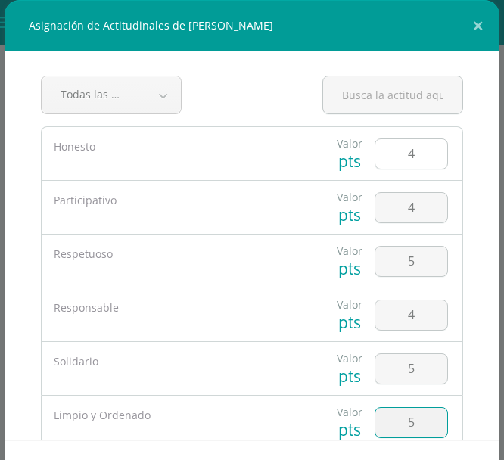
type input "5"
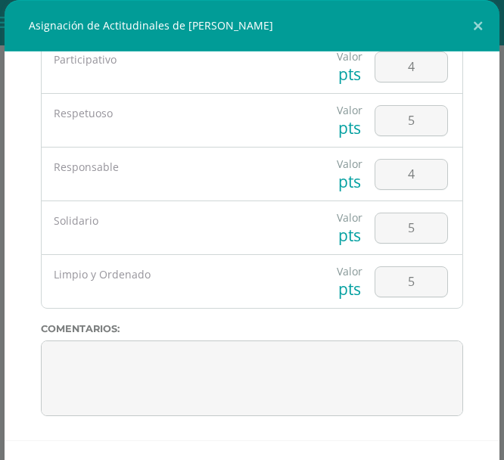
scroll to position [59, 0]
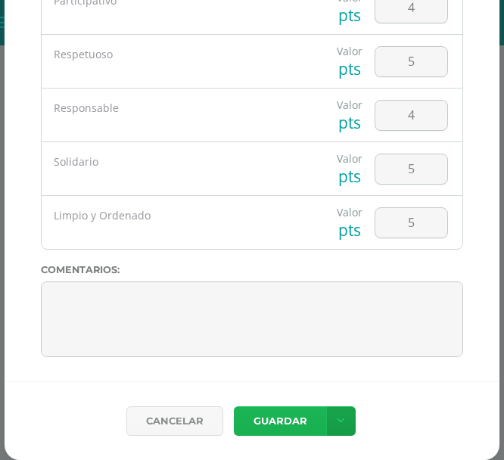
click at [301, 421] on button "Guardar" at bounding box center [280, 421] width 92 height 30
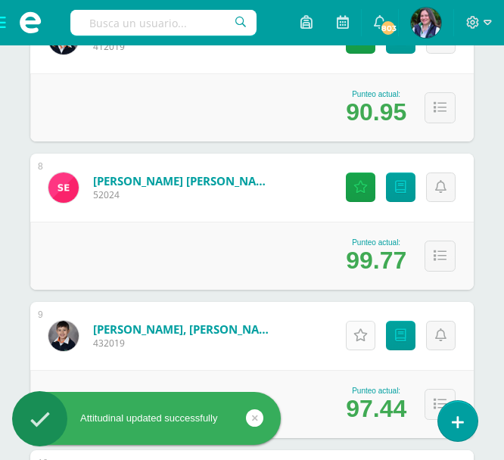
click at [369, 334] on link "Actitudinales" at bounding box center [361, 336] width 30 height 30
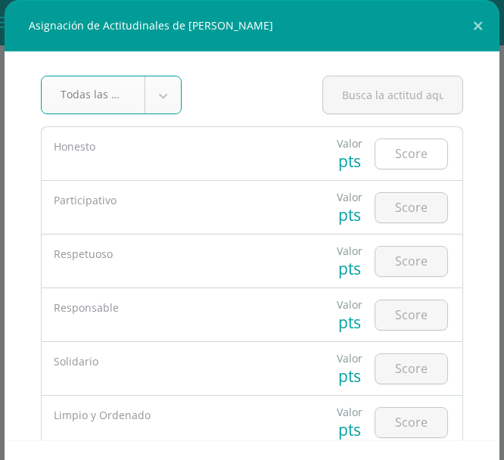
click at [405, 152] on input "number" at bounding box center [411, 154] width 72 height 30
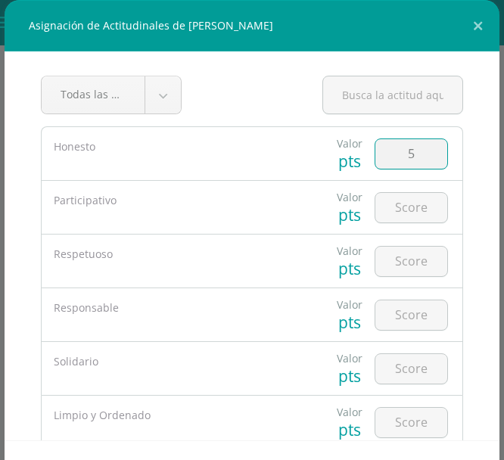
type input "5"
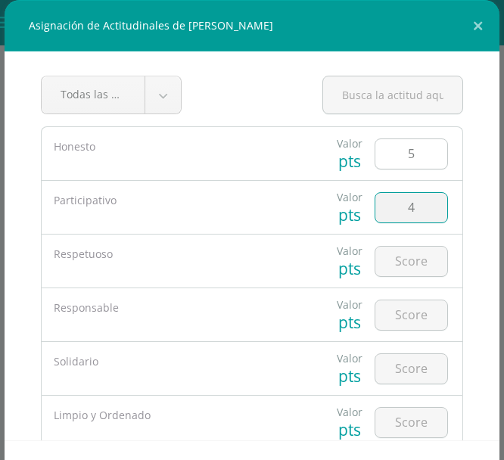
type input "4"
type input "5"
type input "4"
type input "3"
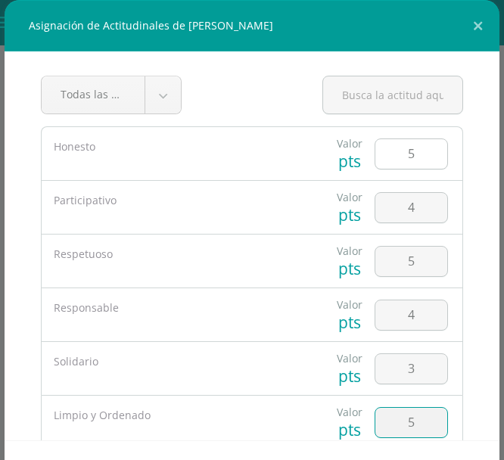
type input "5"
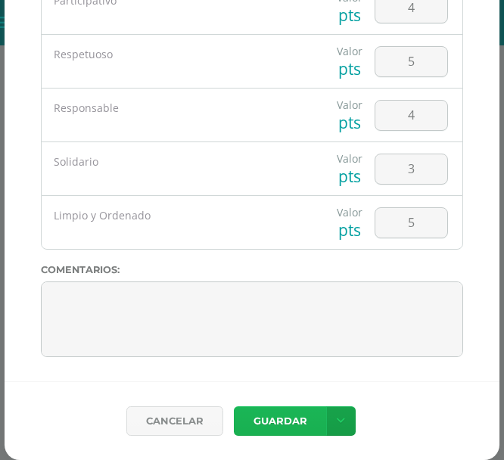
click at [287, 424] on button "Guardar" at bounding box center [280, 421] width 92 height 30
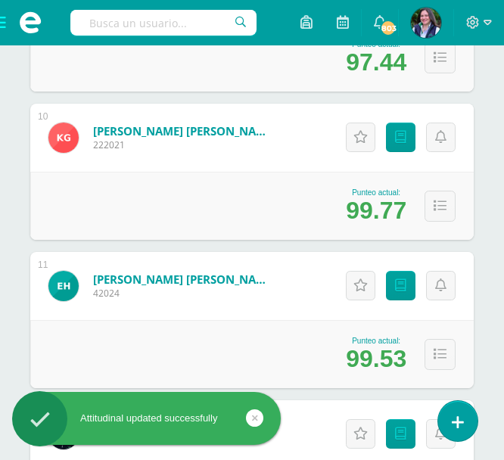
scroll to position [1603, 0]
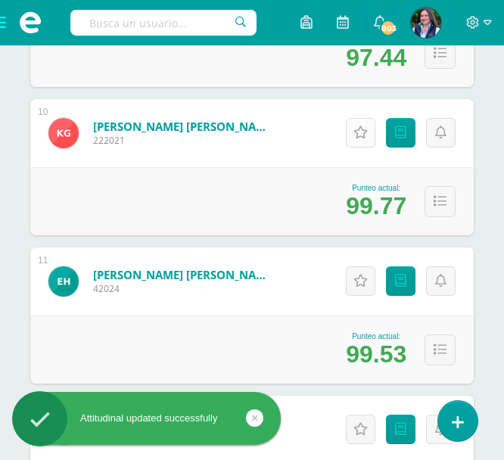
click at [362, 135] on icon at bounding box center [360, 132] width 14 height 13
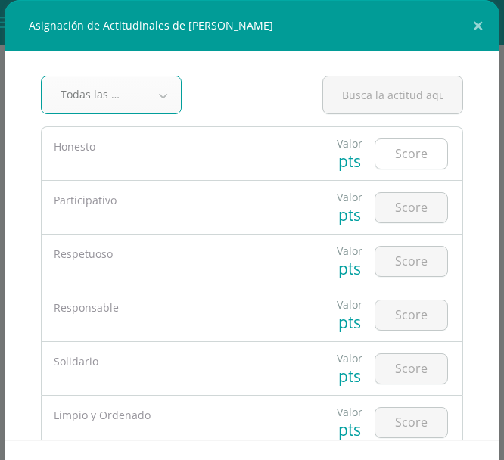
click at [415, 157] on input "number" at bounding box center [411, 154] width 72 height 30
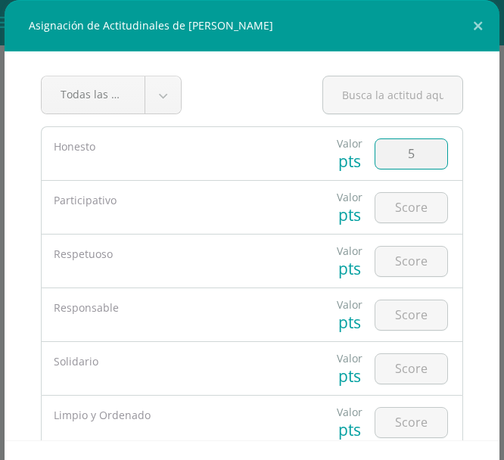
type input "5"
type input "4"
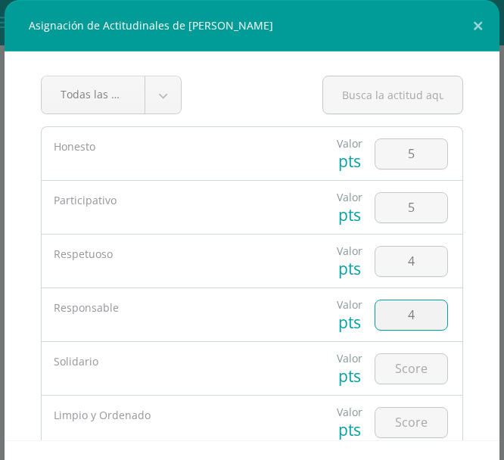
type input "4"
type input "5"
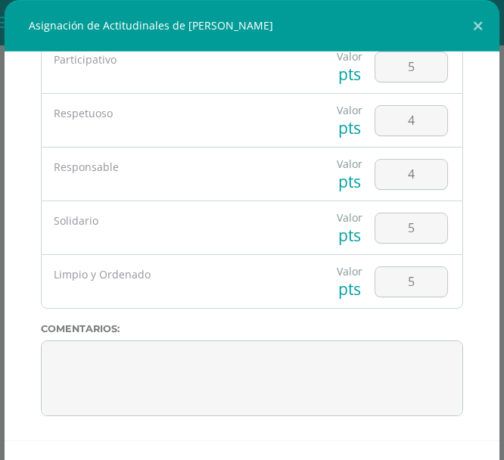
scroll to position [59, 0]
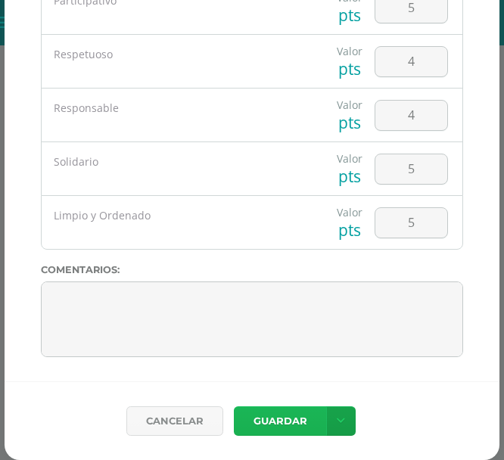
click at [299, 422] on button "Guardar" at bounding box center [280, 421] width 92 height 30
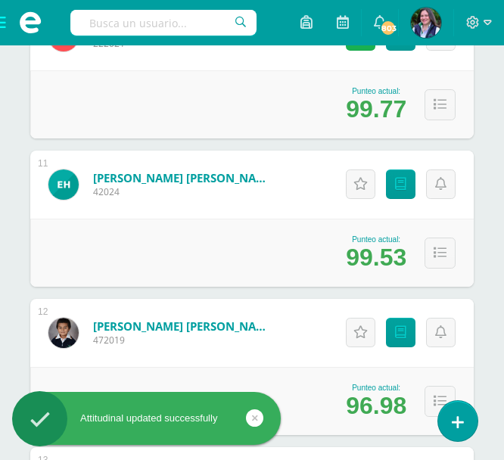
scroll to position [1703, 0]
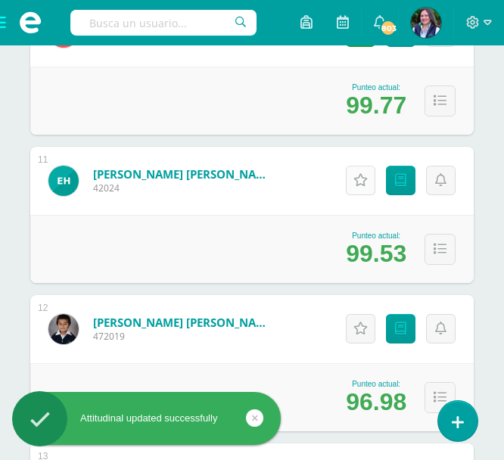
click at [363, 178] on icon at bounding box center [360, 180] width 14 height 13
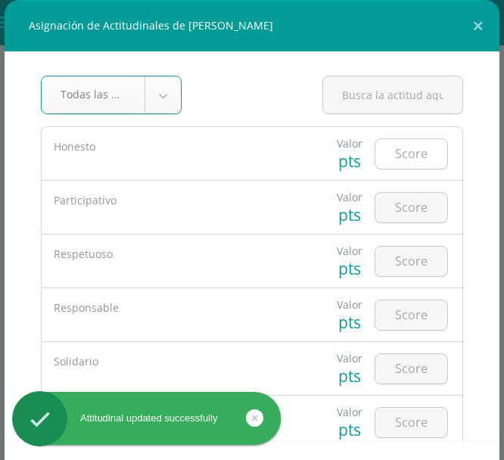
click at [417, 162] on input "number" at bounding box center [411, 154] width 72 height 30
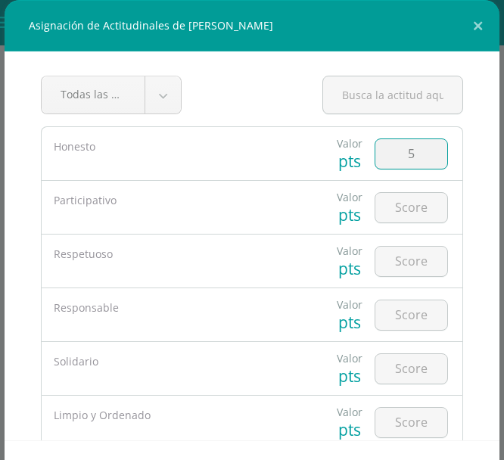
type input "5"
type input "4"
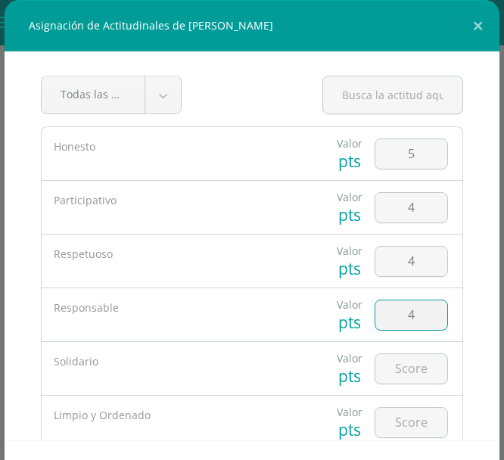
type input "4"
type input "5"
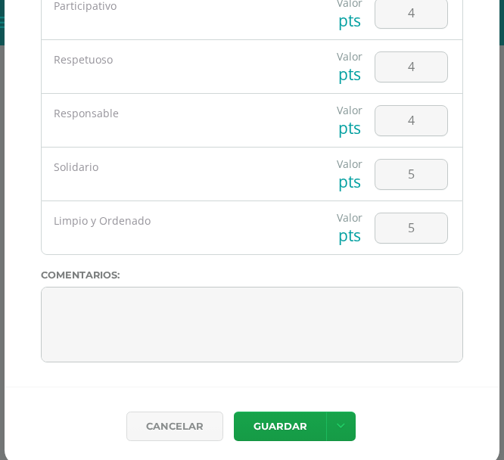
scroll to position [59, 0]
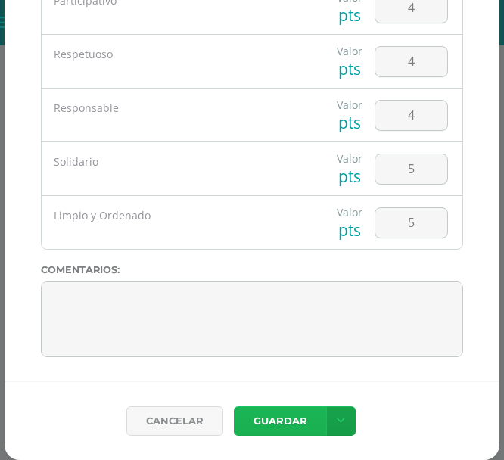
click at [289, 418] on button "Guardar" at bounding box center [280, 421] width 92 height 30
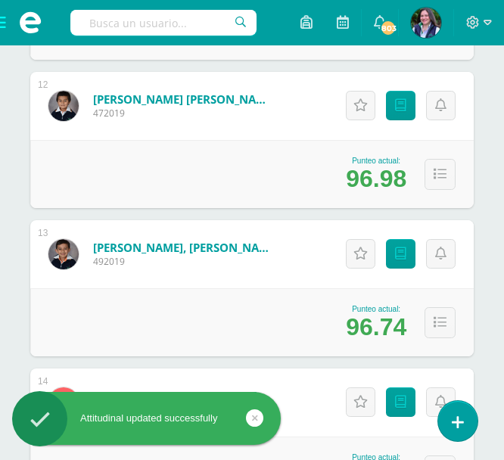
scroll to position [1926, 0]
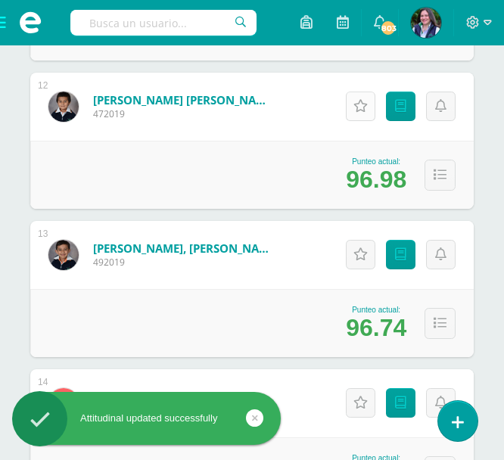
click at [359, 100] on icon at bounding box center [360, 106] width 14 height 13
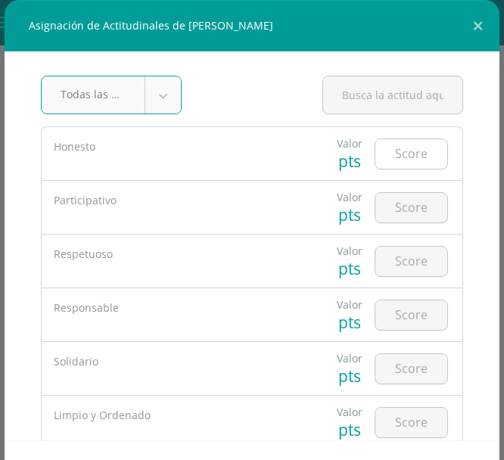
click at [427, 156] on input "number" at bounding box center [411, 154] width 72 height 30
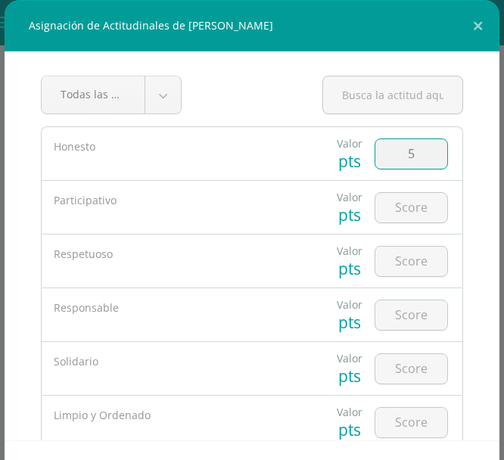
type input "5"
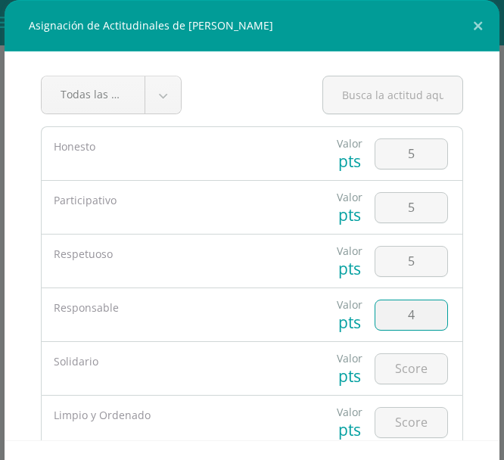
type input "4"
type input "5"
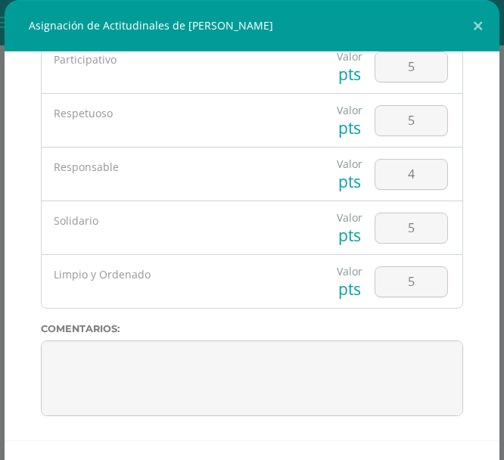
scroll to position [59, 0]
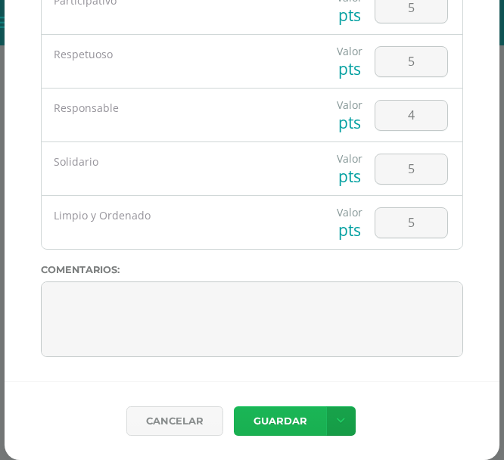
click at [289, 418] on button "Guardar" at bounding box center [280, 421] width 92 height 30
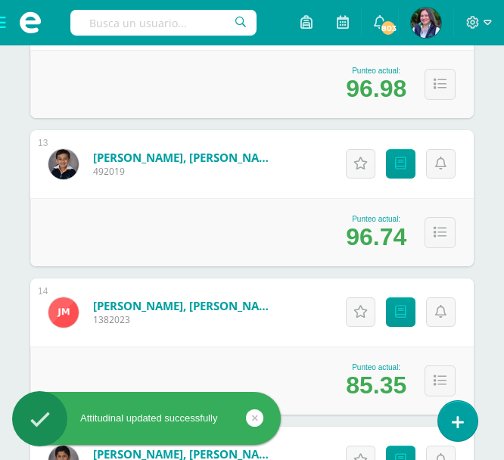
scroll to position [2020, 0]
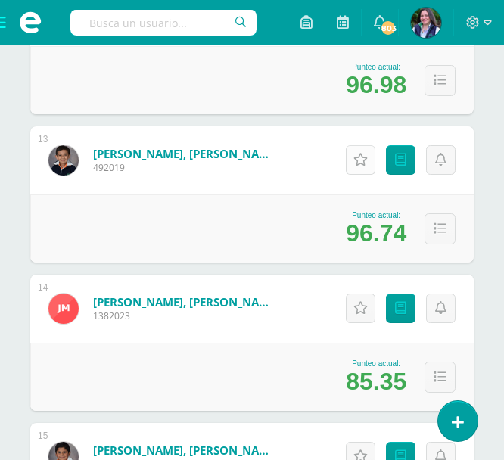
click at [362, 160] on icon at bounding box center [360, 160] width 14 height 13
click at [0, 0] on div at bounding box center [0, 0] width 0 height 0
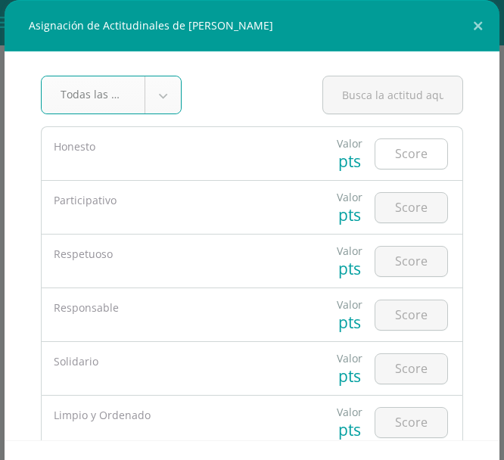
click at [411, 156] on input "number" at bounding box center [411, 154] width 72 height 30
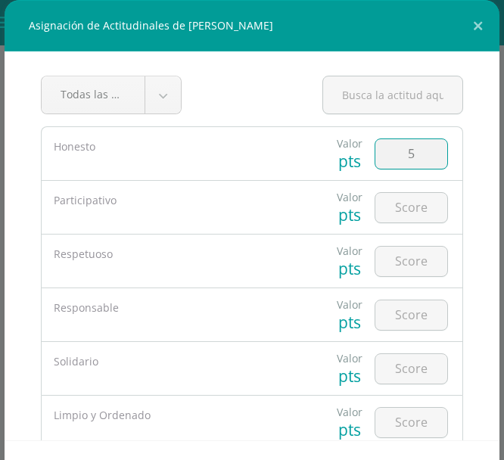
type input "5"
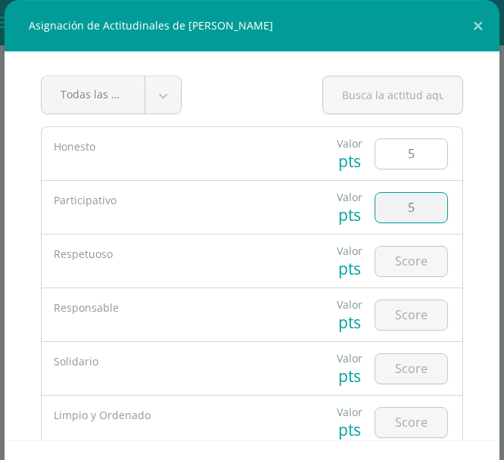
type input "5"
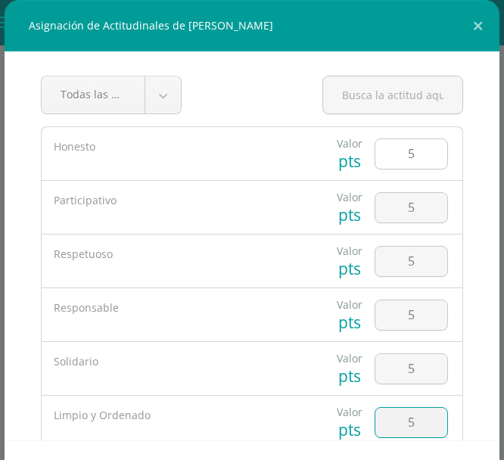
type input "5"
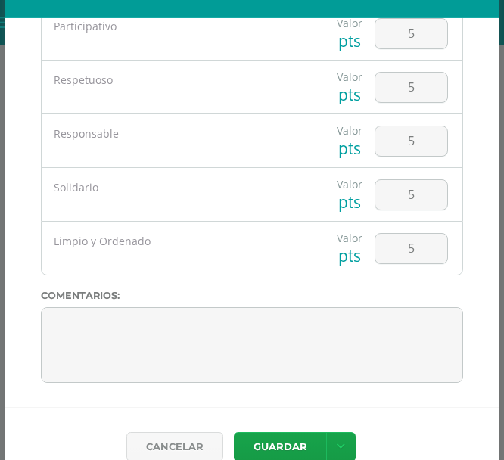
scroll to position [59, 0]
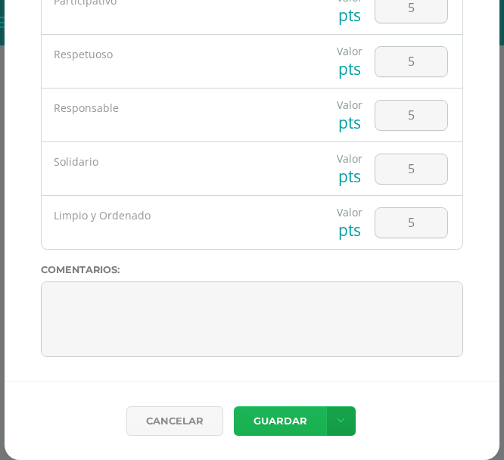
click at [297, 421] on button "Guardar" at bounding box center [280, 421] width 92 height 30
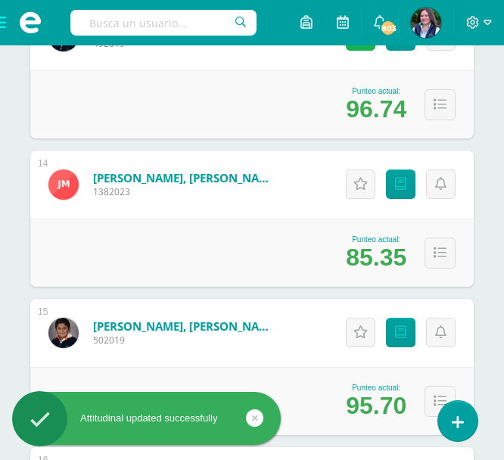
scroll to position [2148, 0]
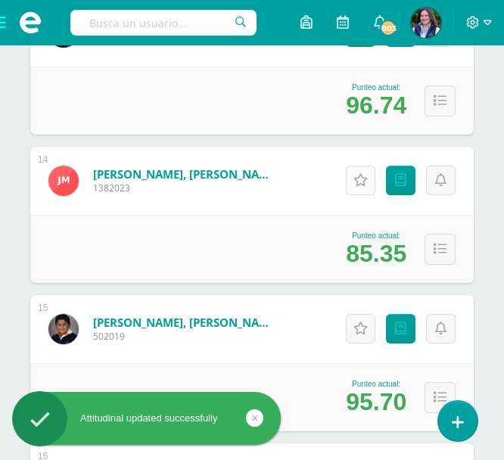
click at [356, 181] on icon at bounding box center [360, 180] width 14 height 13
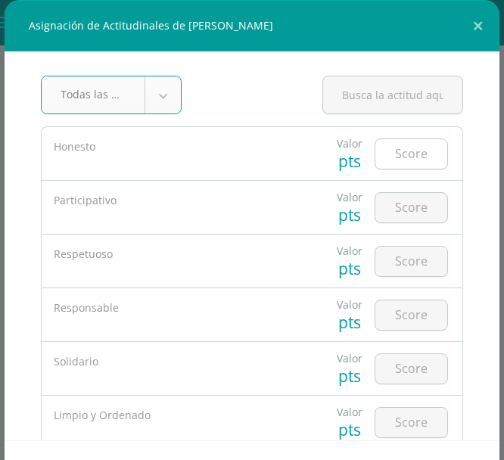
click at [424, 152] on input "number" at bounding box center [411, 154] width 72 height 30
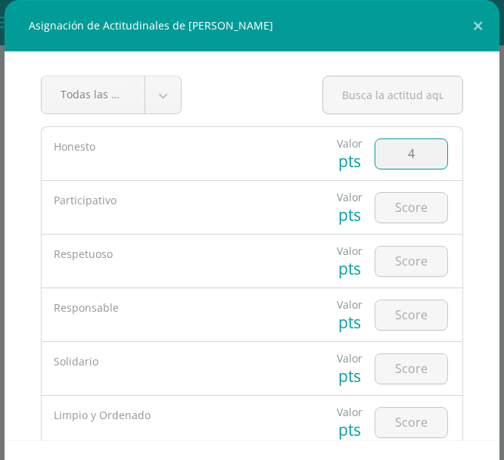
type input "4"
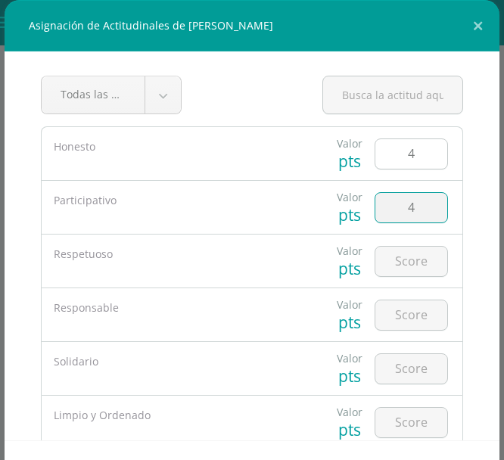
type input "4"
type input "5"
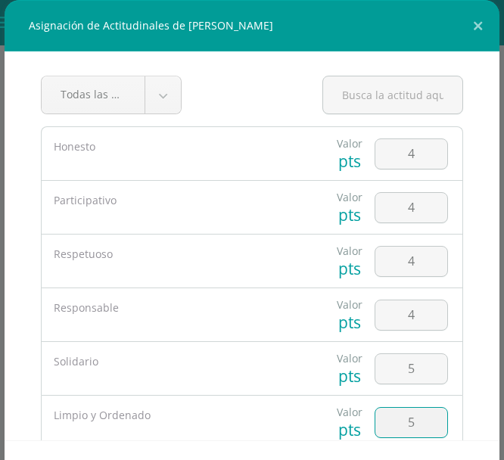
type input "5"
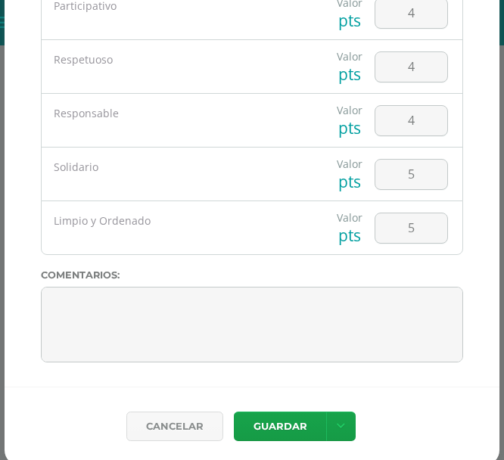
scroll to position [57, 0]
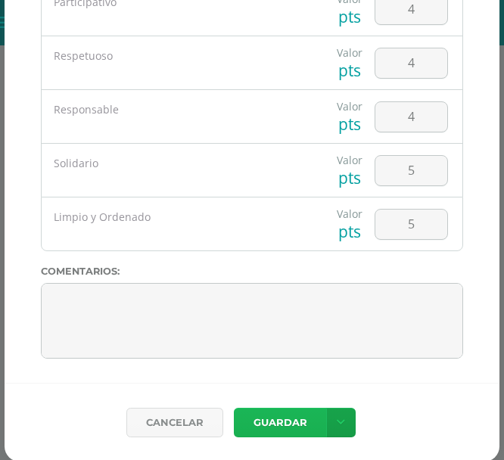
click at [297, 424] on button "Guardar" at bounding box center [280, 423] width 92 height 30
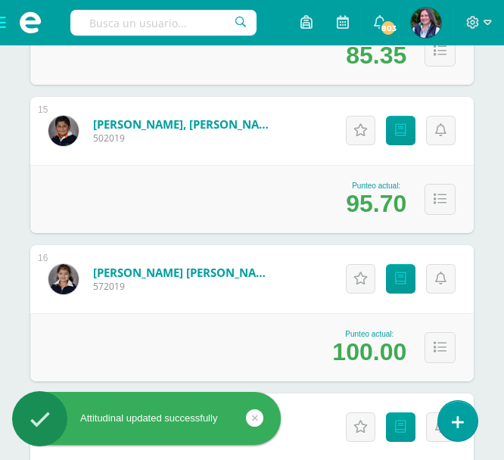
scroll to position [2359, 0]
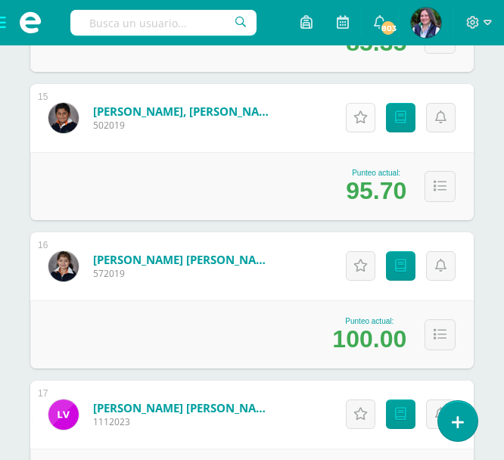
click at [362, 120] on icon at bounding box center [360, 117] width 14 height 13
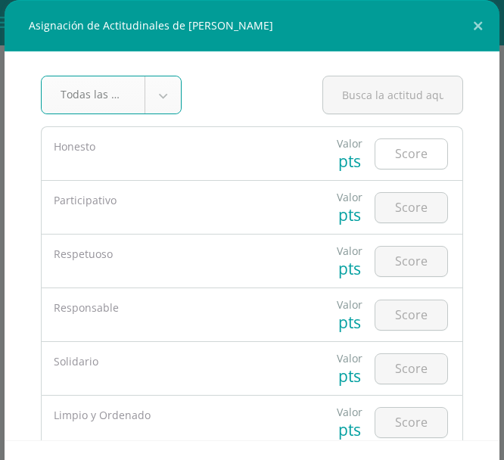
click at [427, 156] on input "number" at bounding box center [411, 154] width 72 height 30
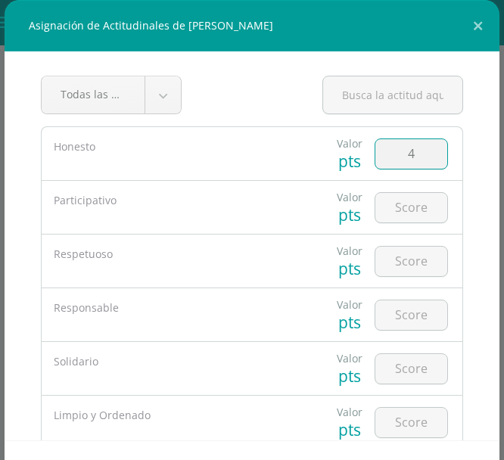
type input "4"
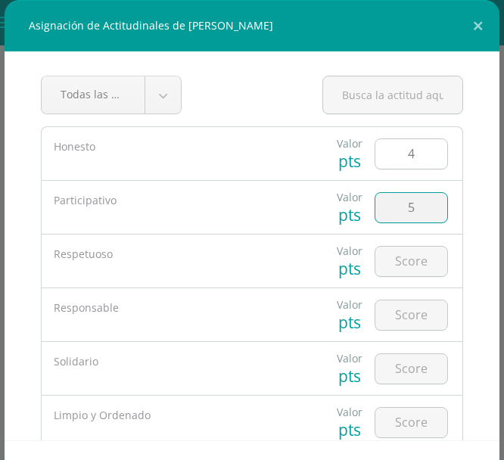
type input "5"
type input "4"
type input "5"
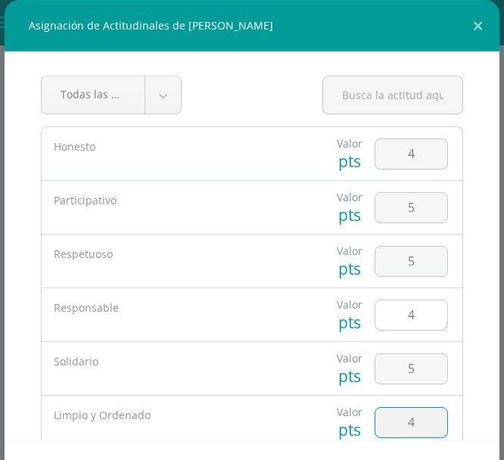
type input "4"
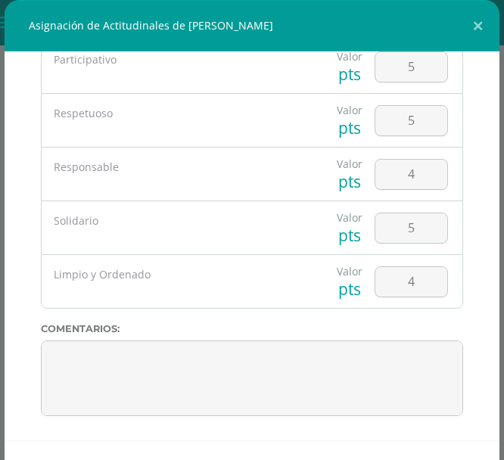
scroll to position [59, 0]
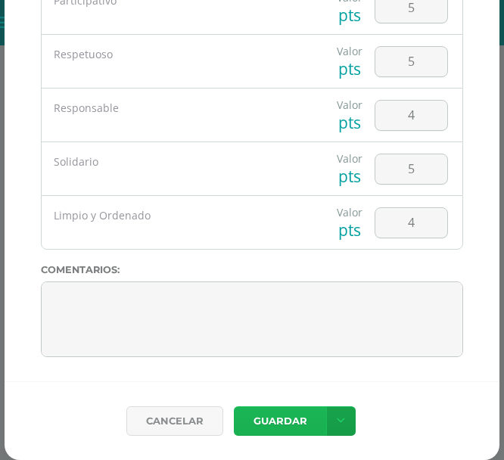
click at [272, 425] on button "Guardar" at bounding box center [280, 421] width 92 height 30
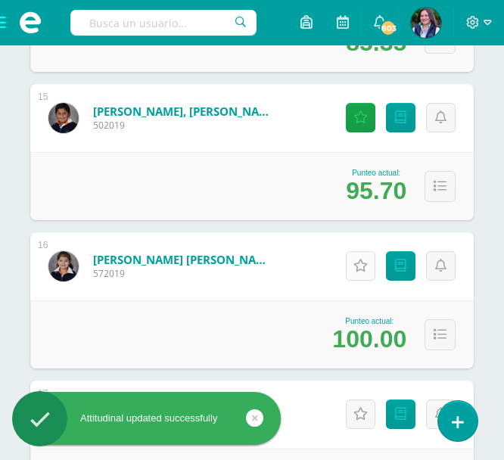
click at [359, 266] on icon at bounding box center [360, 265] width 14 height 13
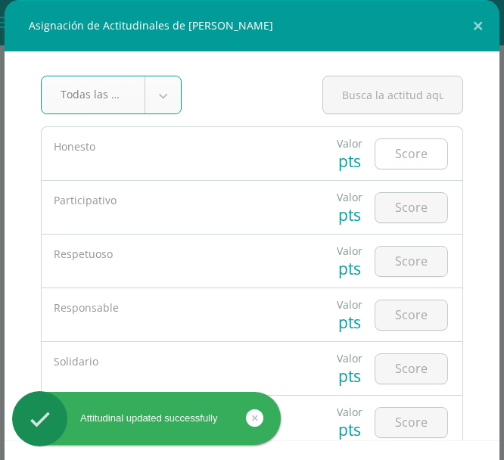
click at [418, 153] on input "number" at bounding box center [411, 154] width 72 height 30
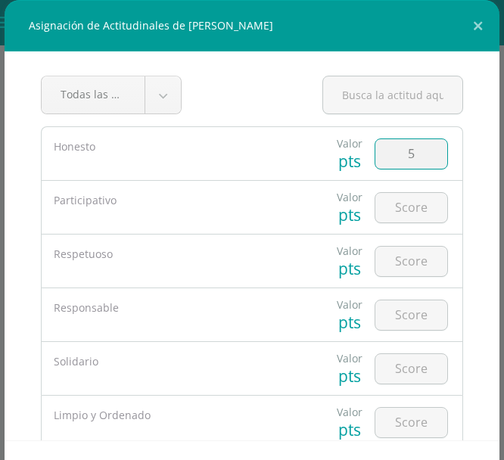
type input "5"
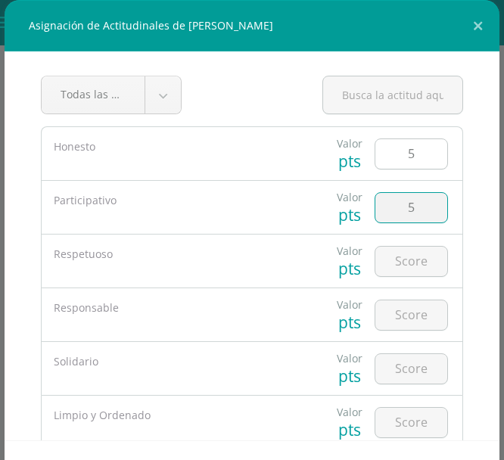
type input "5"
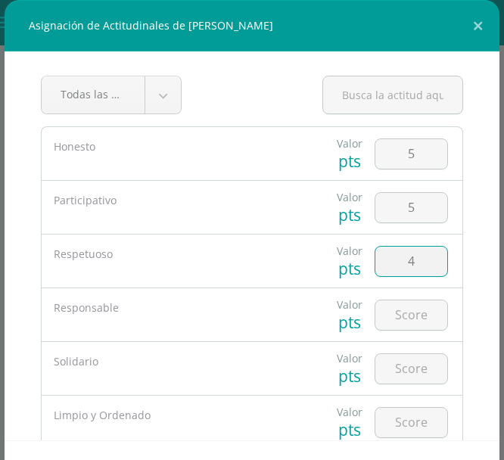
type input "4"
type input "5"
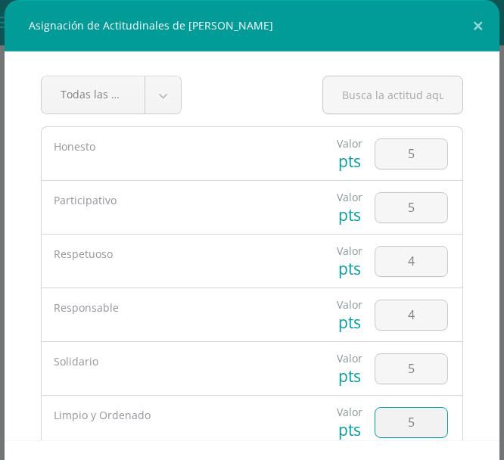
type input "5"
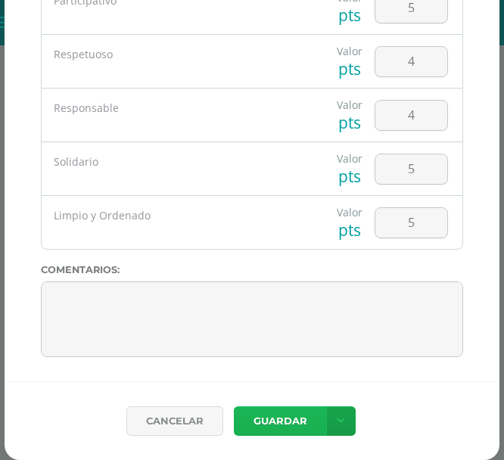
click at [290, 425] on button "Guardar" at bounding box center [280, 421] width 92 height 30
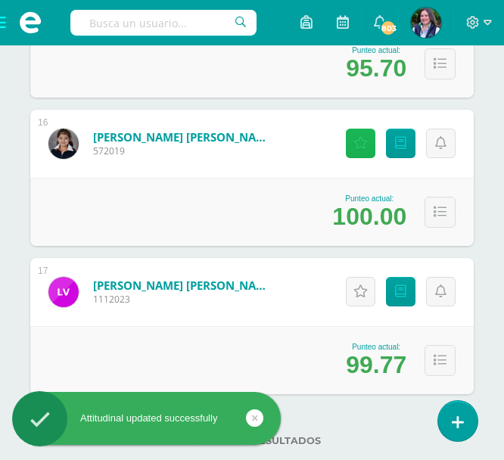
scroll to position [2514, 0]
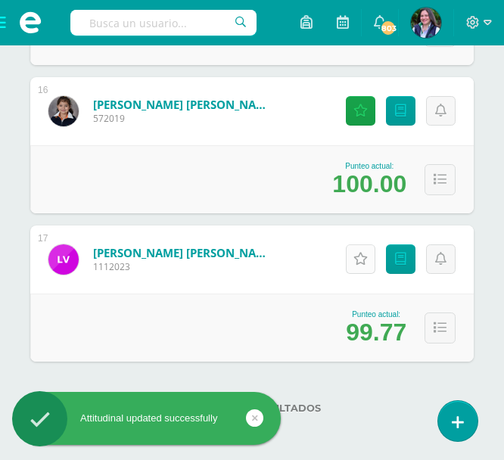
click at [358, 262] on icon at bounding box center [360, 259] width 14 height 13
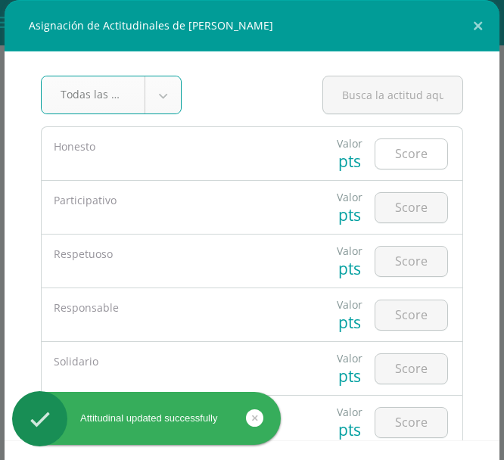
click at [398, 147] on input "number" at bounding box center [411, 154] width 72 height 30
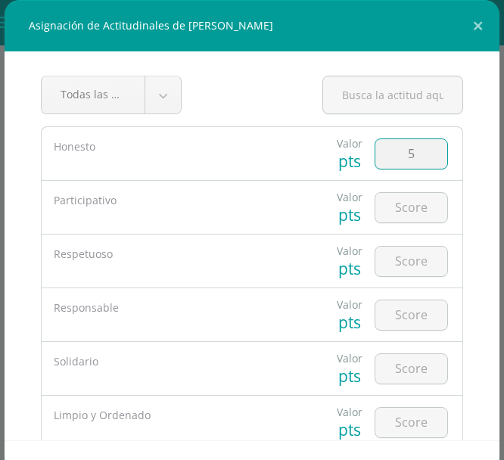
type input "5"
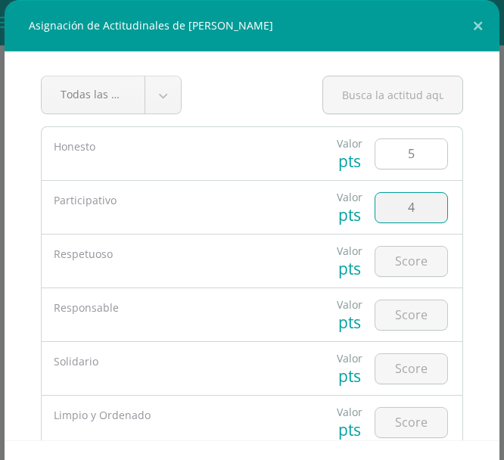
type input "4"
type input "5"
type input "4"
type input "5"
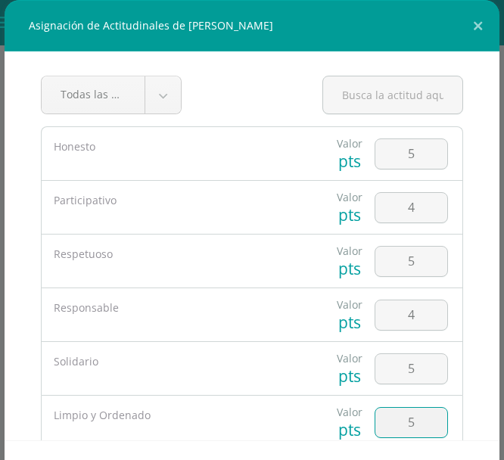
type input "5"
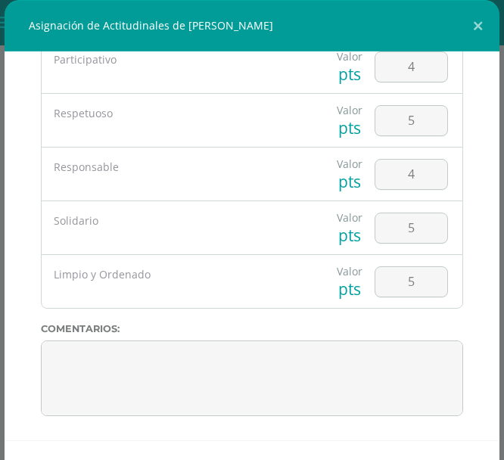
scroll to position [59, 0]
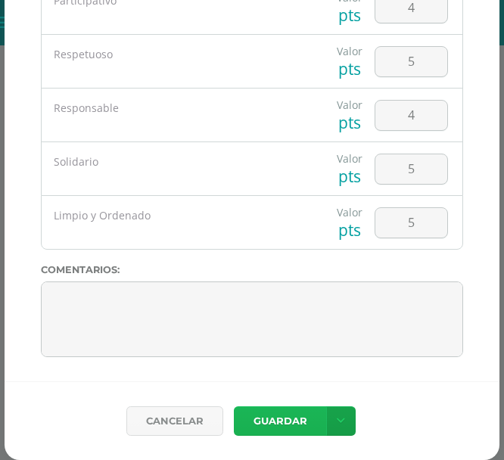
click at [294, 424] on button "Guardar" at bounding box center [280, 421] width 92 height 30
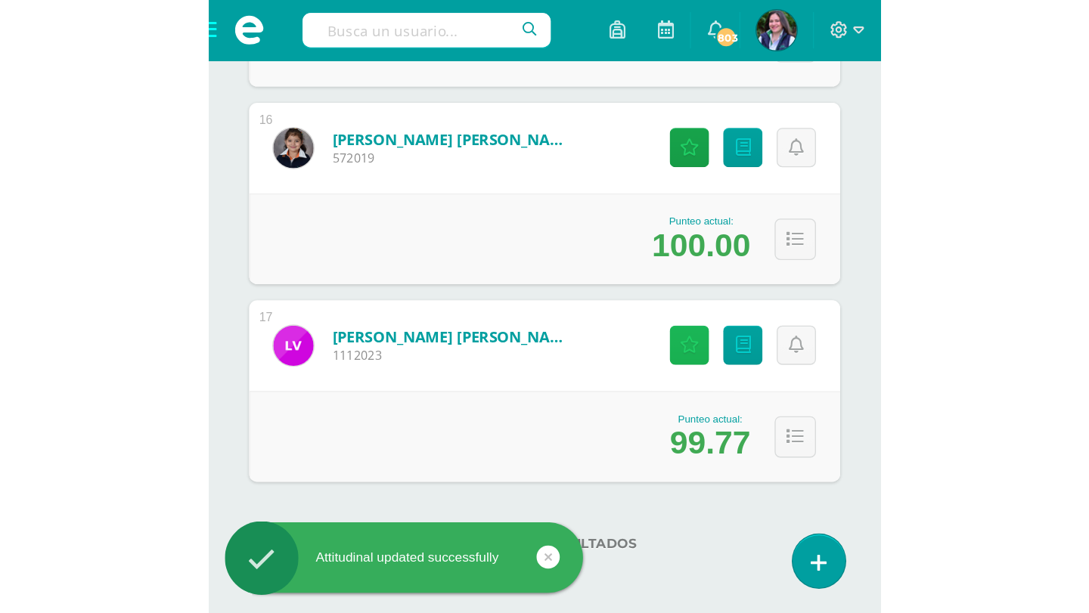
scroll to position [1166, 0]
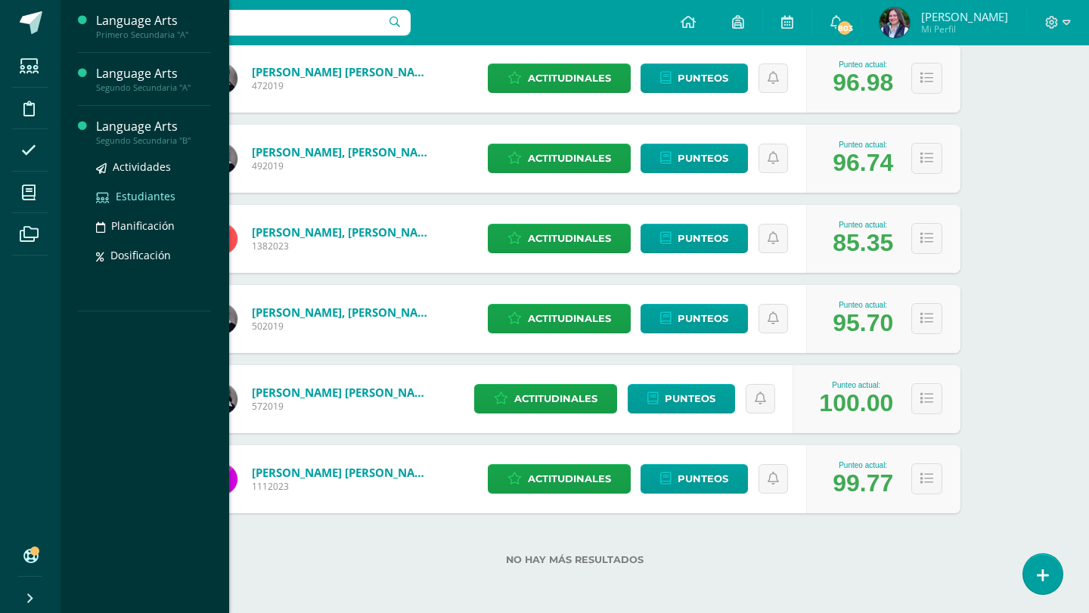
click at [141, 195] on span "Estudiantes" at bounding box center [146, 196] width 60 height 14
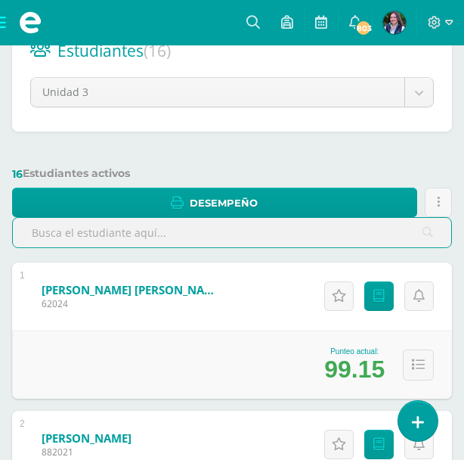
scroll to position [233, 0]
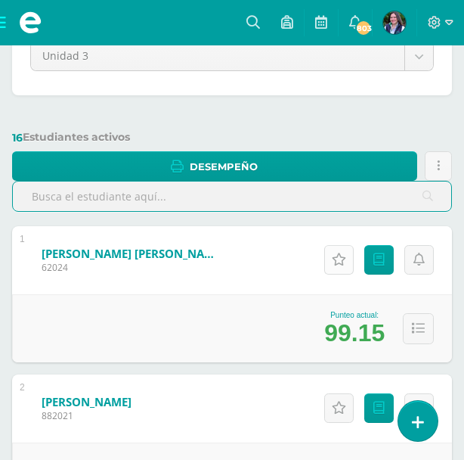
click at [340, 258] on icon at bounding box center [339, 259] width 14 height 13
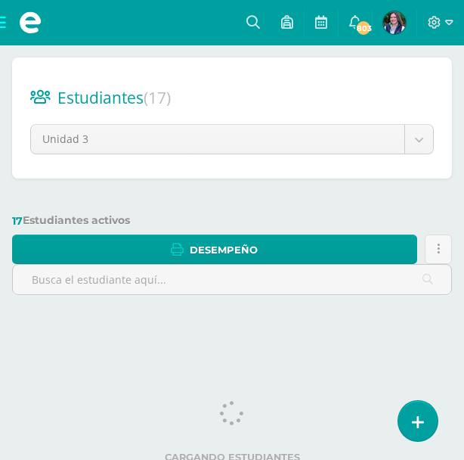
scroll to position [159, 0]
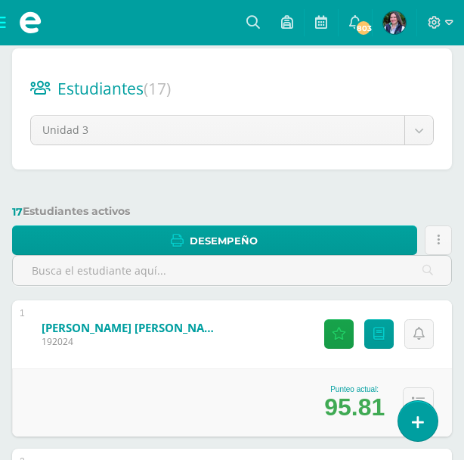
click at [4, 17] on span at bounding box center [30, 22] width 61 height 45
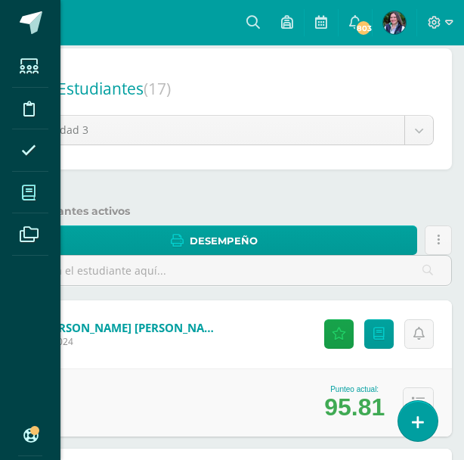
click at [36, 191] on span at bounding box center [29, 192] width 34 height 34
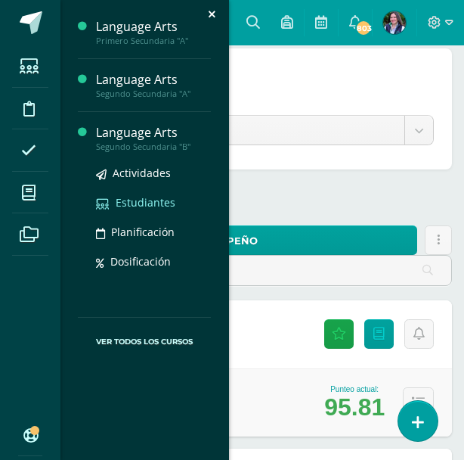
click at [138, 204] on span "Estudiantes" at bounding box center [146, 202] width 60 height 14
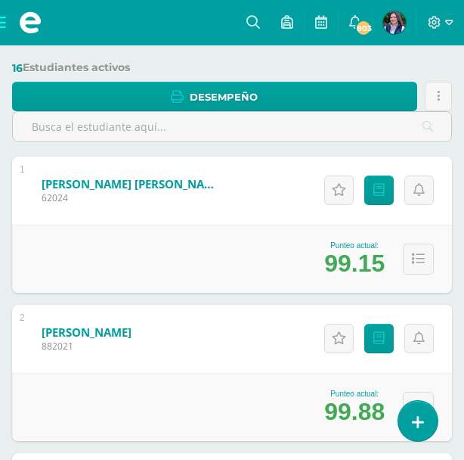
scroll to position [306, 0]
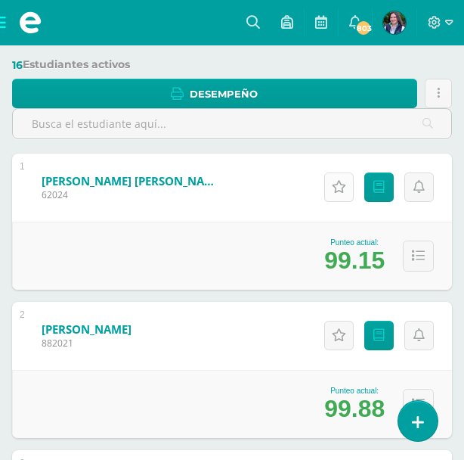
click at [339, 194] on link "Actitudinales" at bounding box center [340, 187] width 30 height 30
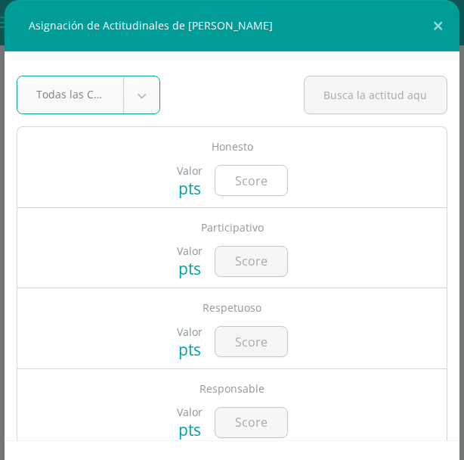
click at [235, 189] on input "number" at bounding box center [252, 181] width 72 height 30
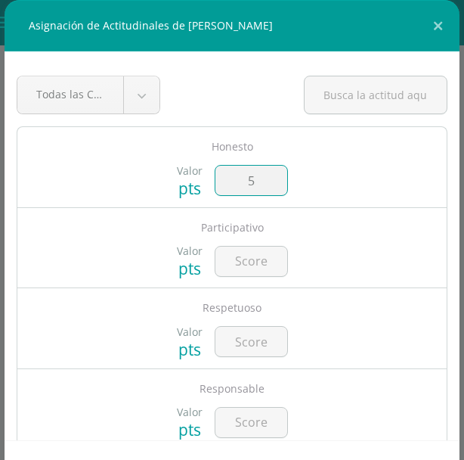
type input "5"
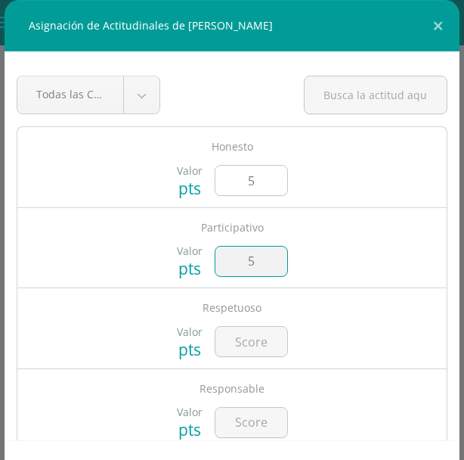
type input "5"
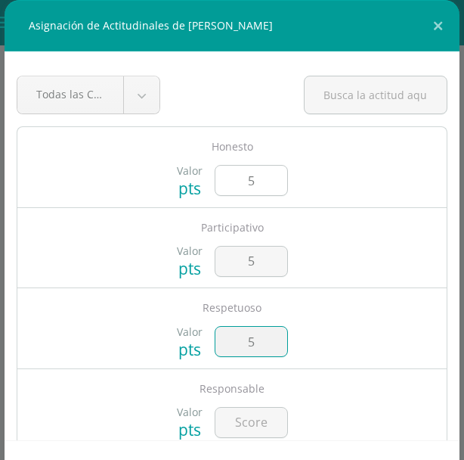
type input "5"
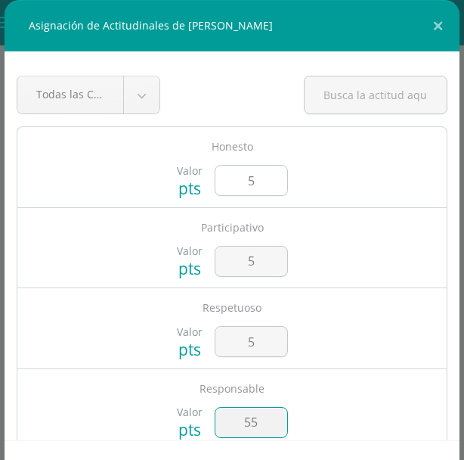
type input "55"
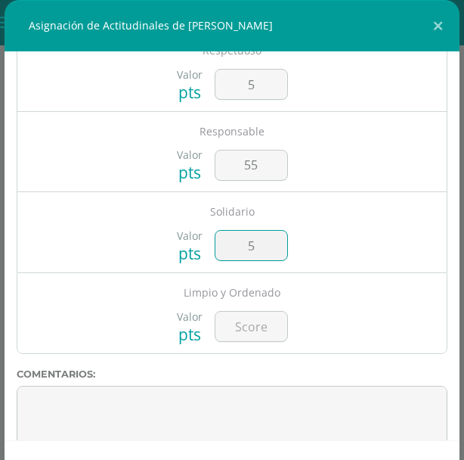
type input "5"
click at [268, 169] on input "55" at bounding box center [252, 166] width 72 height 30
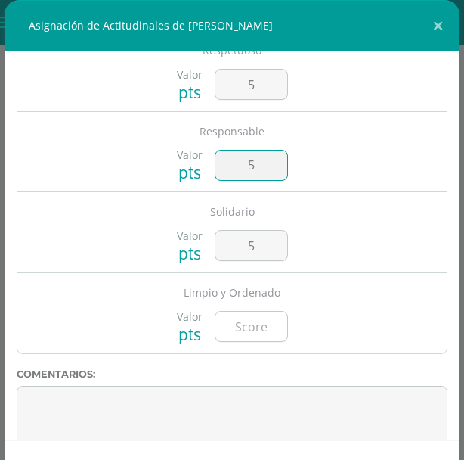
type input "5"
click at [272, 323] on input "number" at bounding box center [252, 327] width 72 height 30
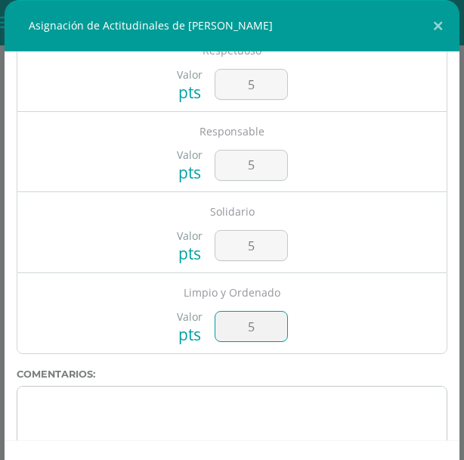
type input "5"
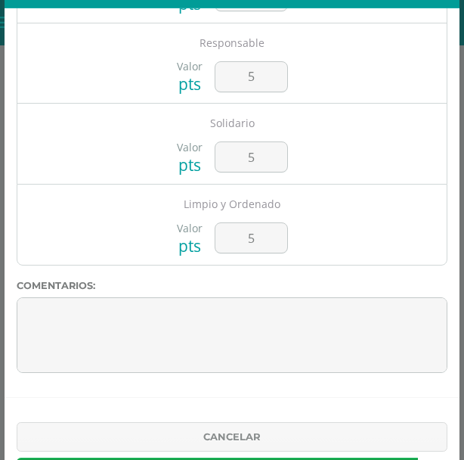
scroll to position [100, 0]
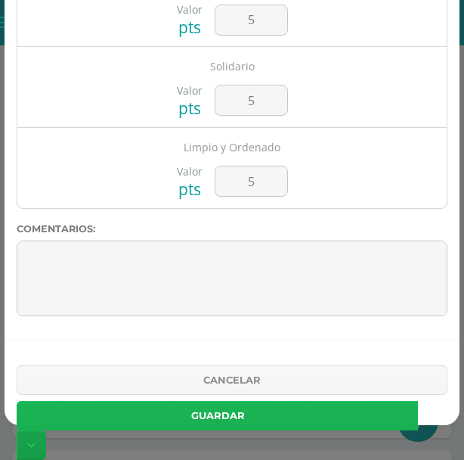
click at [300, 420] on button "Guardar" at bounding box center [218, 416] width 402 height 30
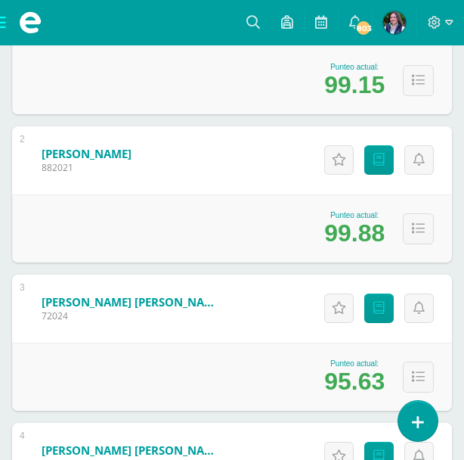
scroll to position [494, 0]
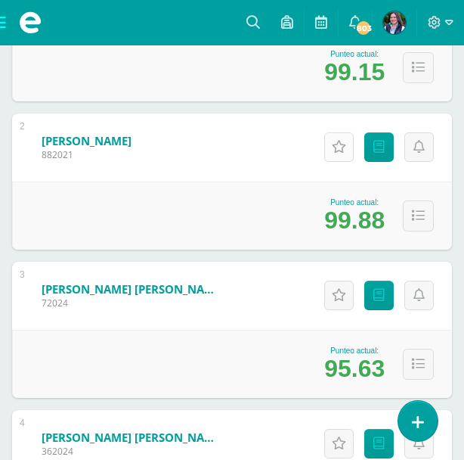
click at [343, 148] on icon at bounding box center [339, 147] width 14 height 13
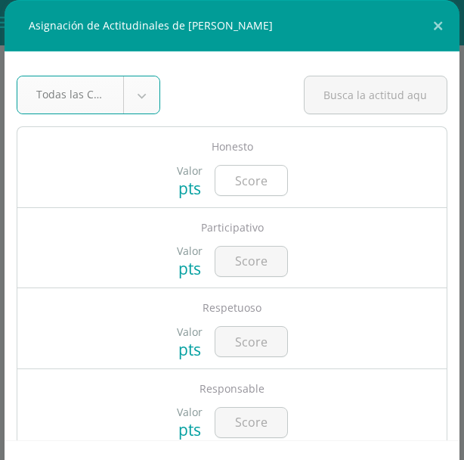
click at [262, 180] on input "number" at bounding box center [252, 181] width 72 height 30
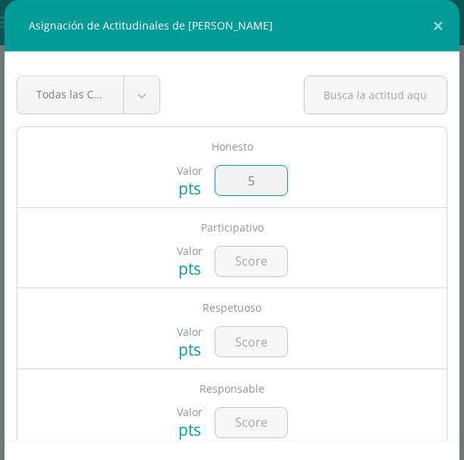
type input "5"
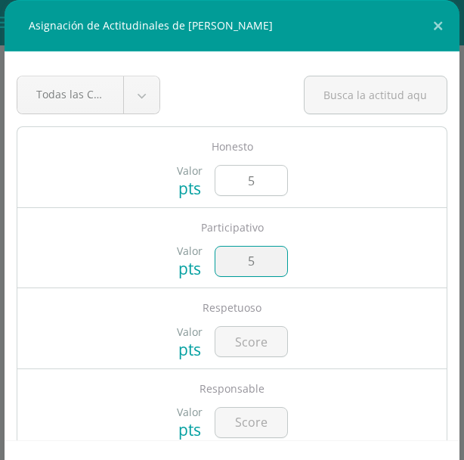
type input "5"
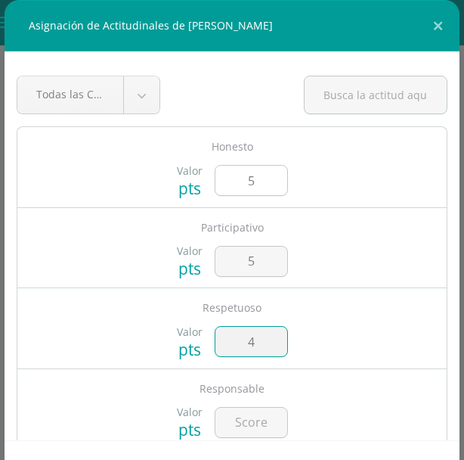
type input "4"
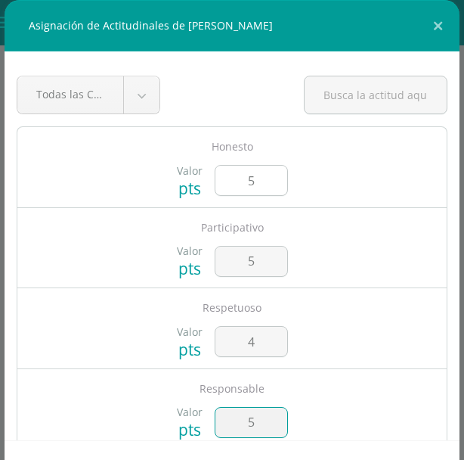
type input "5"
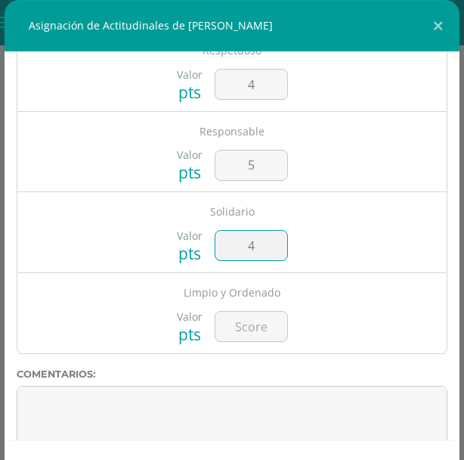
type input "4"
type input "5"
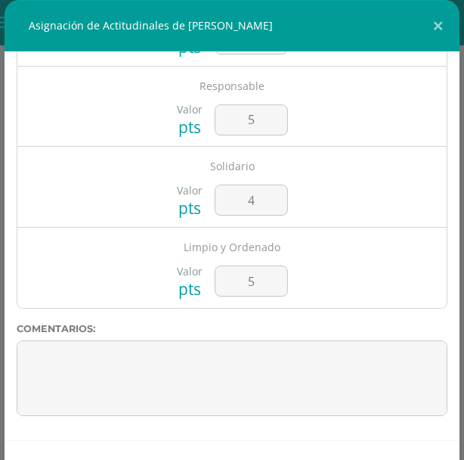
scroll to position [100, 0]
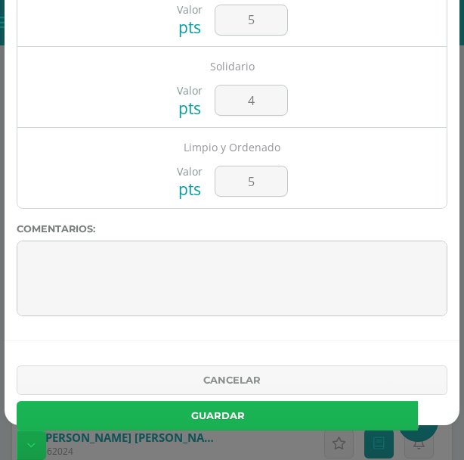
click at [285, 414] on button "Guardar" at bounding box center [218, 416] width 402 height 30
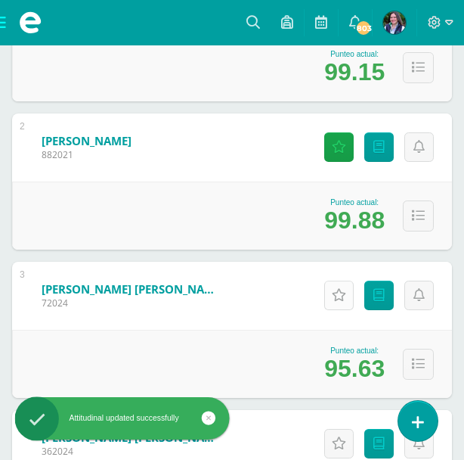
click at [338, 296] on icon at bounding box center [339, 295] width 14 height 13
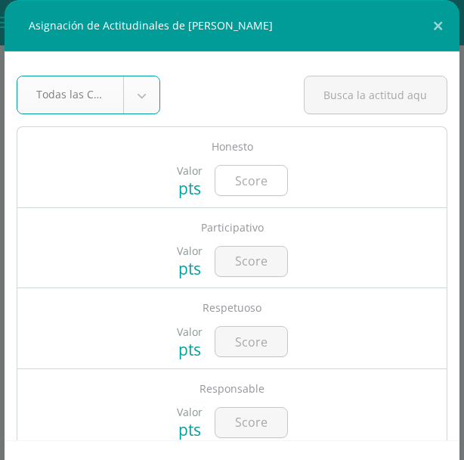
click at [255, 178] on input "number" at bounding box center [252, 181] width 72 height 30
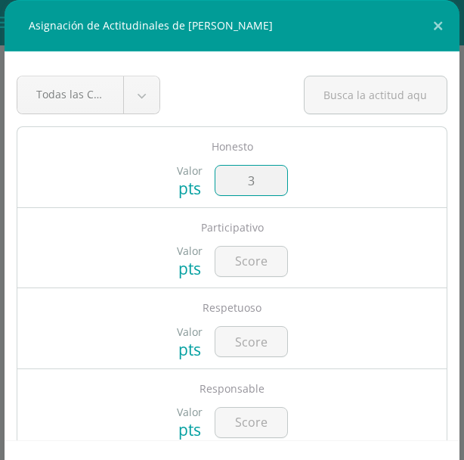
type input "3"
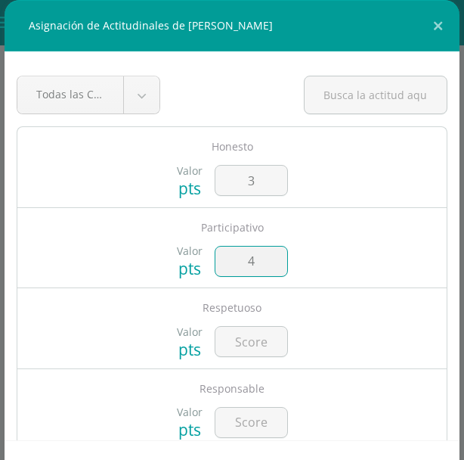
type input "4"
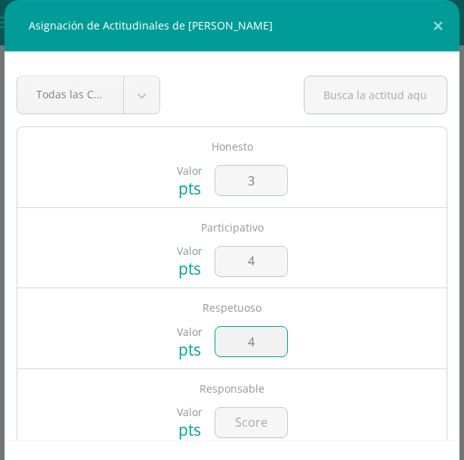
type input "4"
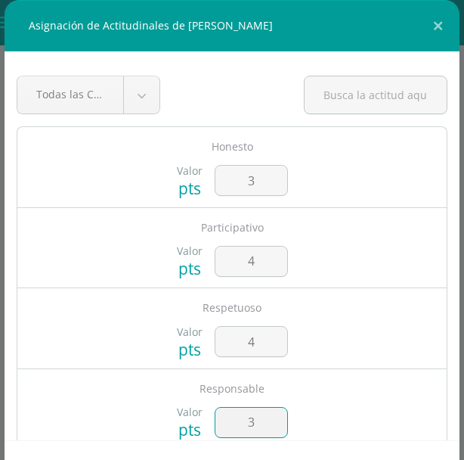
type input "3"
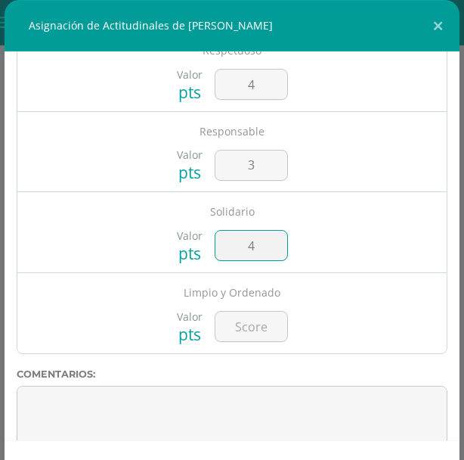
type input "4"
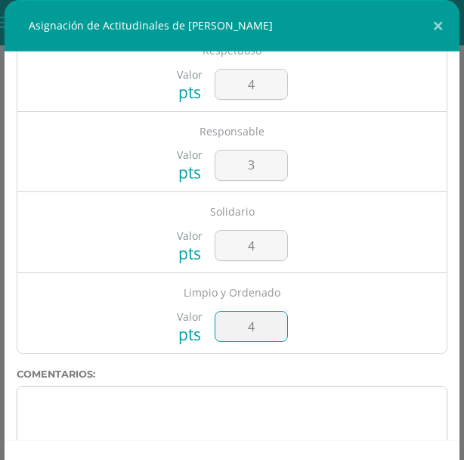
type input "4"
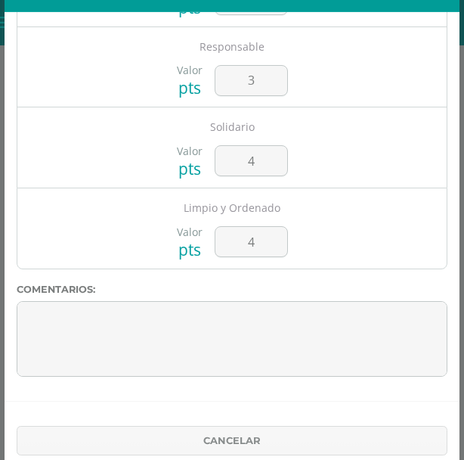
scroll to position [100, 0]
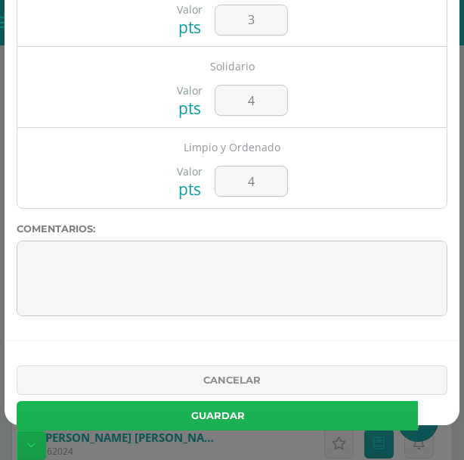
click at [321, 416] on button "Guardar" at bounding box center [218, 416] width 402 height 30
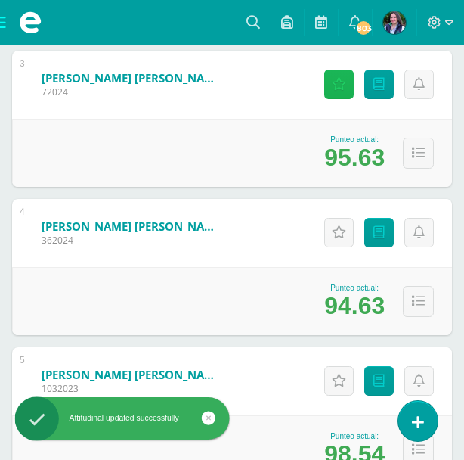
scroll to position [711, 0]
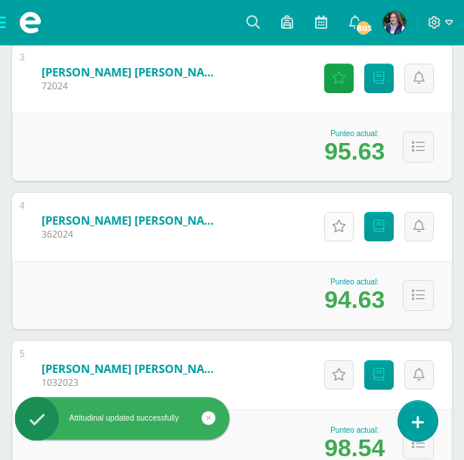
click at [337, 225] on icon at bounding box center [339, 226] width 14 height 13
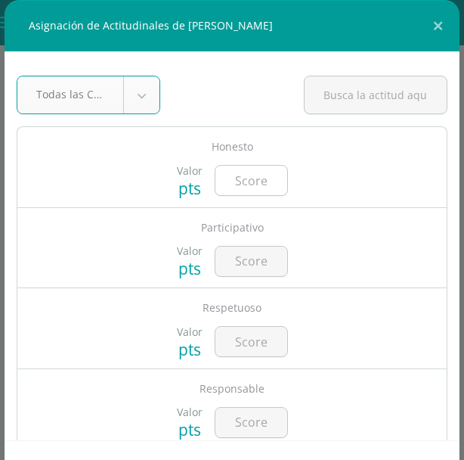
click at [269, 179] on input "number" at bounding box center [252, 181] width 72 height 30
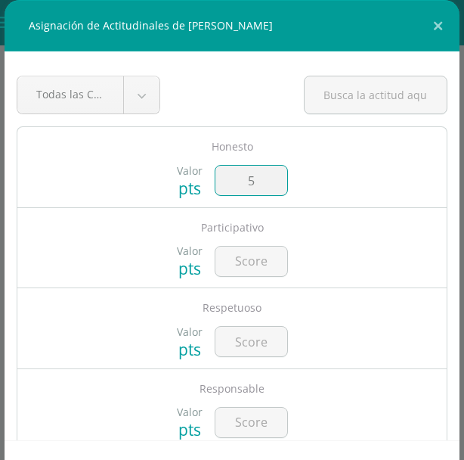
type input "5"
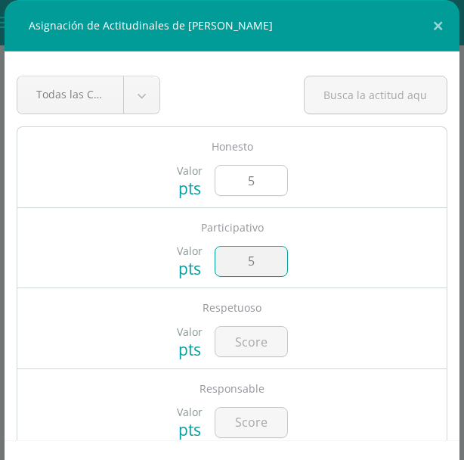
type input "5"
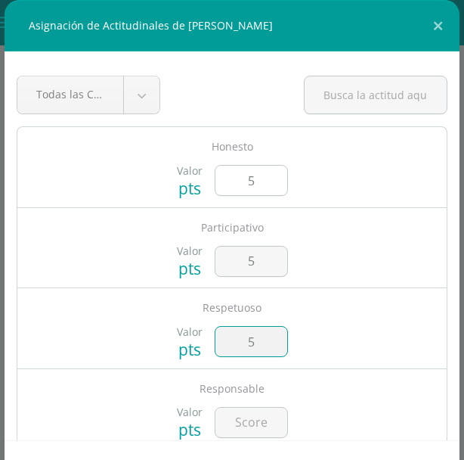
type input "5"
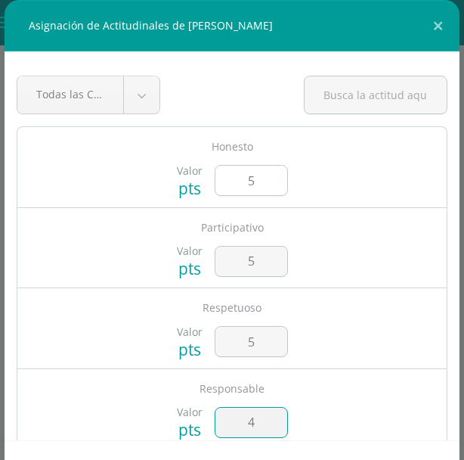
type input "4"
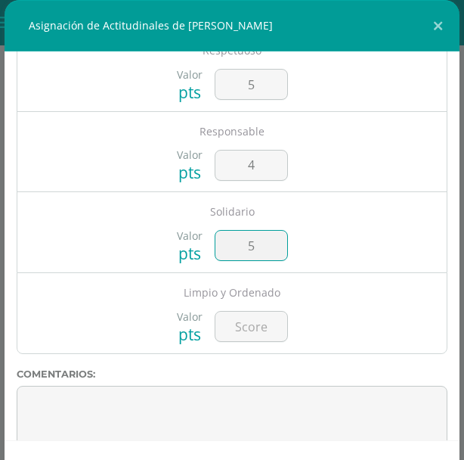
type input "5"
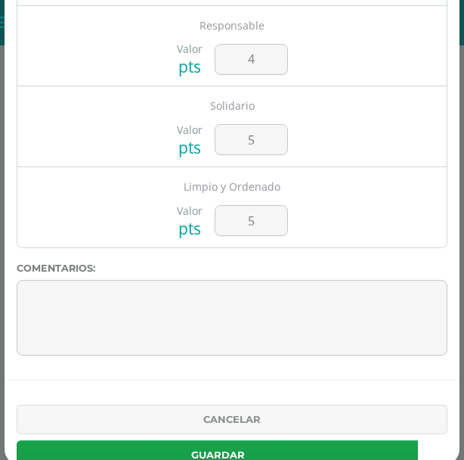
scroll to position [100, 0]
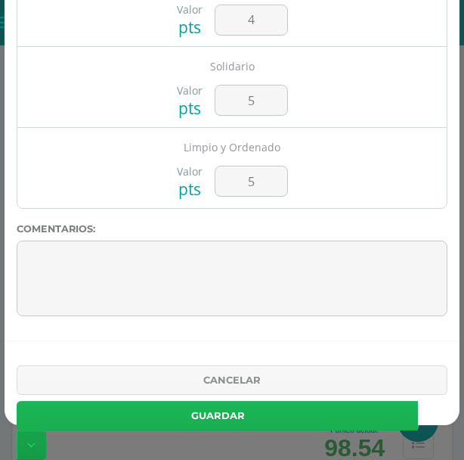
click at [346, 410] on button "Guardar" at bounding box center [218, 416] width 402 height 30
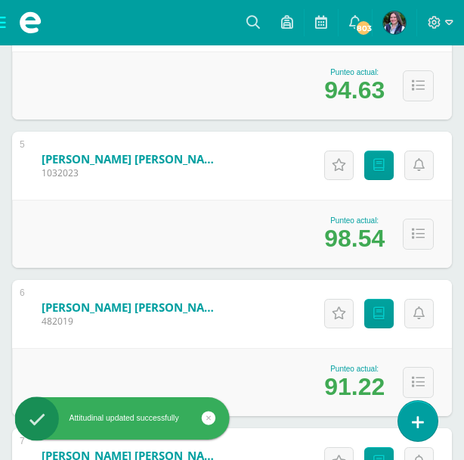
scroll to position [924, 0]
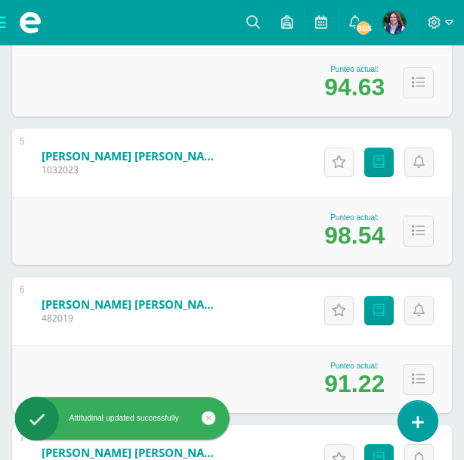
click at [336, 158] on icon at bounding box center [339, 162] width 14 height 13
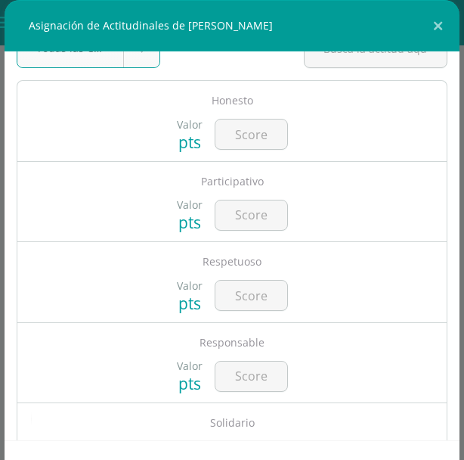
scroll to position [47, 0]
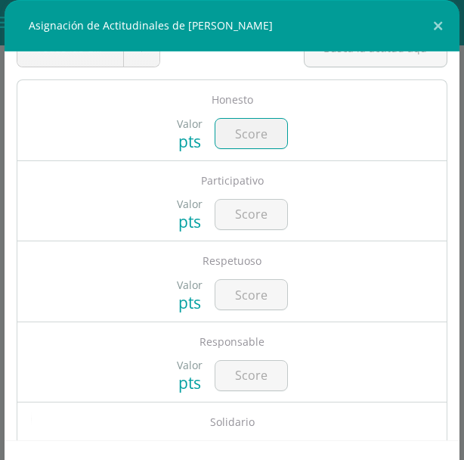
click at [255, 126] on input "number" at bounding box center [252, 134] width 72 height 30
type input "5"
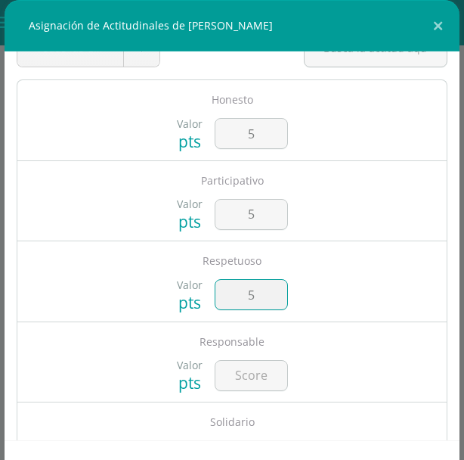
type input "5"
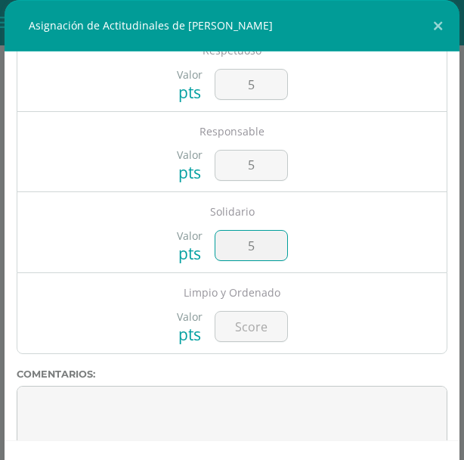
type input "5"
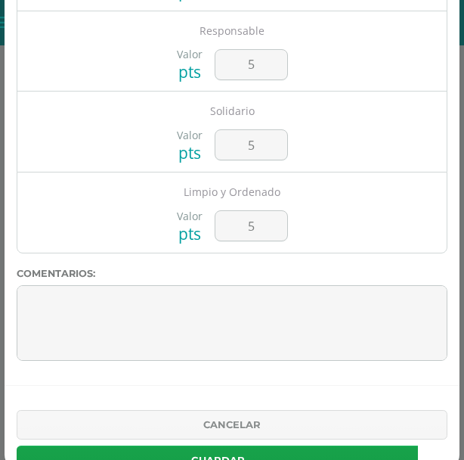
scroll to position [100, 0]
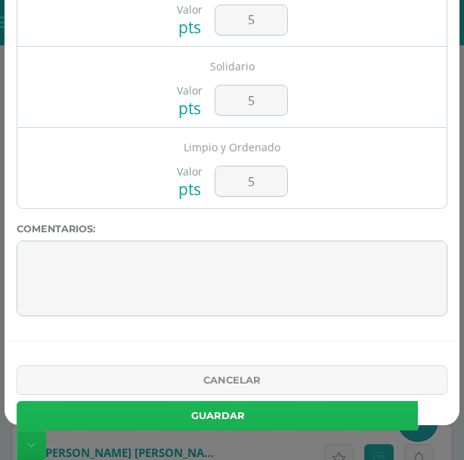
click at [278, 412] on button "Guardar" at bounding box center [218, 416] width 402 height 30
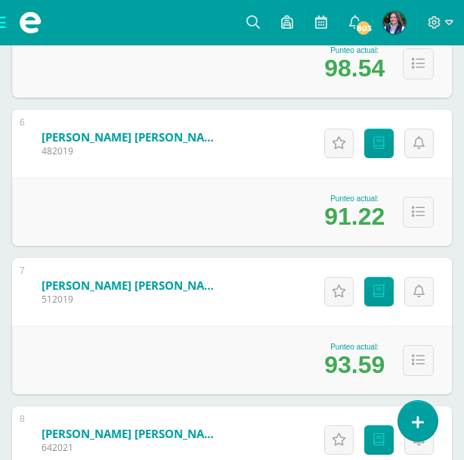
scroll to position [1092, 0]
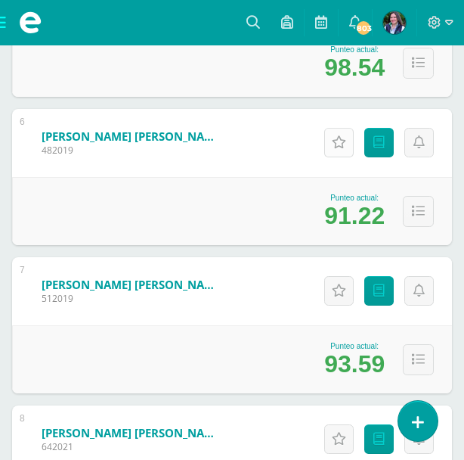
click at [340, 138] on icon at bounding box center [339, 142] width 14 height 13
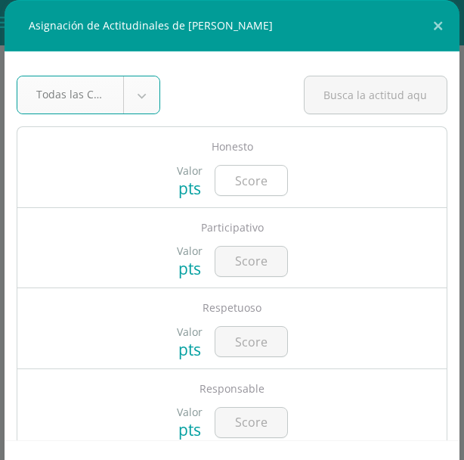
click at [265, 176] on input "number" at bounding box center [252, 181] width 72 height 30
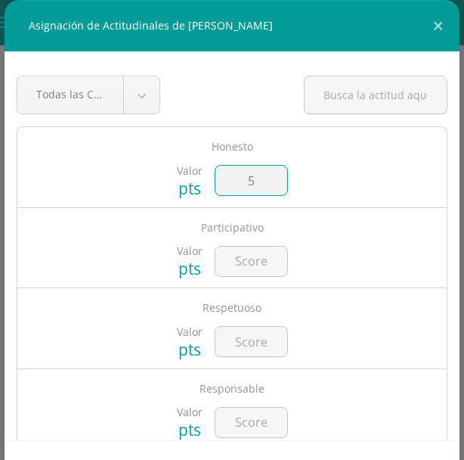
type input "5"
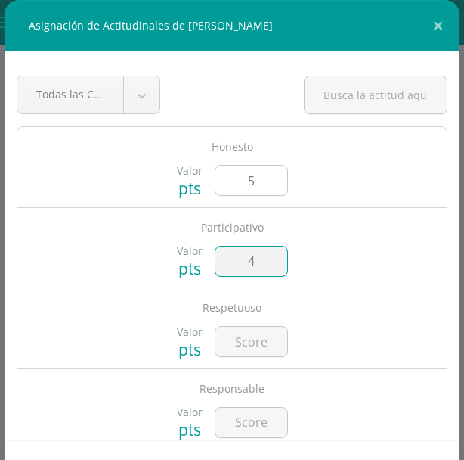
type input "4"
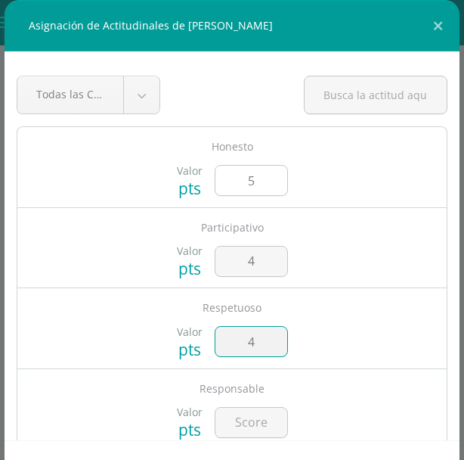
type input "4"
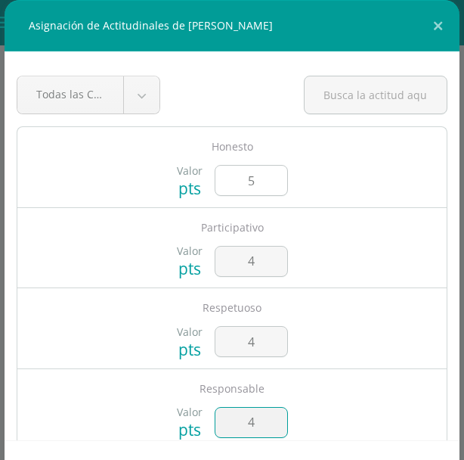
type input "4"
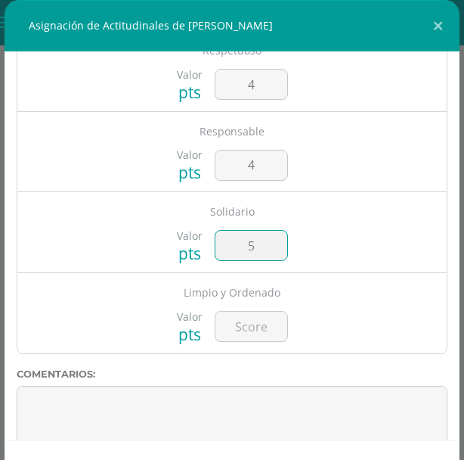
type input "5"
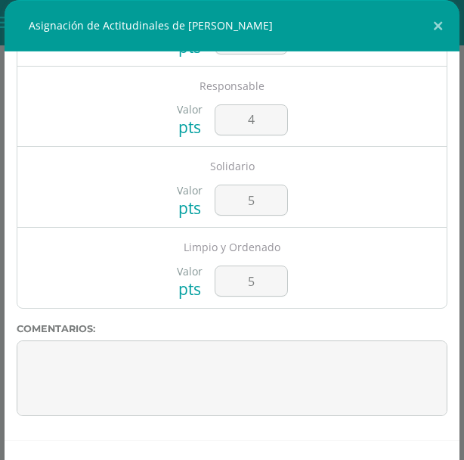
scroll to position [100, 0]
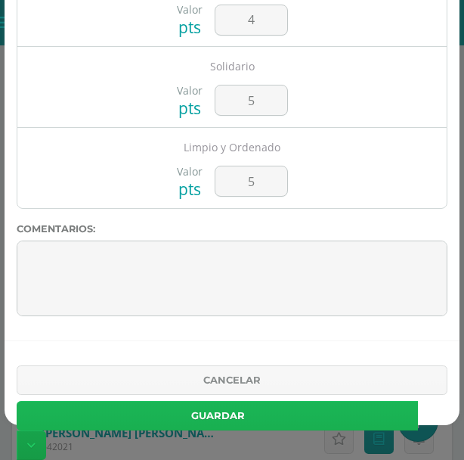
click at [293, 415] on button "Guardar" at bounding box center [218, 416] width 402 height 30
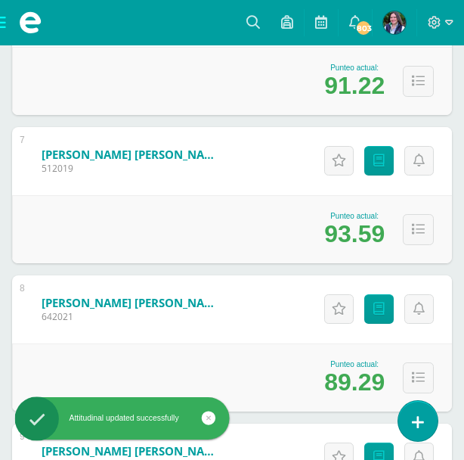
scroll to position [1225, 0]
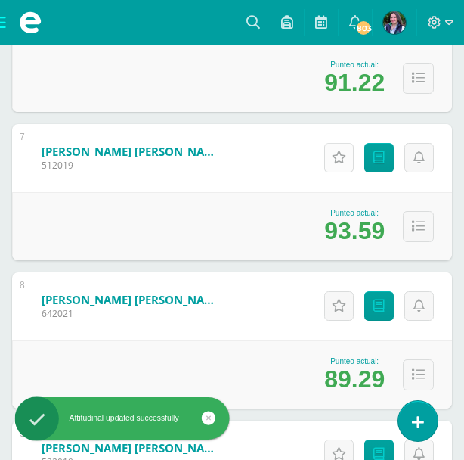
click at [339, 156] on icon at bounding box center [339, 157] width 14 height 13
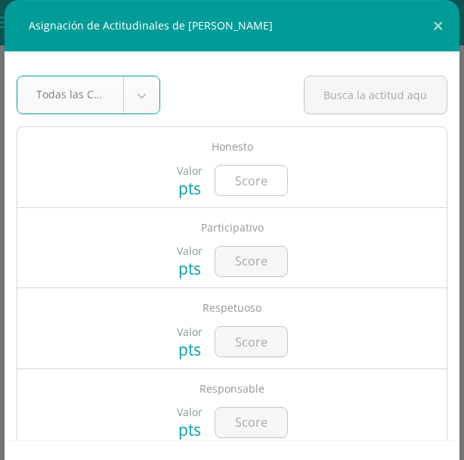
click at [264, 182] on input "number" at bounding box center [252, 181] width 72 height 30
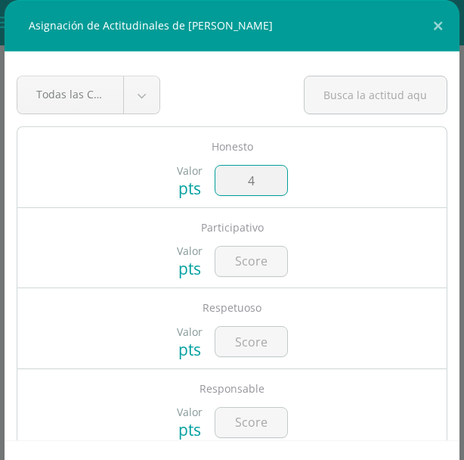
type input "4"
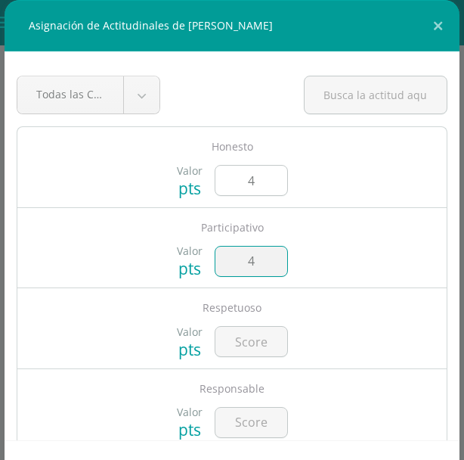
type input "4"
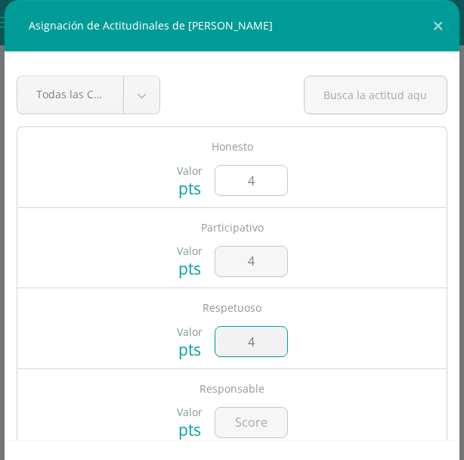
type input "4"
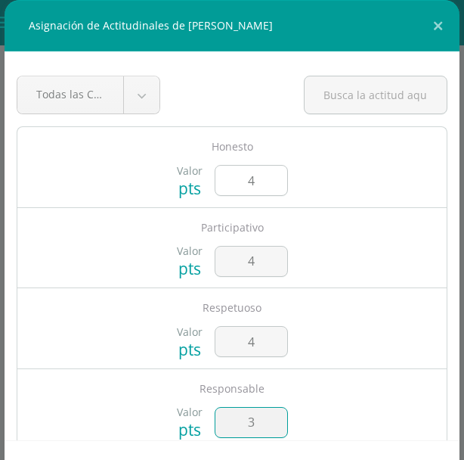
type input "3"
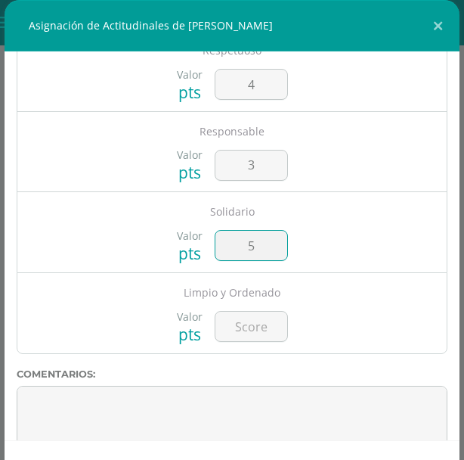
type input "5"
type input "4"
type input "3"
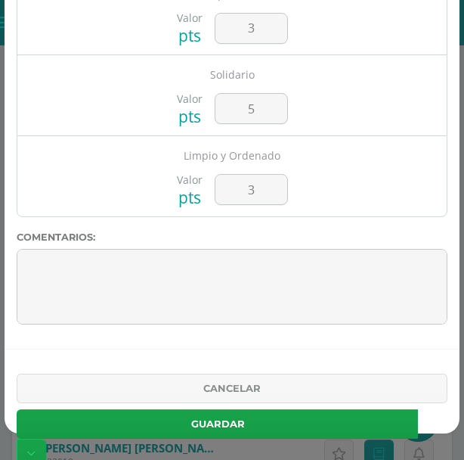
scroll to position [100, 0]
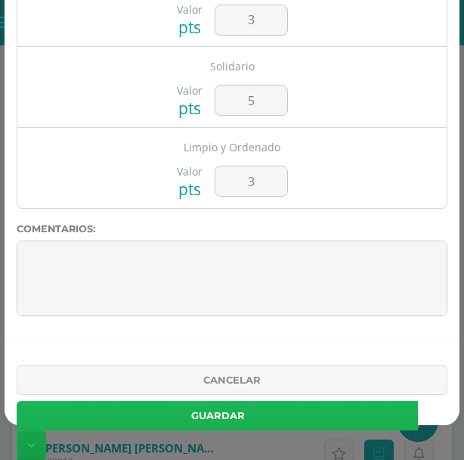
click at [325, 415] on button "Guardar" at bounding box center [218, 416] width 402 height 30
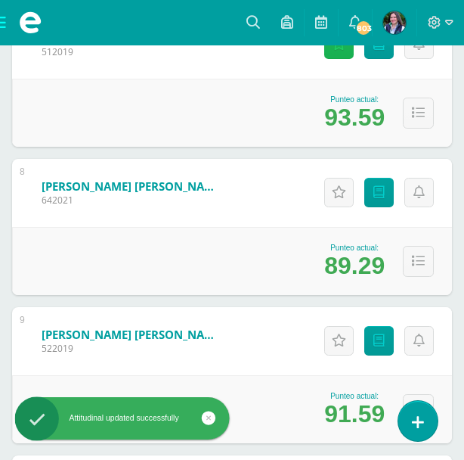
scroll to position [1383, 0]
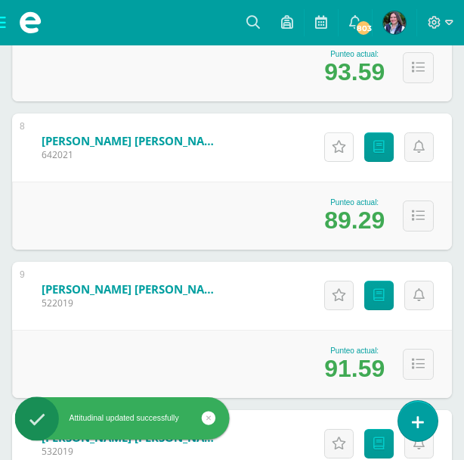
click at [336, 144] on icon at bounding box center [339, 147] width 14 height 13
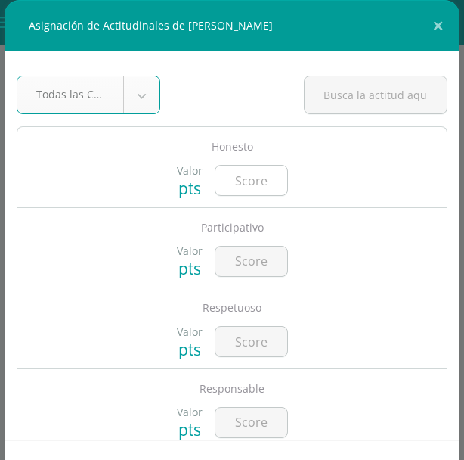
click at [265, 181] on input "number" at bounding box center [252, 181] width 72 height 30
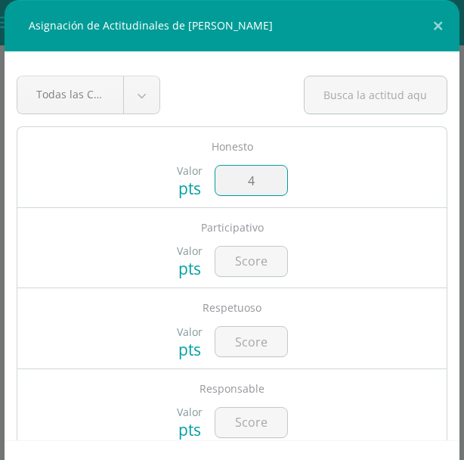
type input "4"
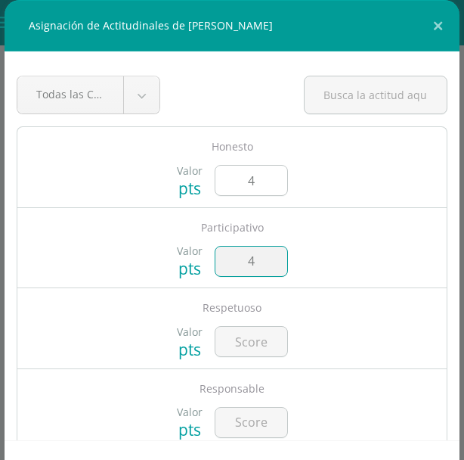
type input "4"
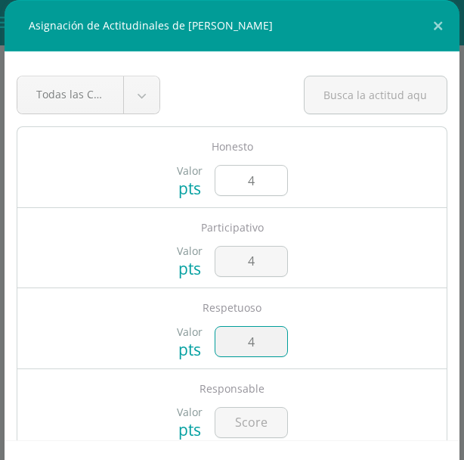
type input "4"
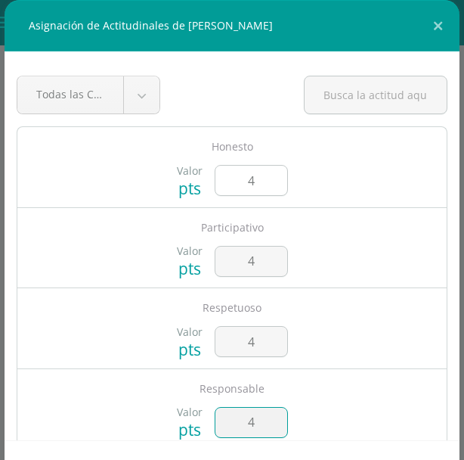
type input "4"
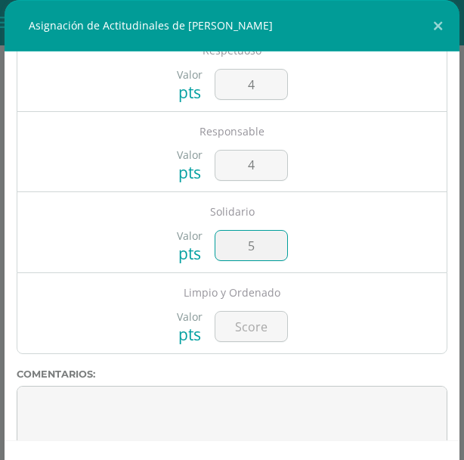
type input "5"
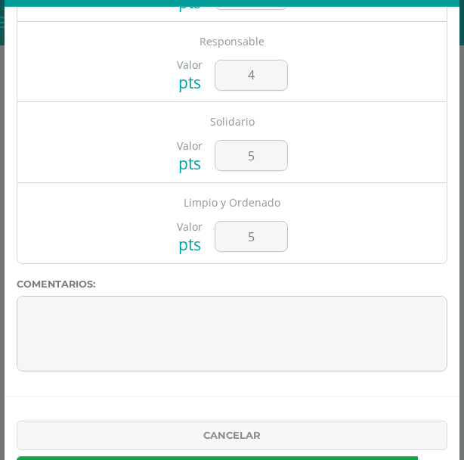
scroll to position [100, 0]
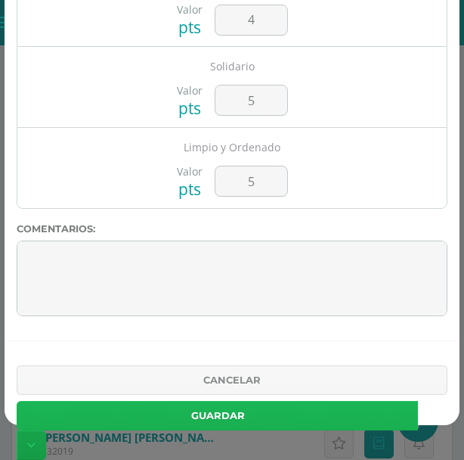
click at [330, 418] on button "Guardar" at bounding box center [218, 416] width 402 height 30
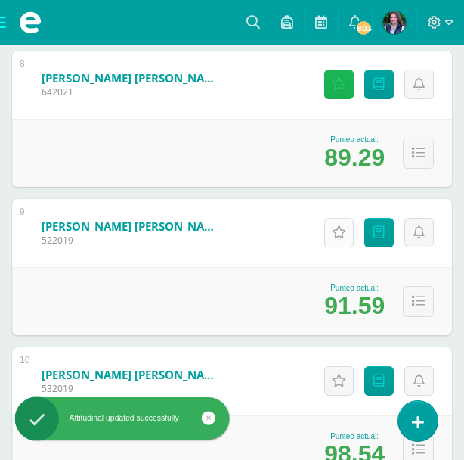
scroll to position [1446, 0]
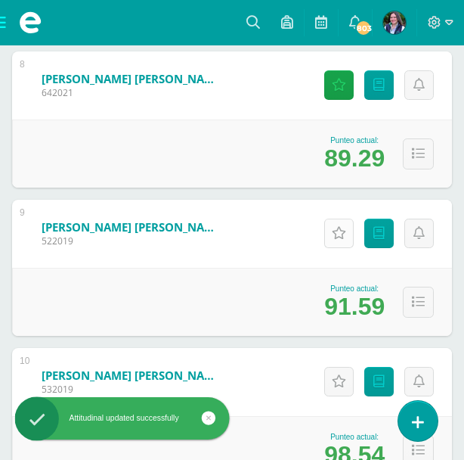
click at [339, 238] on icon at bounding box center [339, 233] width 14 height 13
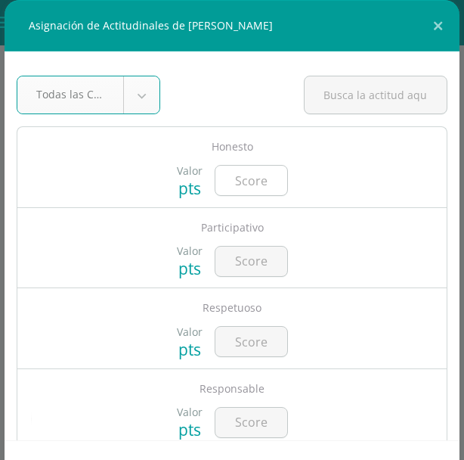
click at [251, 182] on input "number" at bounding box center [252, 181] width 72 height 30
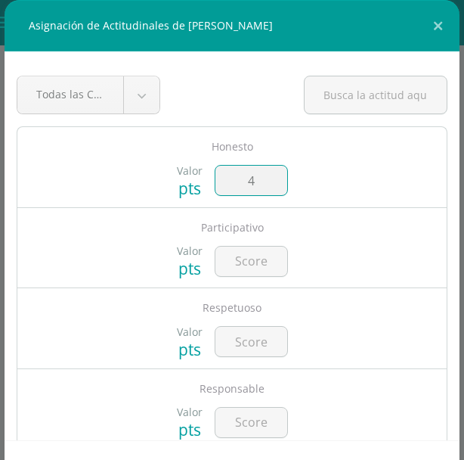
type input "4"
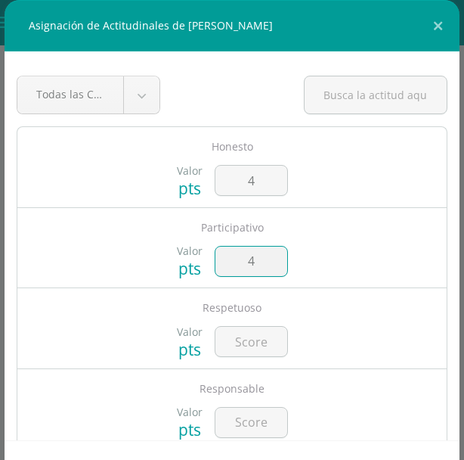
type input "4"
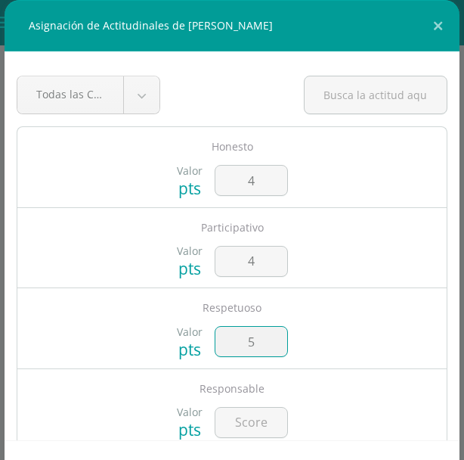
type input "5"
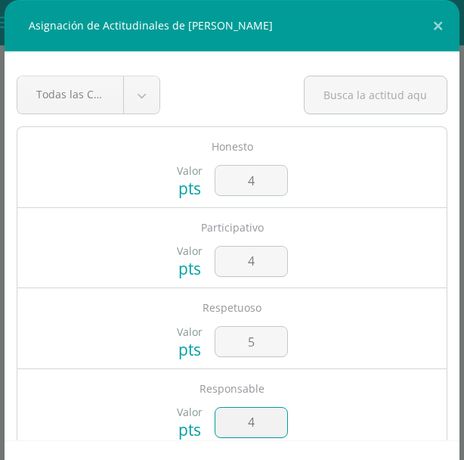
type input "4"
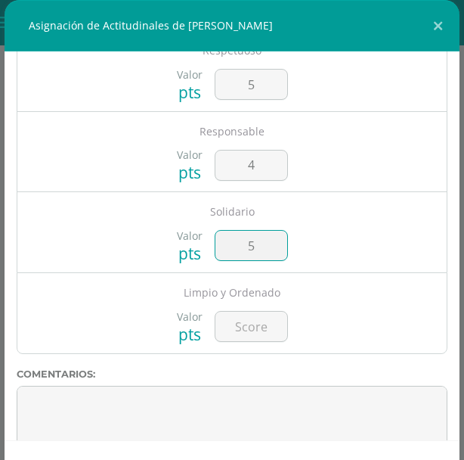
type input "5"
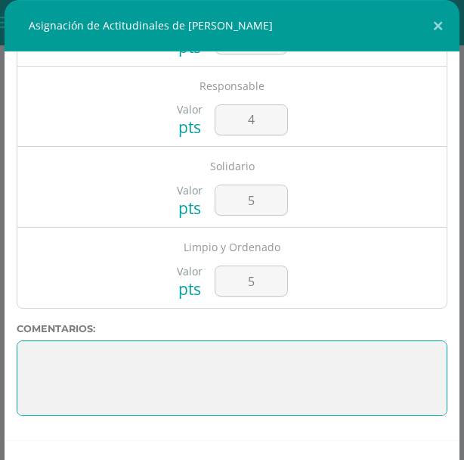
scroll to position [100, 0]
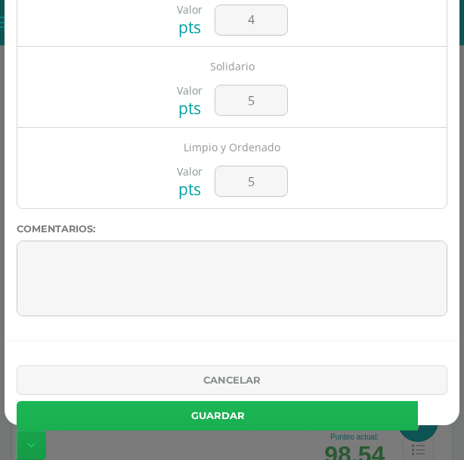
click at [283, 415] on button "Guardar" at bounding box center [218, 416] width 402 height 30
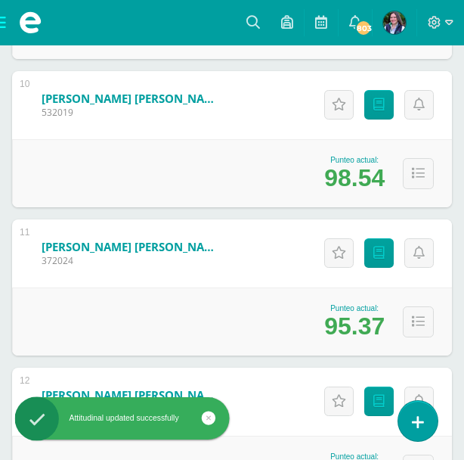
scroll to position [1719, 0]
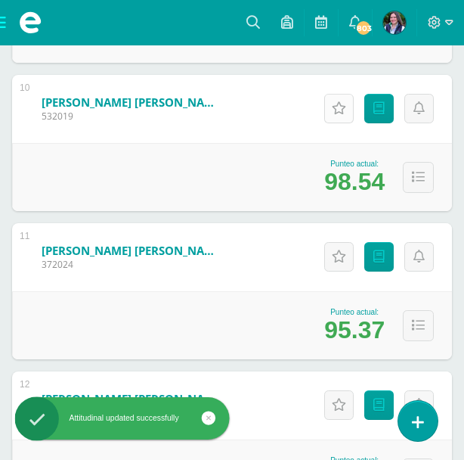
click at [335, 114] on icon at bounding box center [339, 108] width 14 height 13
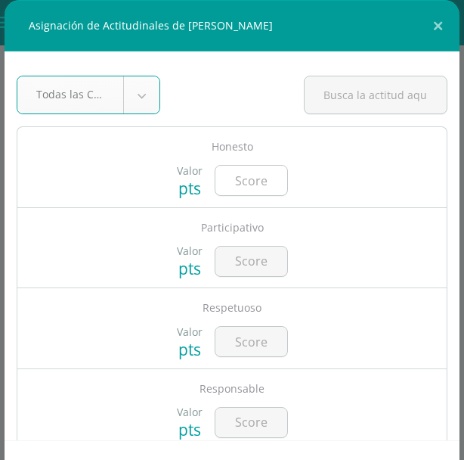
click at [250, 188] on input "number" at bounding box center [252, 181] width 72 height 30
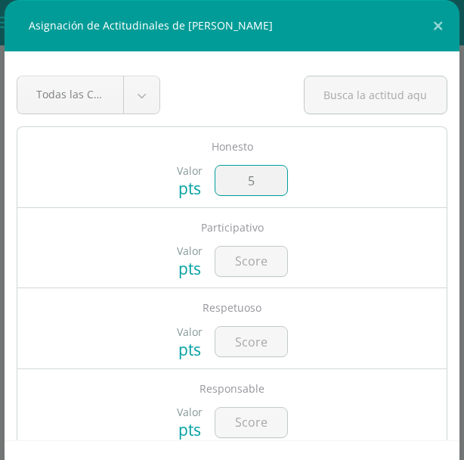
type input "5"
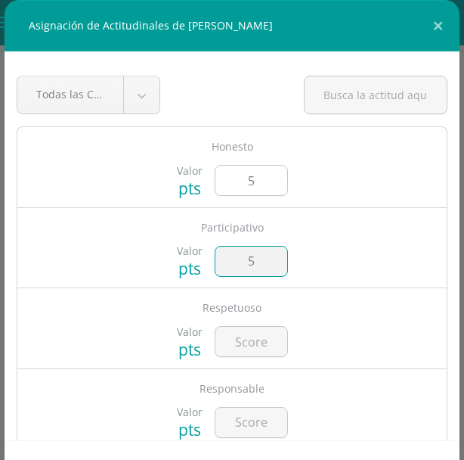
type input "5"
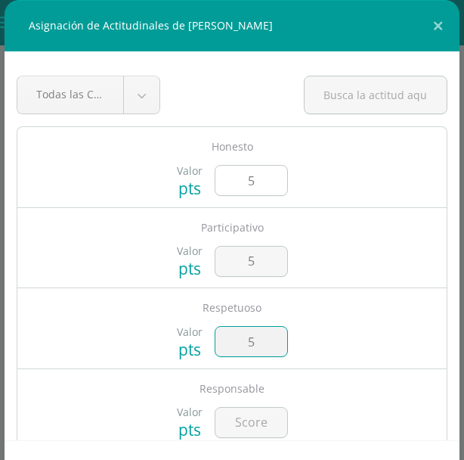
type input "5"
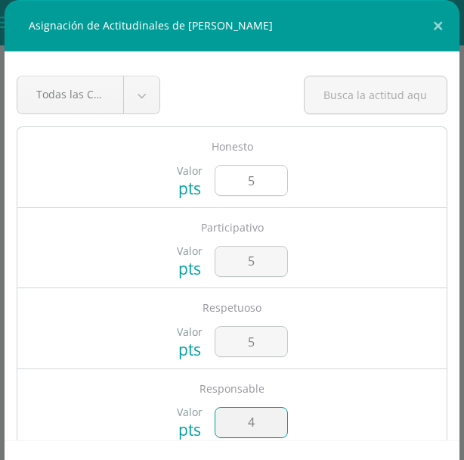
type input "4"
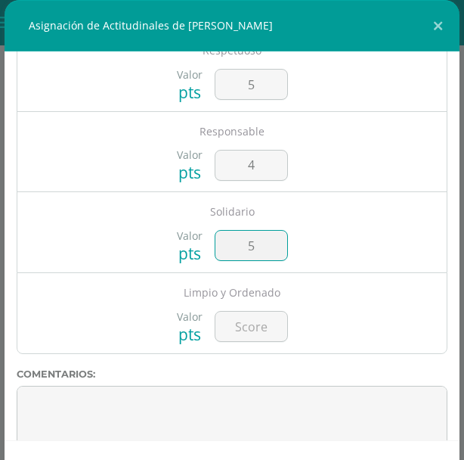
type input "5"
click at [338, 362] on div "Todas las Categorias Todas las Categorias Sin Categoría [GEOGRAPHIC_DATA] Valor…" at bounding box center [232, 245] width 455 height 389
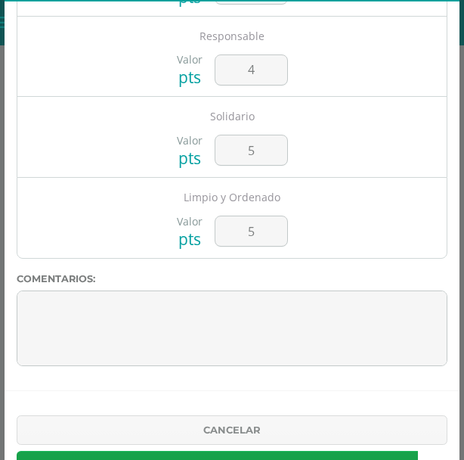
scroll to position [100, 0]
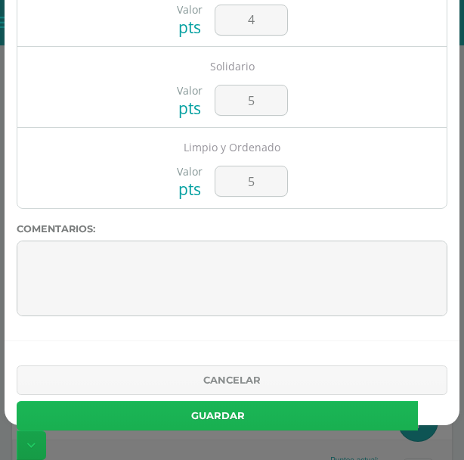
click at [247, 418] on button "Guardar" at bounding box center [218, 416] width 402 height 30
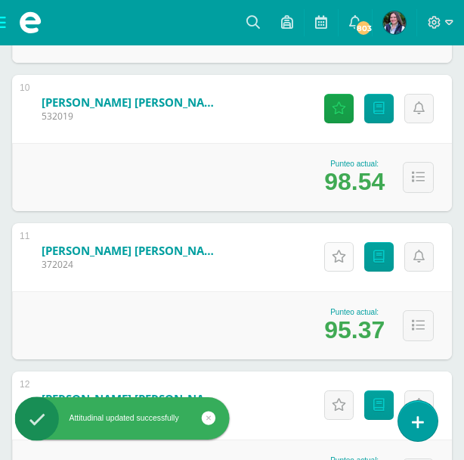
click at [345, 253] on icon at bounding box center [339, 256] width 14 height 13
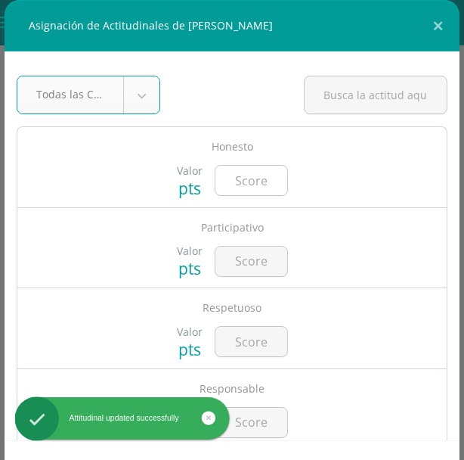
click at [248, 175] on input "number" at bounding box center [252, 181] width 72 height 30
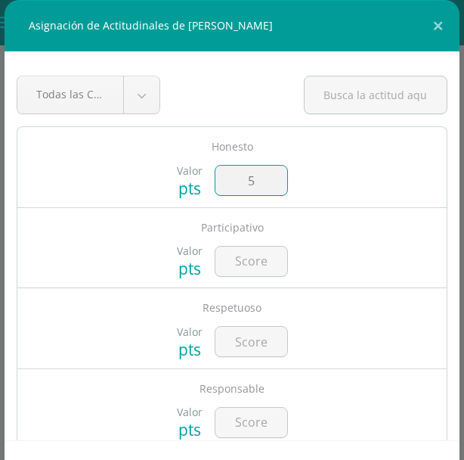
type input "5"
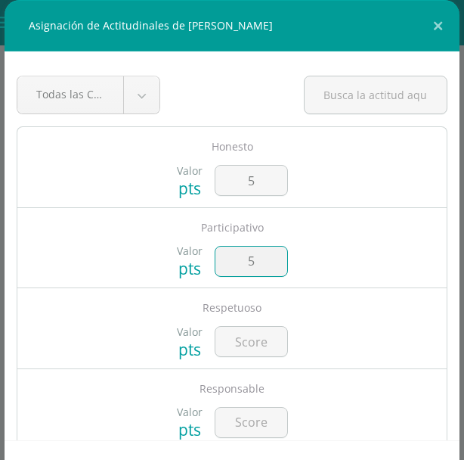
type input "5"
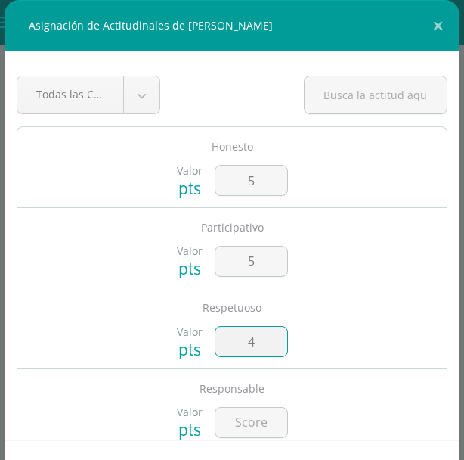
type input "4"
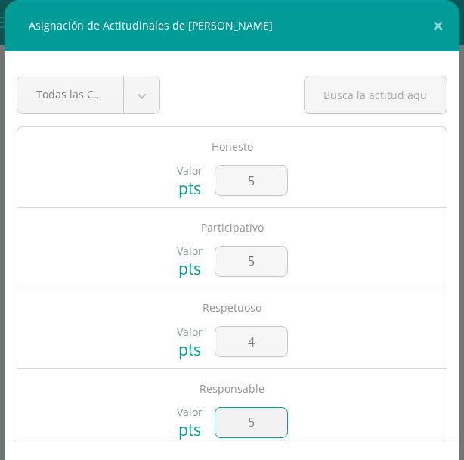
type input "5"
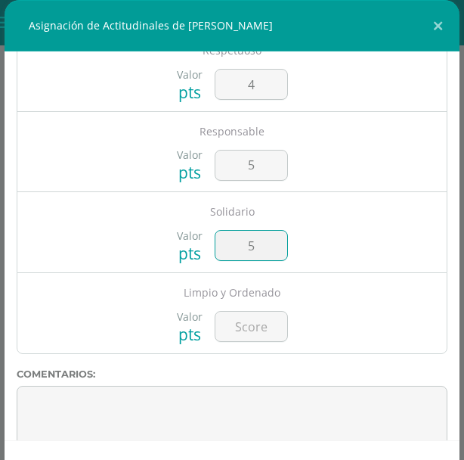
type input "5"
click at [363, 364] on div "Todas las Categorias Todas las Categorias Sin Categoría [GEOGRAPHIC_DATA] Valor…" at bounding box center [232, 245] width 455 height 389
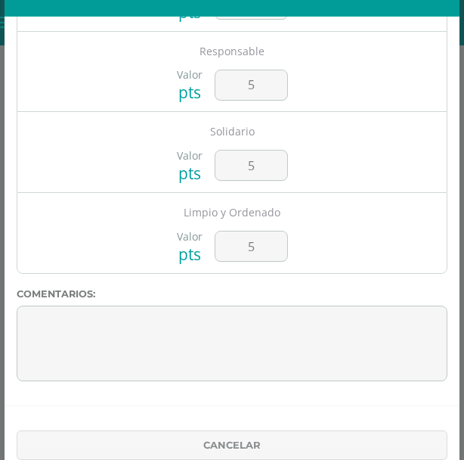
scroll to position [100, 0]
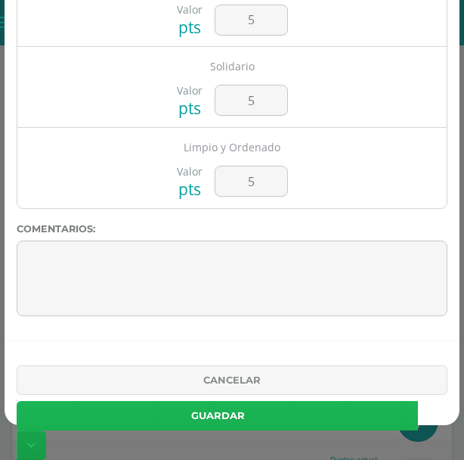
click at [300, 418] on button "Guardar" at bounding box center [218, 416] width 402 height 30
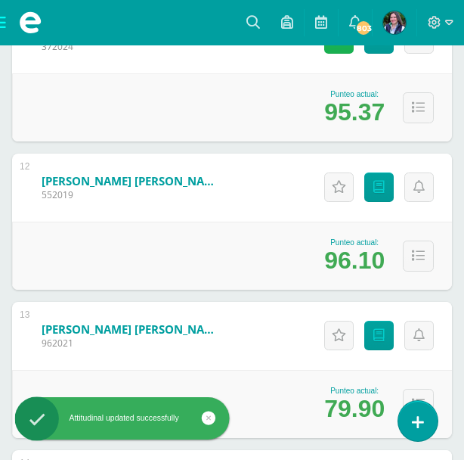
scroll to position [1936, 0]
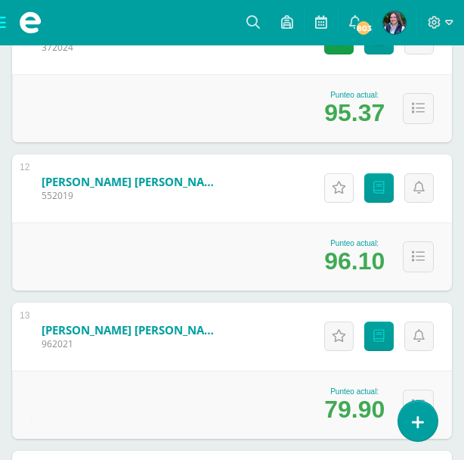
click at [337, 189] on icon at bounding box center [339, 188] width 14 height 13
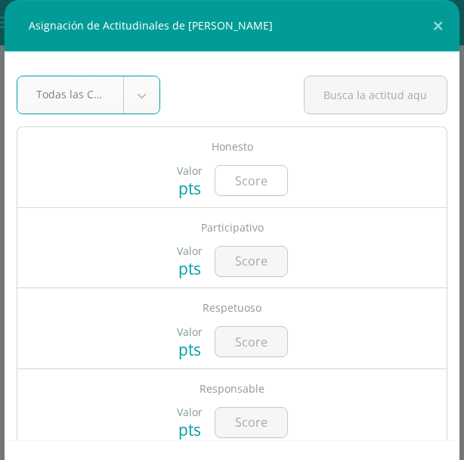
click at [256, 182] on input "number" at bounding box center [252, 181] width 72 height 30
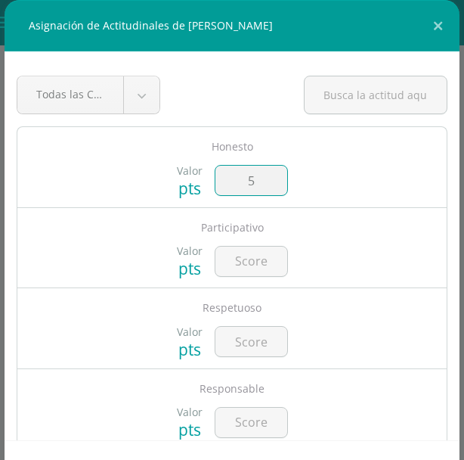
type input "5"
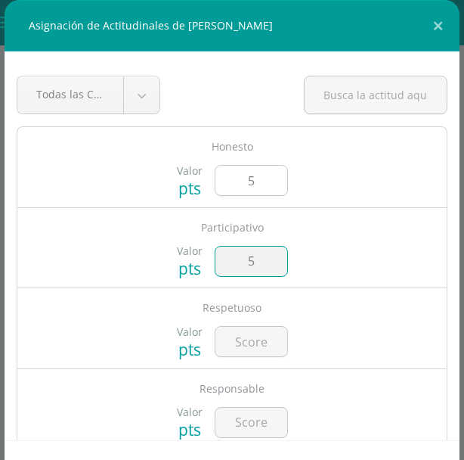
type input "5"
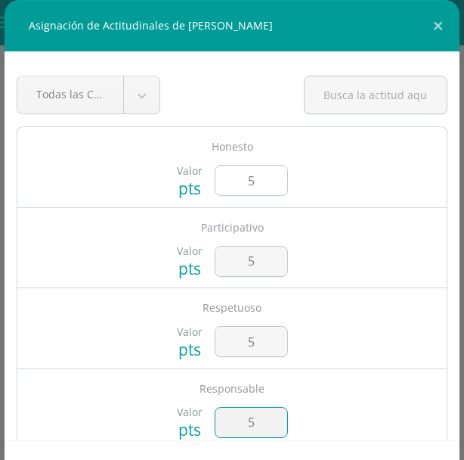
type input "5"
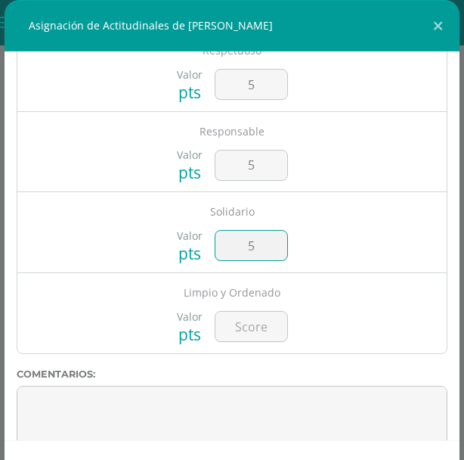
type input "5"
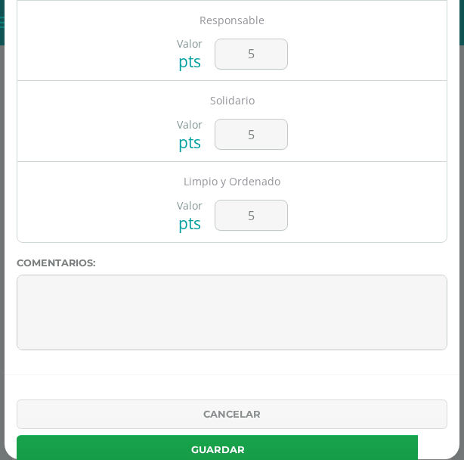
scroll to position [100, 0]
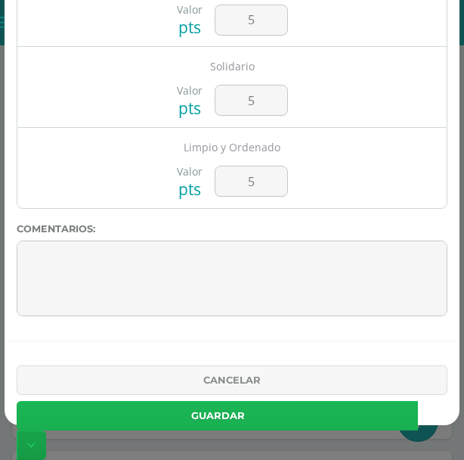
click at [296, 414] on button "Guardar" at bounding box center [218, 416] width 402 height 30
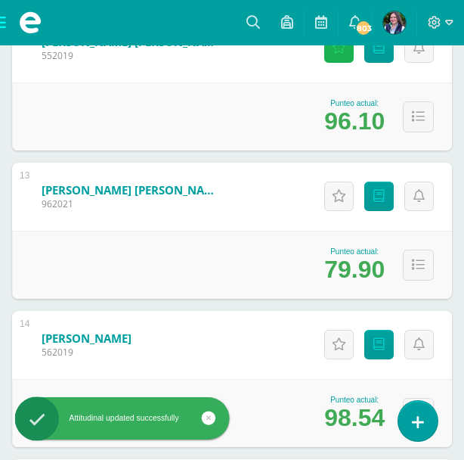
scroll to position [2079, 0]
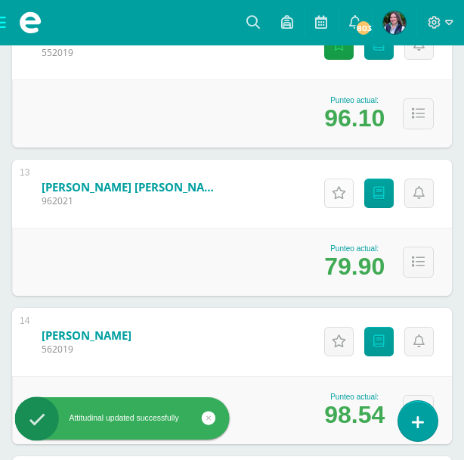
click at [343, 192] on icon at bounding box center [339, 193] width 14 height 13
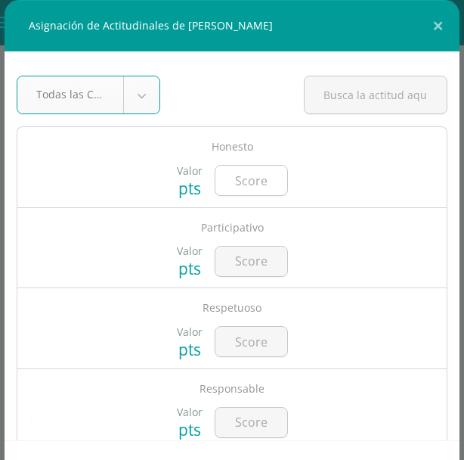
click at [265, 179] on input "number" at bounding box center [252, 181] width 72 height 30
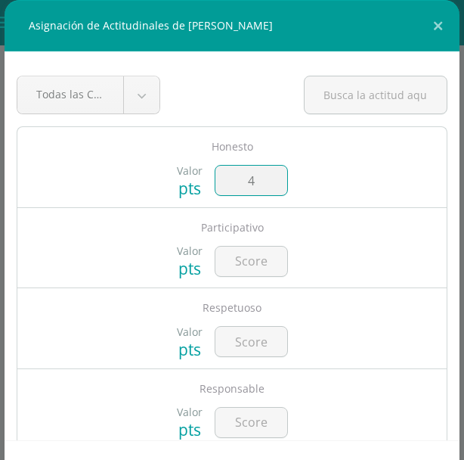
type input "4"
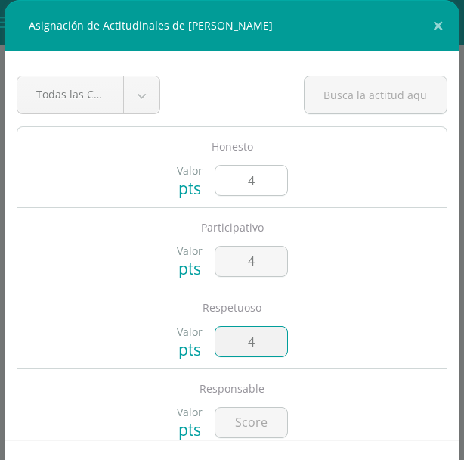
type input "4"
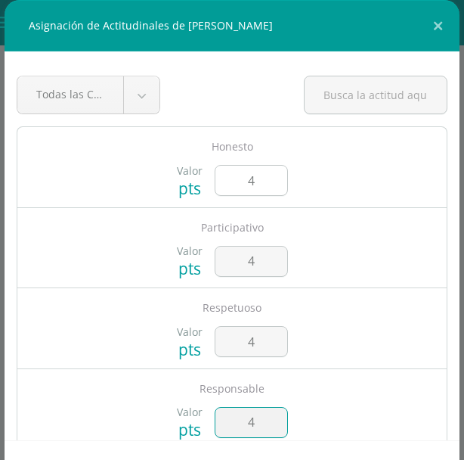
type input "4"
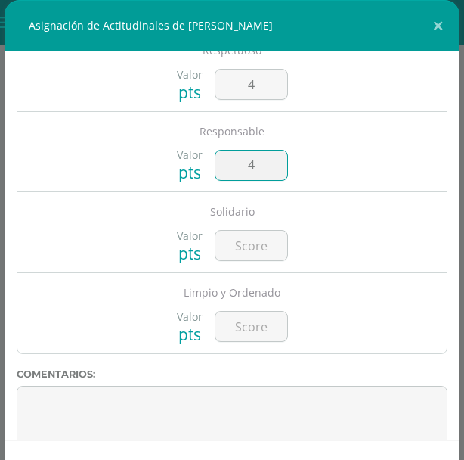
type input "4"
type input "5"
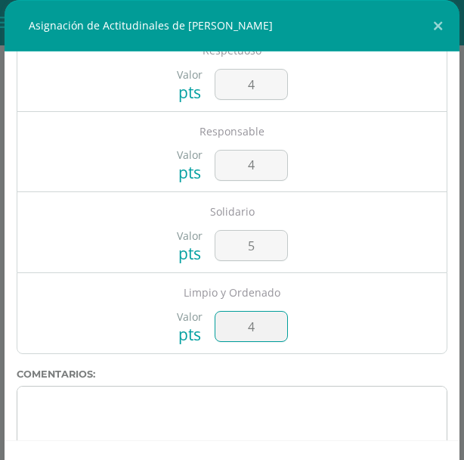
type input "4"
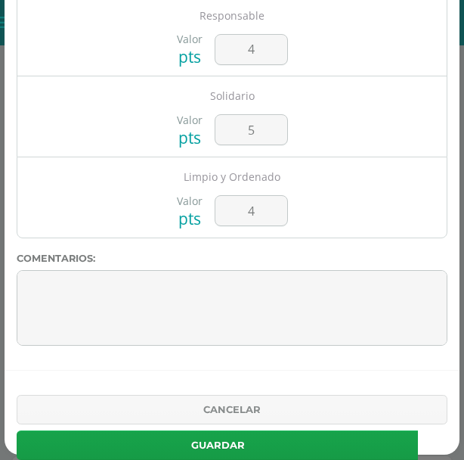
scroll to position [100, 0]
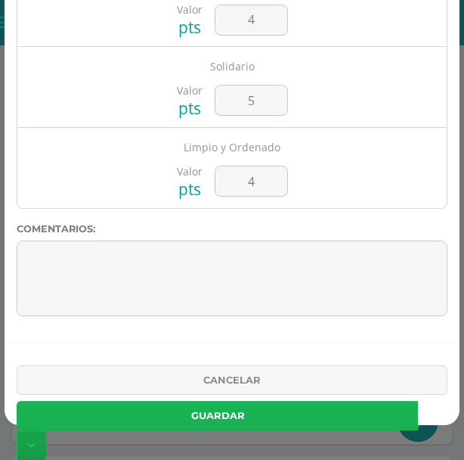
click at [352, 418] on button "Guardar" at bounding box center [218, 416] width 402 height 30
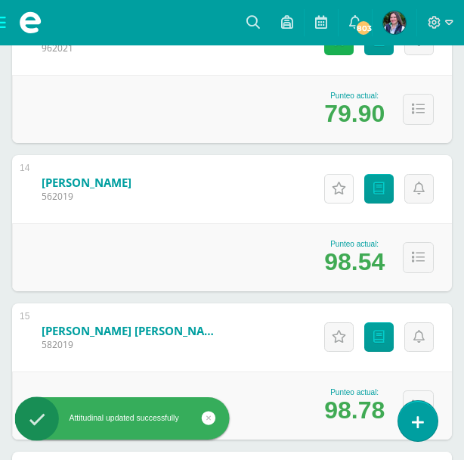
scroll to position [2237, 0]
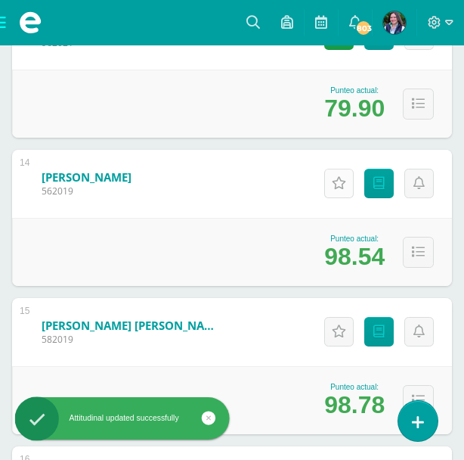
click at [340, 182] on icon at bounding box center [339, 183] width 14 height 13
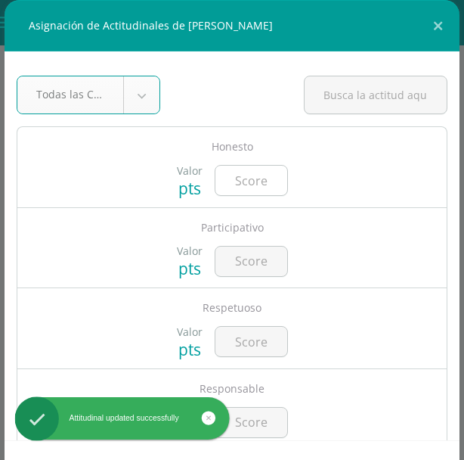
click at [259, 175] on input "number" at bounding box center [252, 181] width 72 height 30
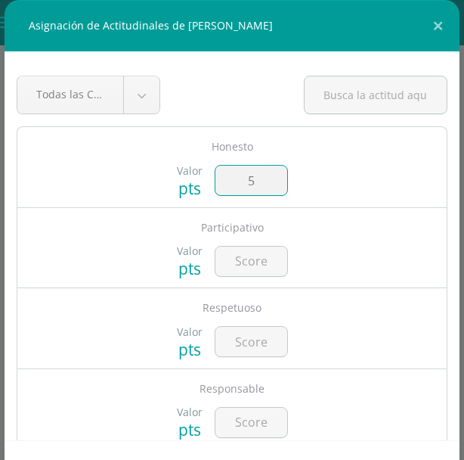
type input "5"
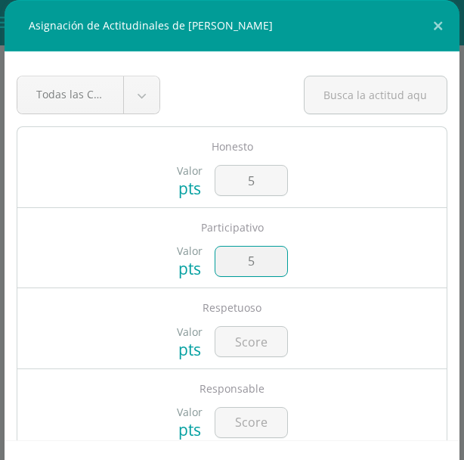
type input "5"
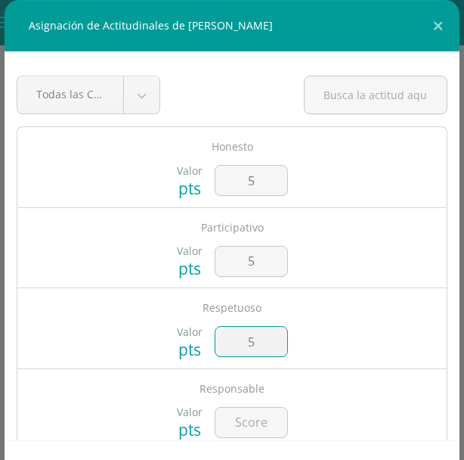
type input "5"
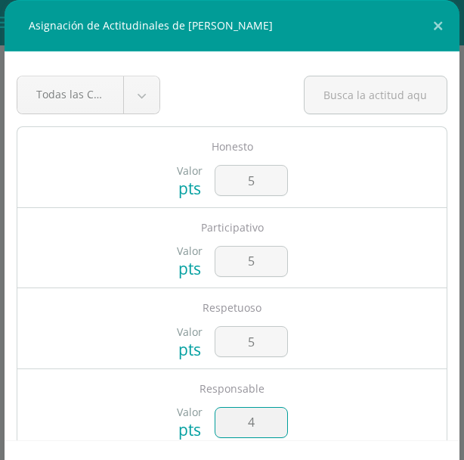
type input "4"
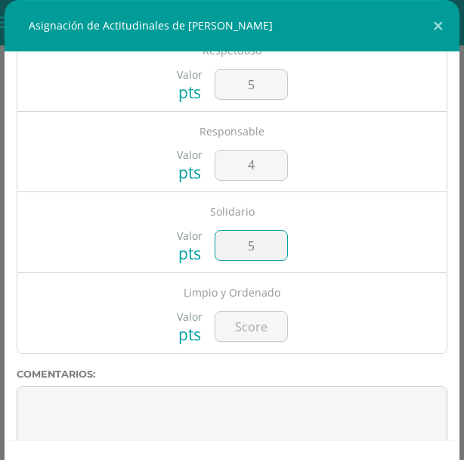
type input "5"
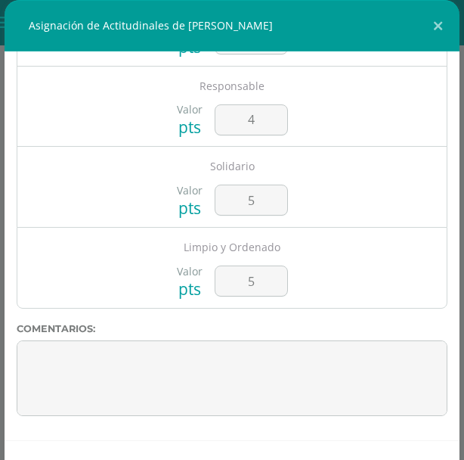
scroll to position [100, 0]
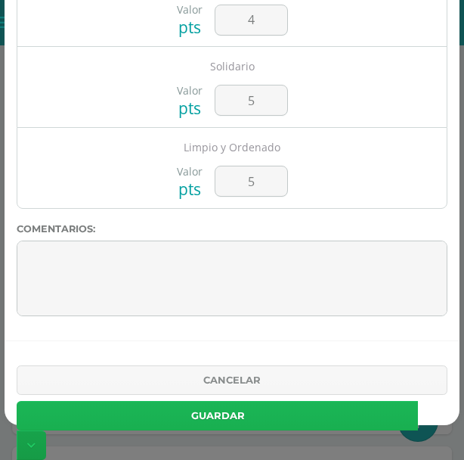
click at [345, 424] on button "Guardar" at bounding box center [218, 416] width 402 height 30
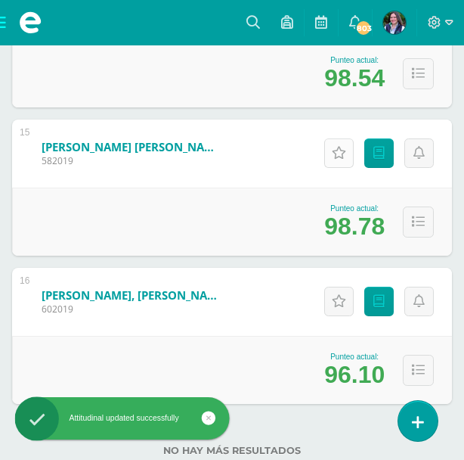
scroll to position [2438, 0]
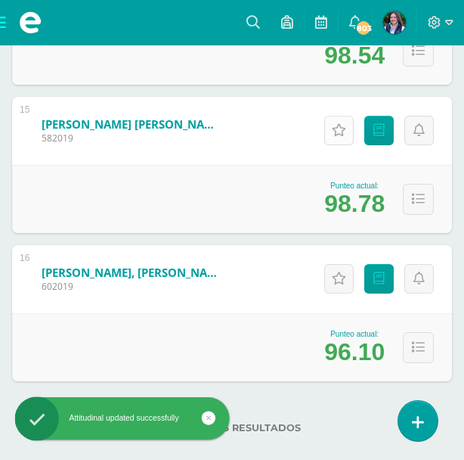
click at [340, 129] on icon at bounding box center [339, 130] width 14 height 13
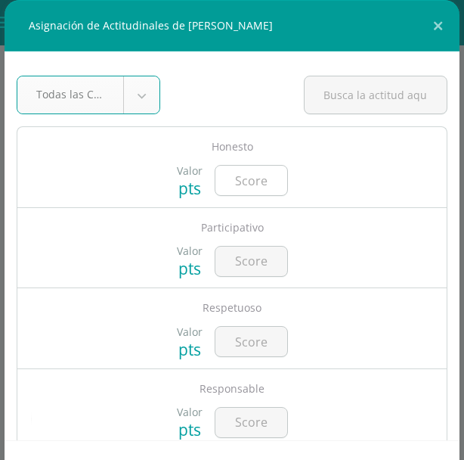
click at [257, 180] on input "number" at bounding box center [252, 181] width 72 height 30
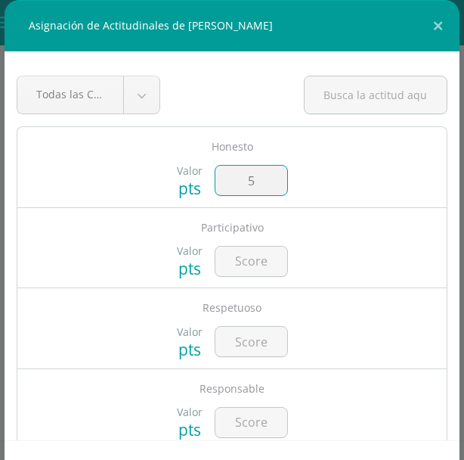
type input "5"
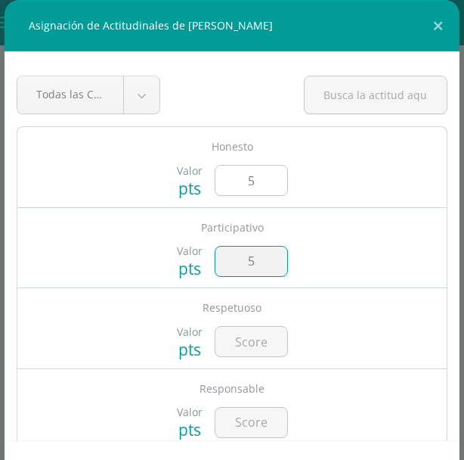
type input "5"
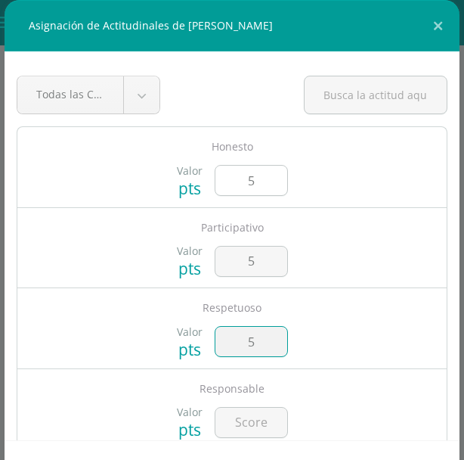
type input "5"
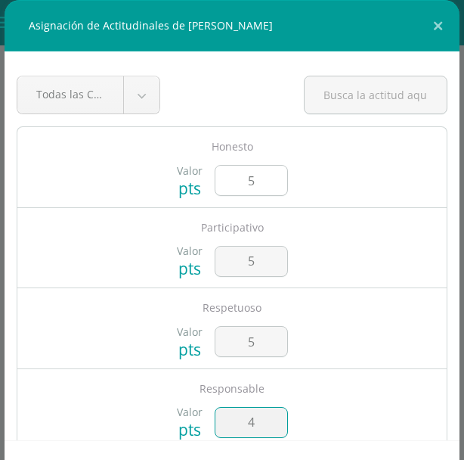
type input "4"
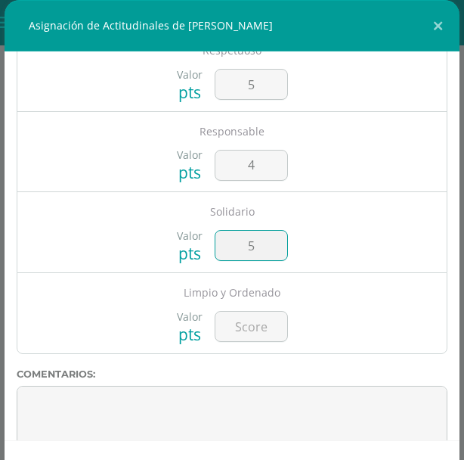
type input "5"
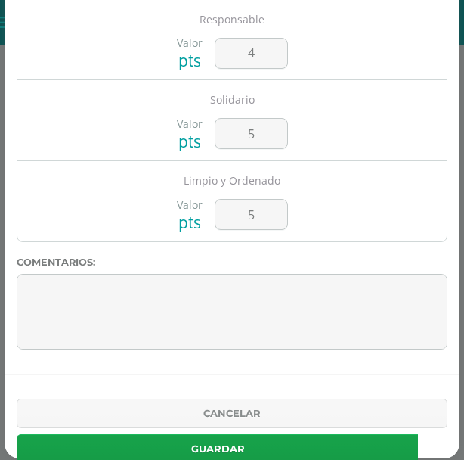
scroll to position [100, 0]
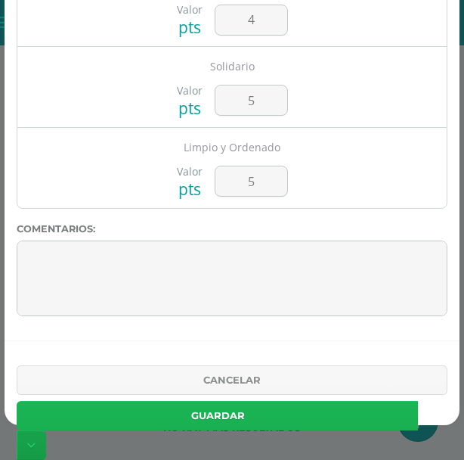
click at [352, 423] on button "Guardar" at bounding box center [218, 416] width 402 height 30
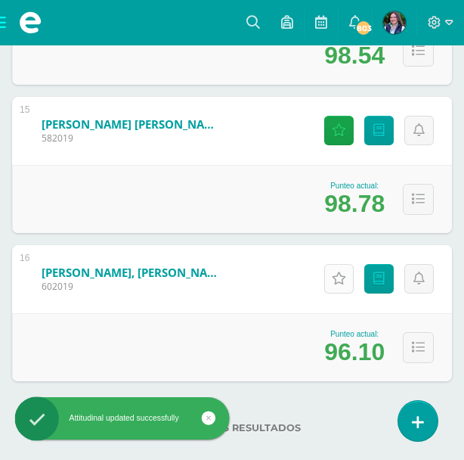
click at [340, 282] on icon at bounding box center [339, 278] width 14 height 13
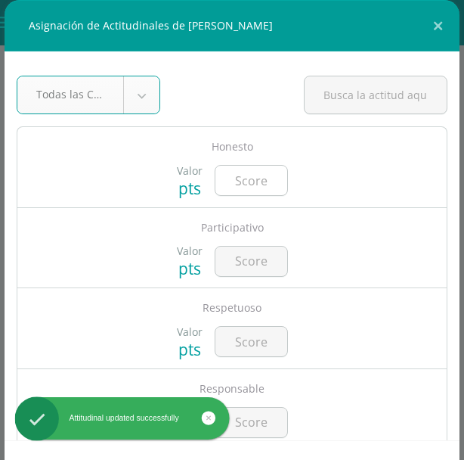
click at [262, 187] on input "number" at bounding box center [252, 181] width 72 height 30
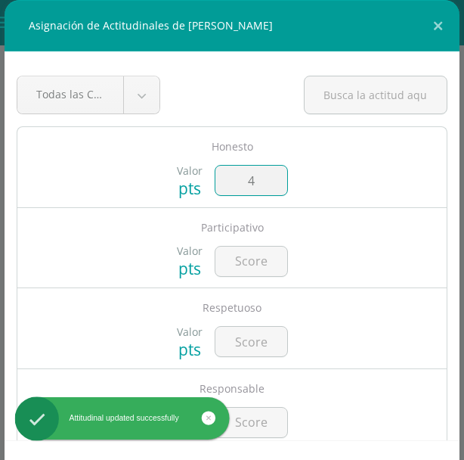
type input "4"
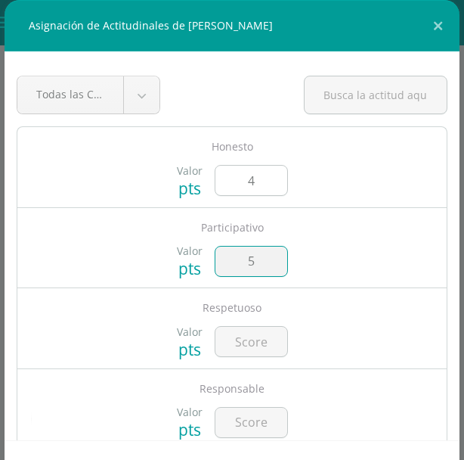
type input "5"
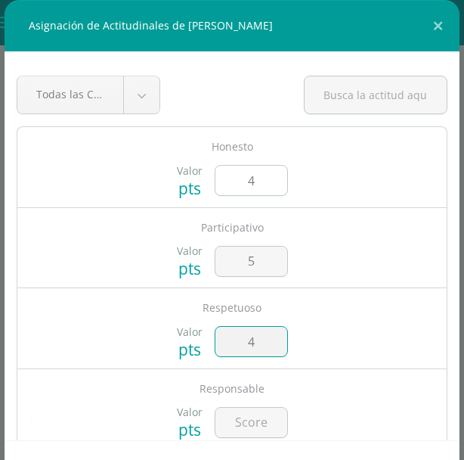
type input "4"
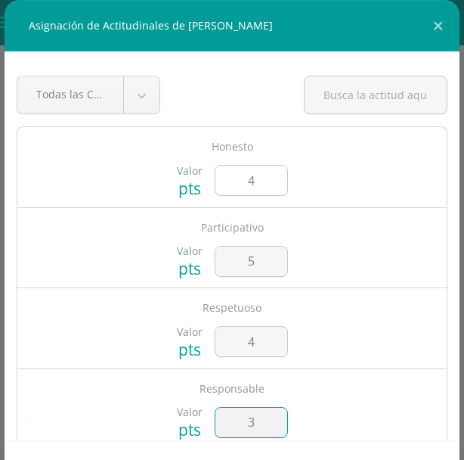
type input "3"
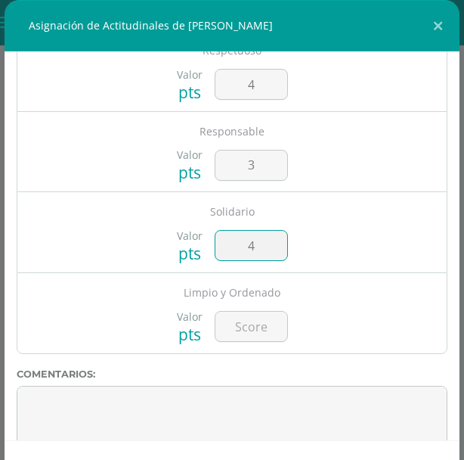
type input "4"
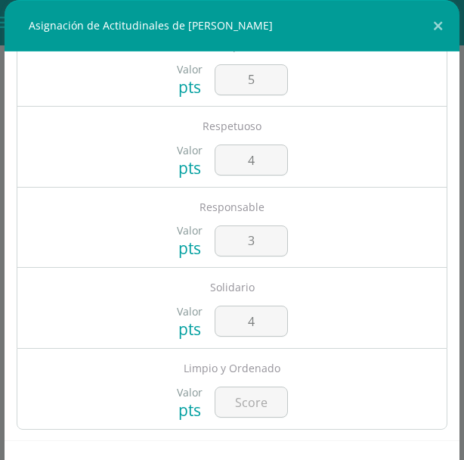
scroll to position [188, 0]
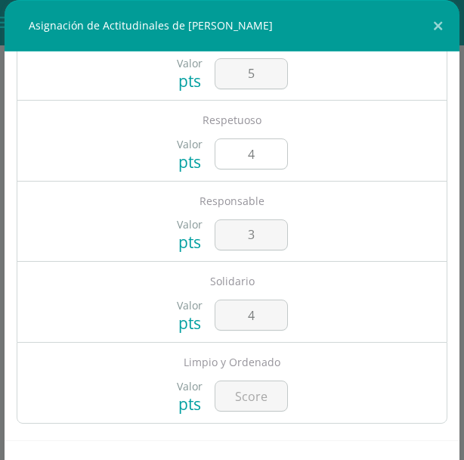
click at [266, 155] on input "4" at bounding box center [252, 154] width 72 height 30
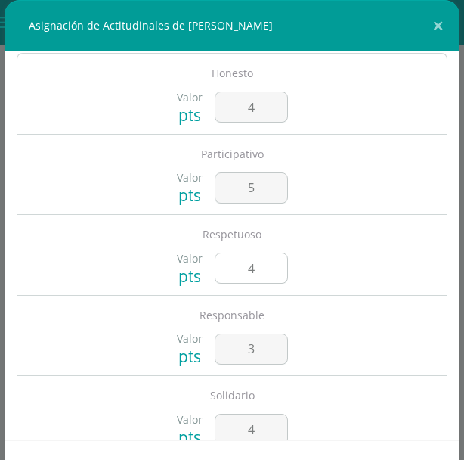
scroll to position [70, 0]
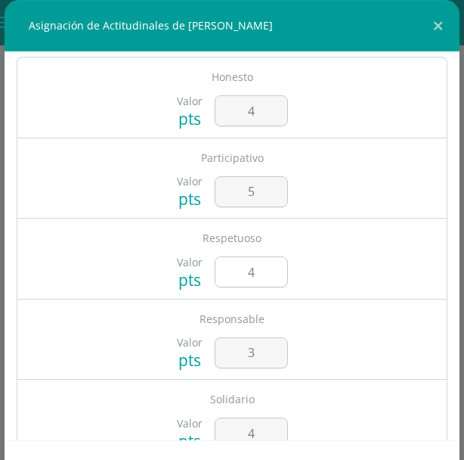
click at [259, 275] on input "4" at bounding box center [252, 272] width 72 height 30
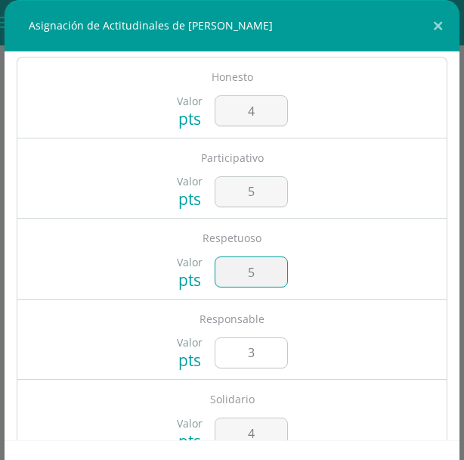
type input "5"
click at [272, 356] on input "3" at bounding box center [252, 353] width 72 height 30
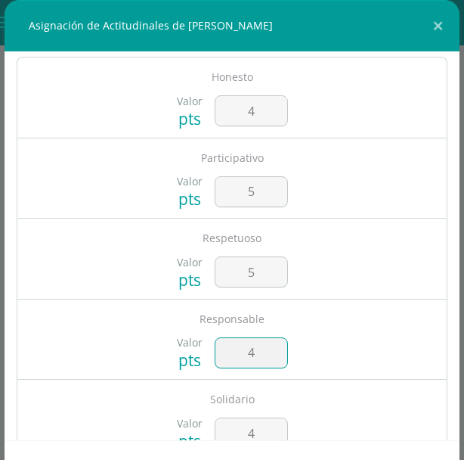
type input "4"
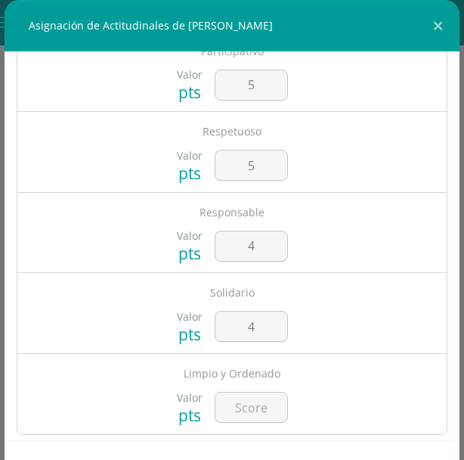
scroll to position [275, 0]
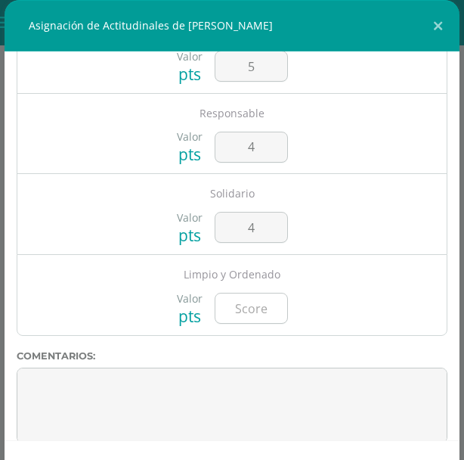
click at [255, 311] on input "number" at bounding box center [252, 308] width 72 height 30
type input "5"
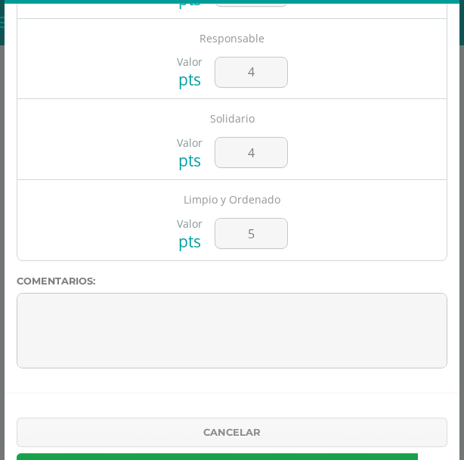
scroll to position [100, 0]
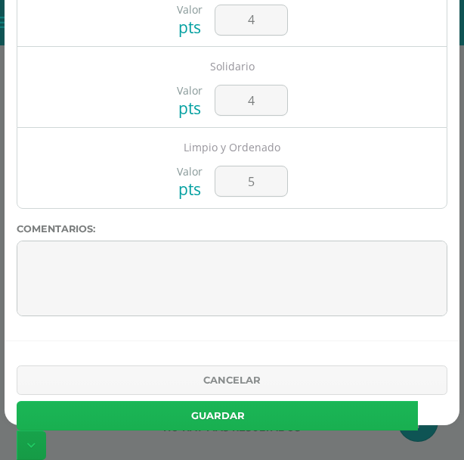
click at [387, 418] on button "Guardar" at bounding box center [218, 416] width 402 height 30
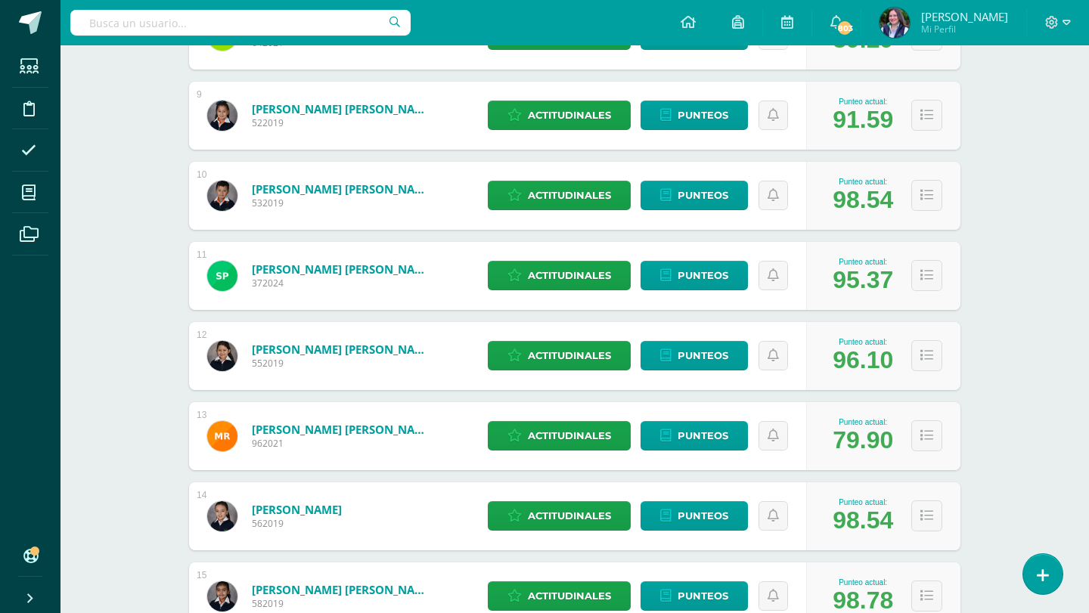
scroll to position [911, 0]
